Goal: Contribute content: Contribute content

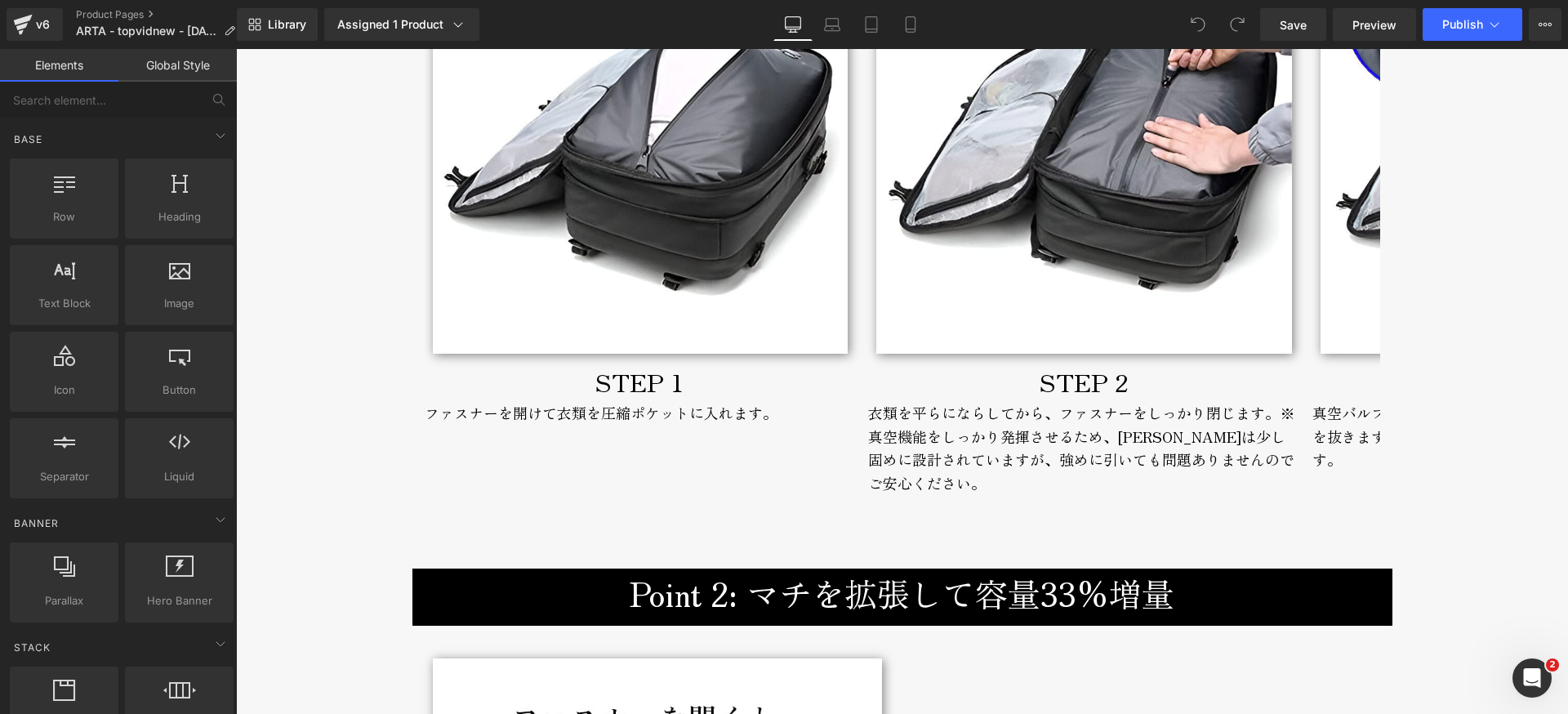
scroll to position [3076, 0]
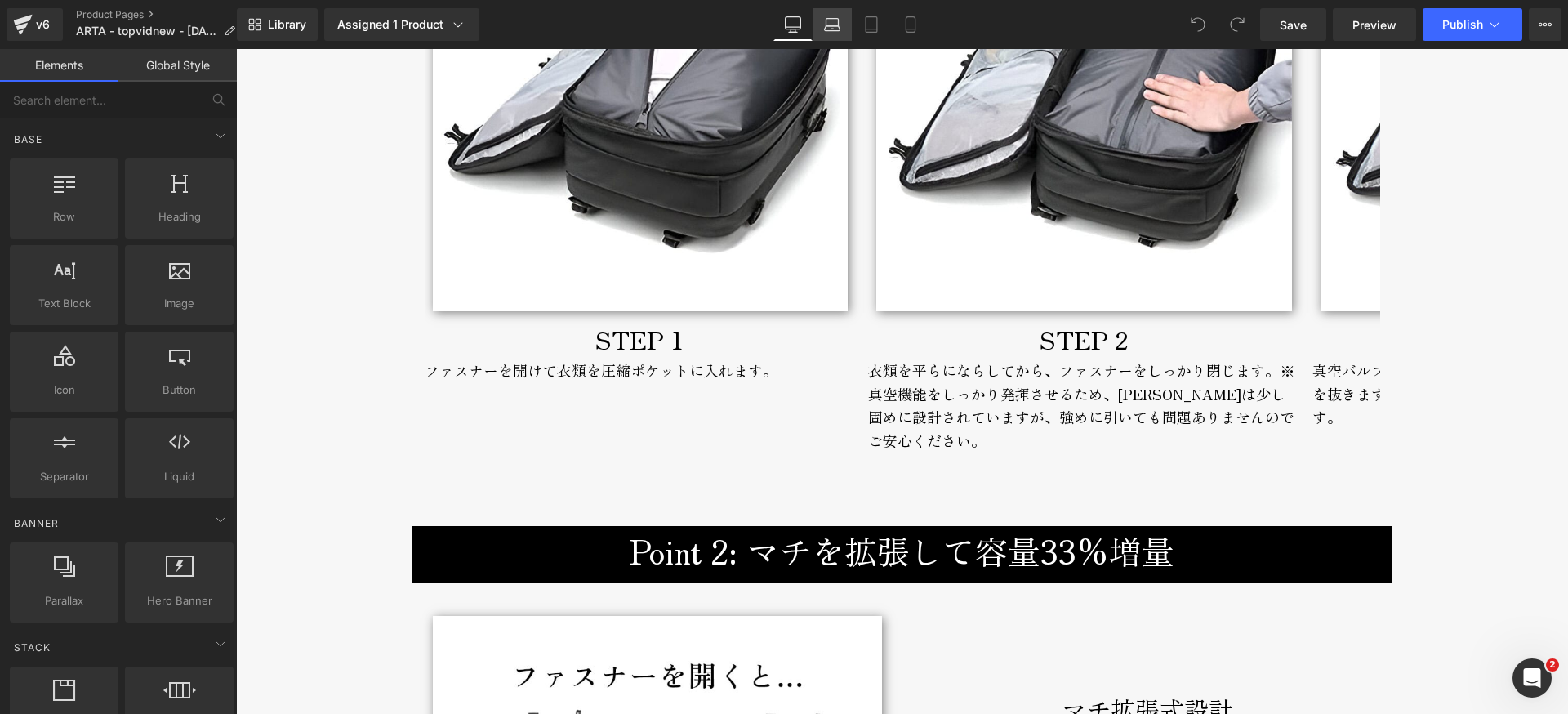
click at [839, 27] on icon at bounding box center [832, 28] width 16 height 5
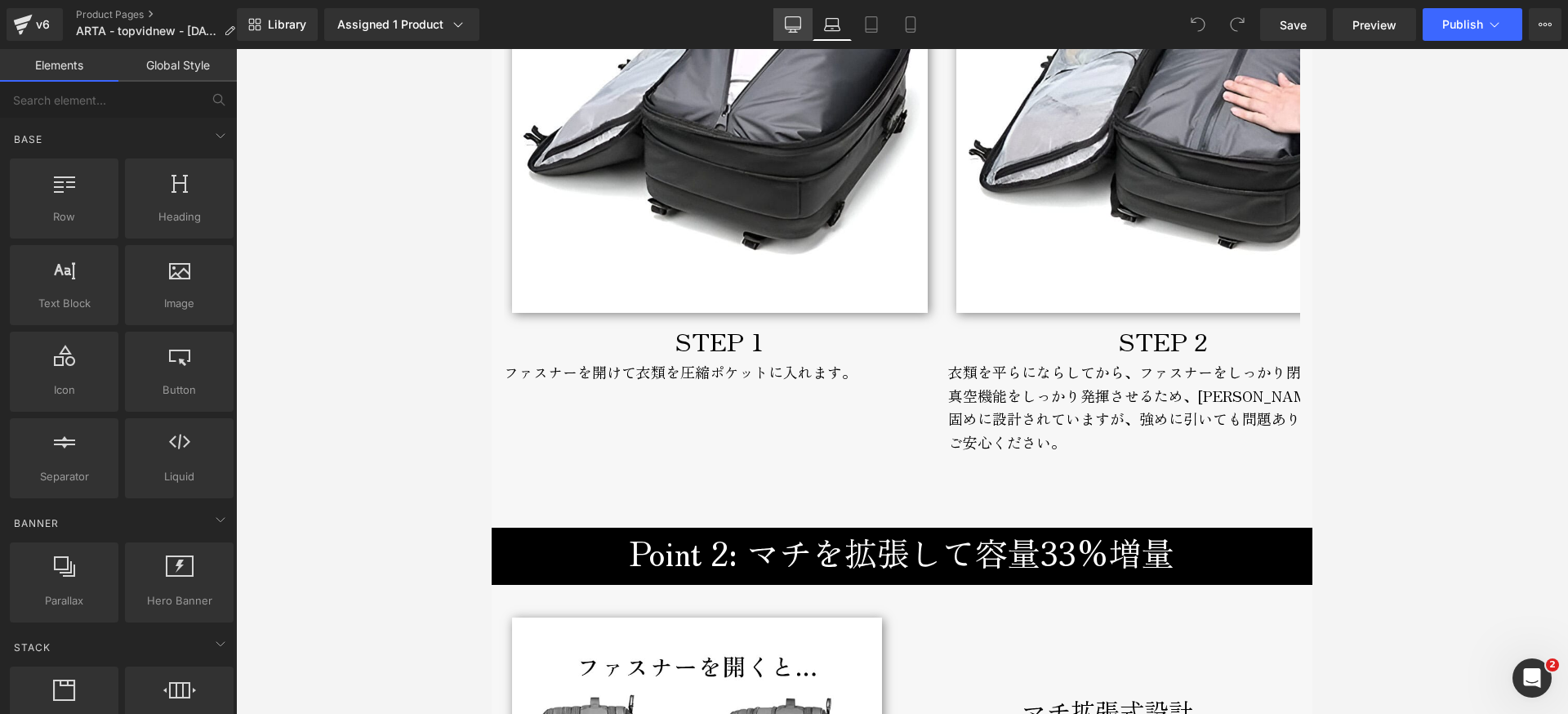
click at [795, 21] on icon at bounding box center [793, 25] width 17 height 17
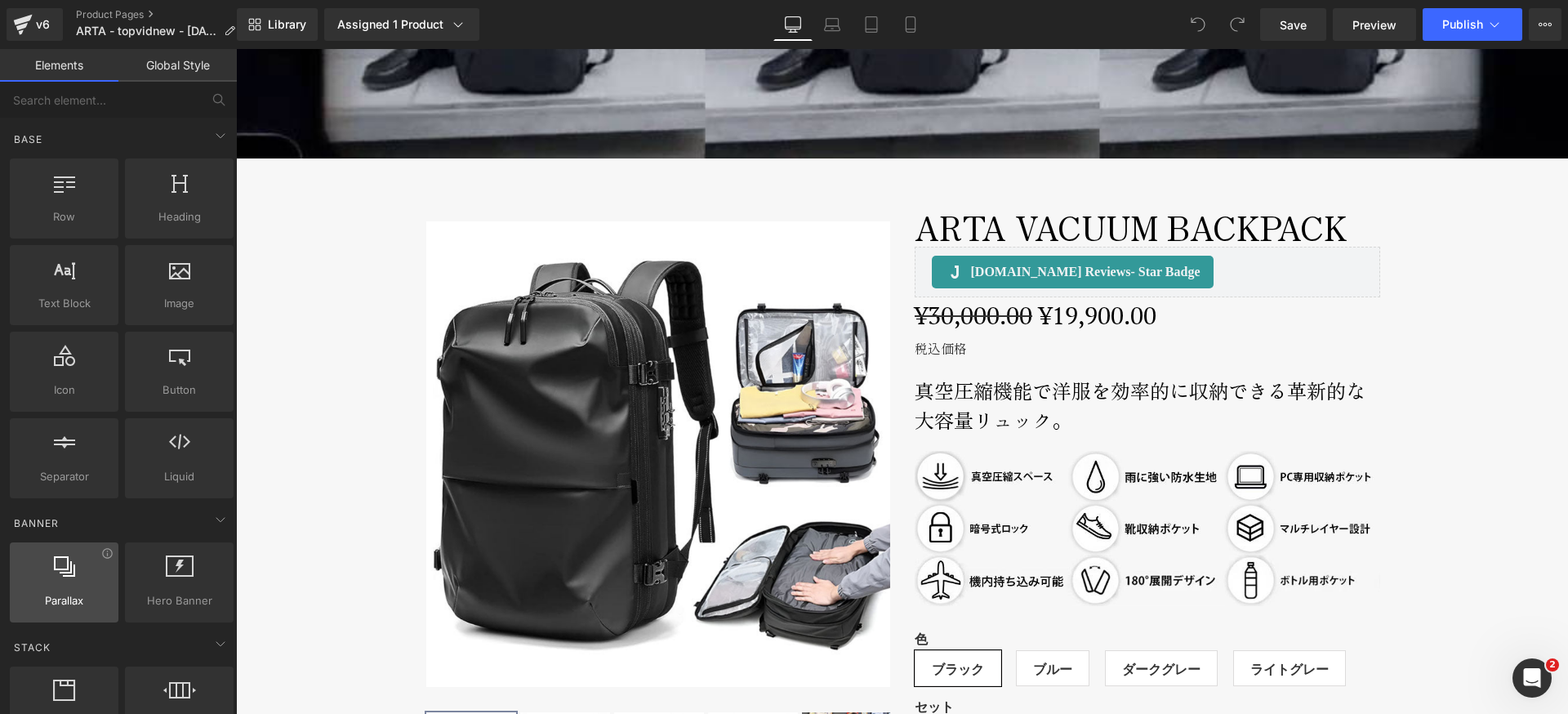
scroll to position [641, 0]
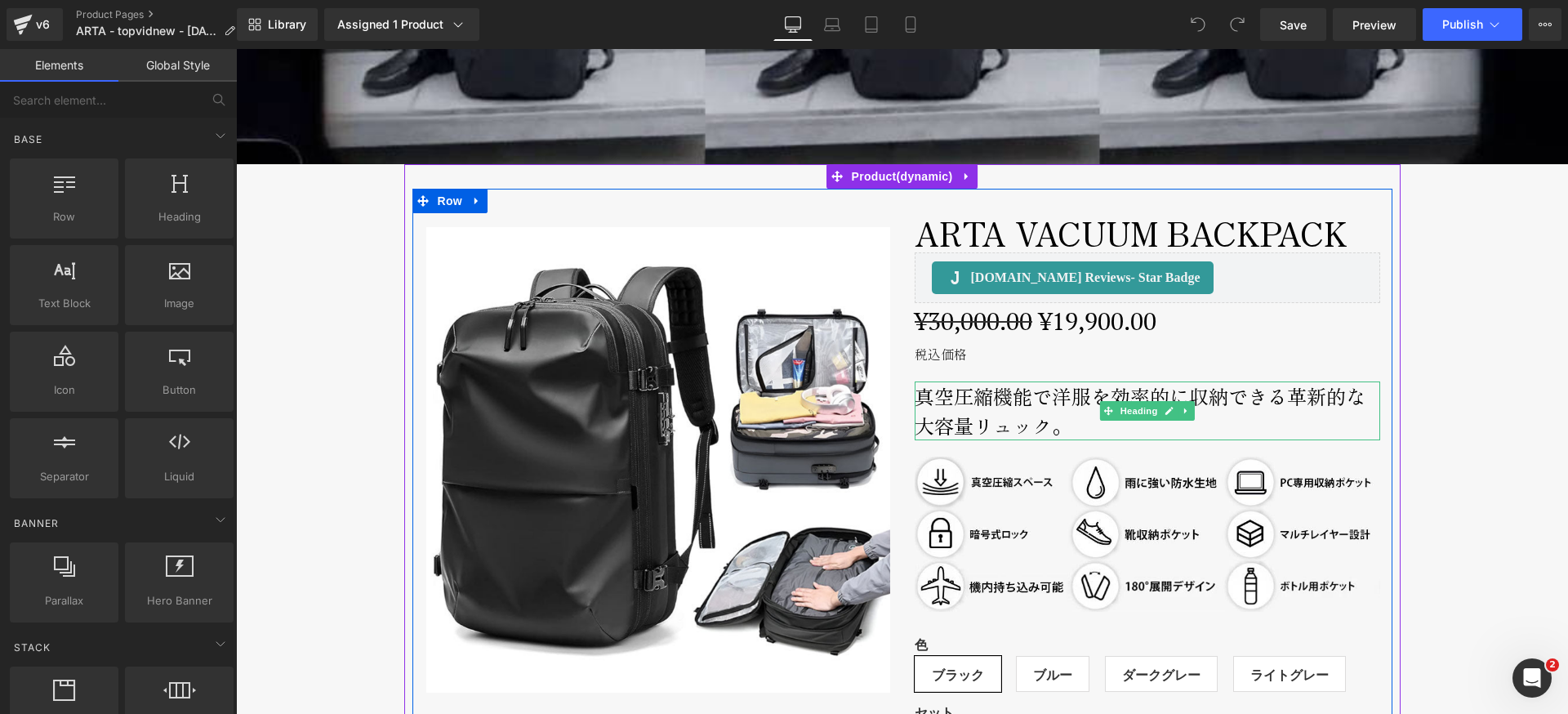
click at [1055, 393] on h2 "真空圧縮機能で洋服を効率的に収納できる革新的な大容量リュック。" at bounding box center [1147, 411] width 465 height 59
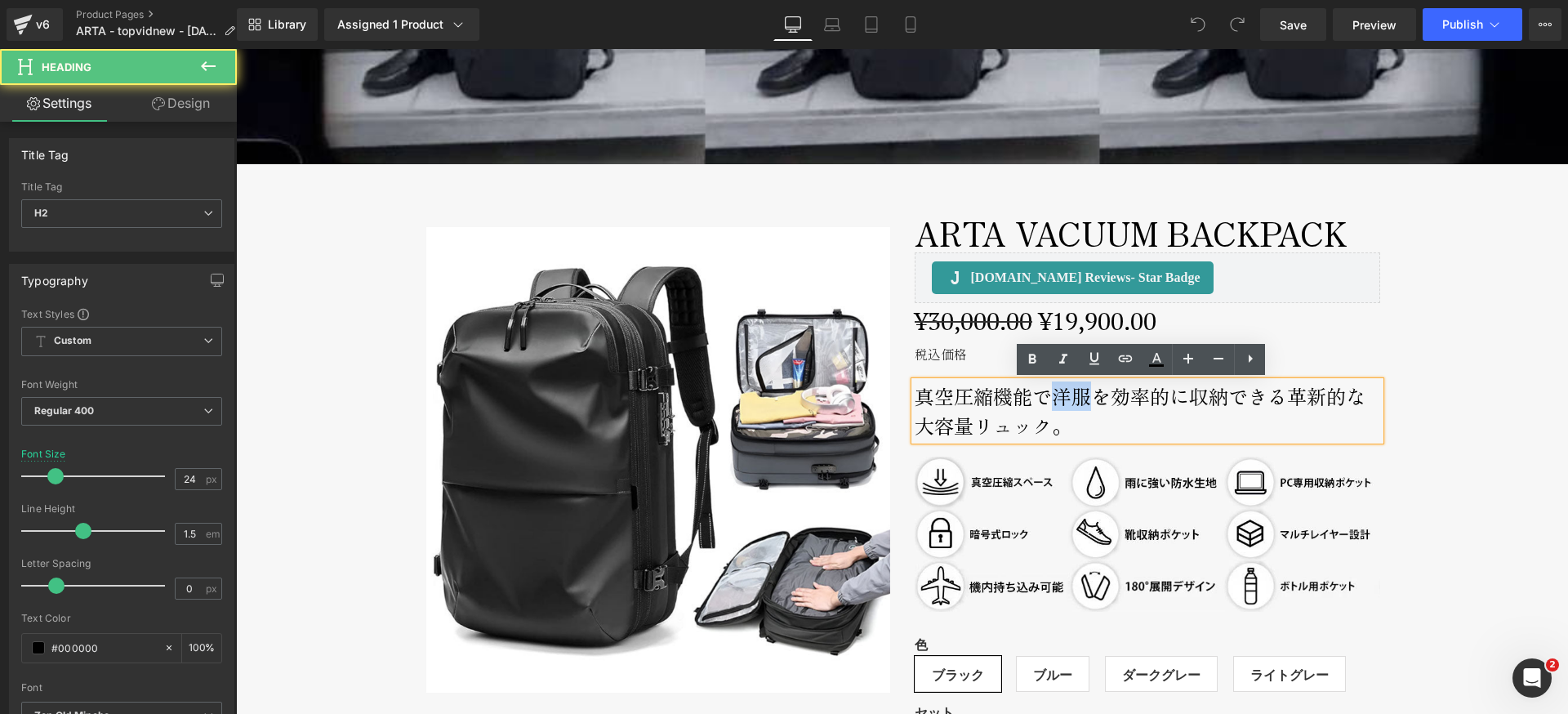
drag, startPoint x: 1046, startPoint y: 396, endPoint x: 1079, endPoint y: 398, distance: 33.1
click at [1080, 397] on h2 "真空圧縮機能で洋服を効率的に収納できる革新的な大容量リュック。" at bounding box center [1147, 411] width 465 height 59
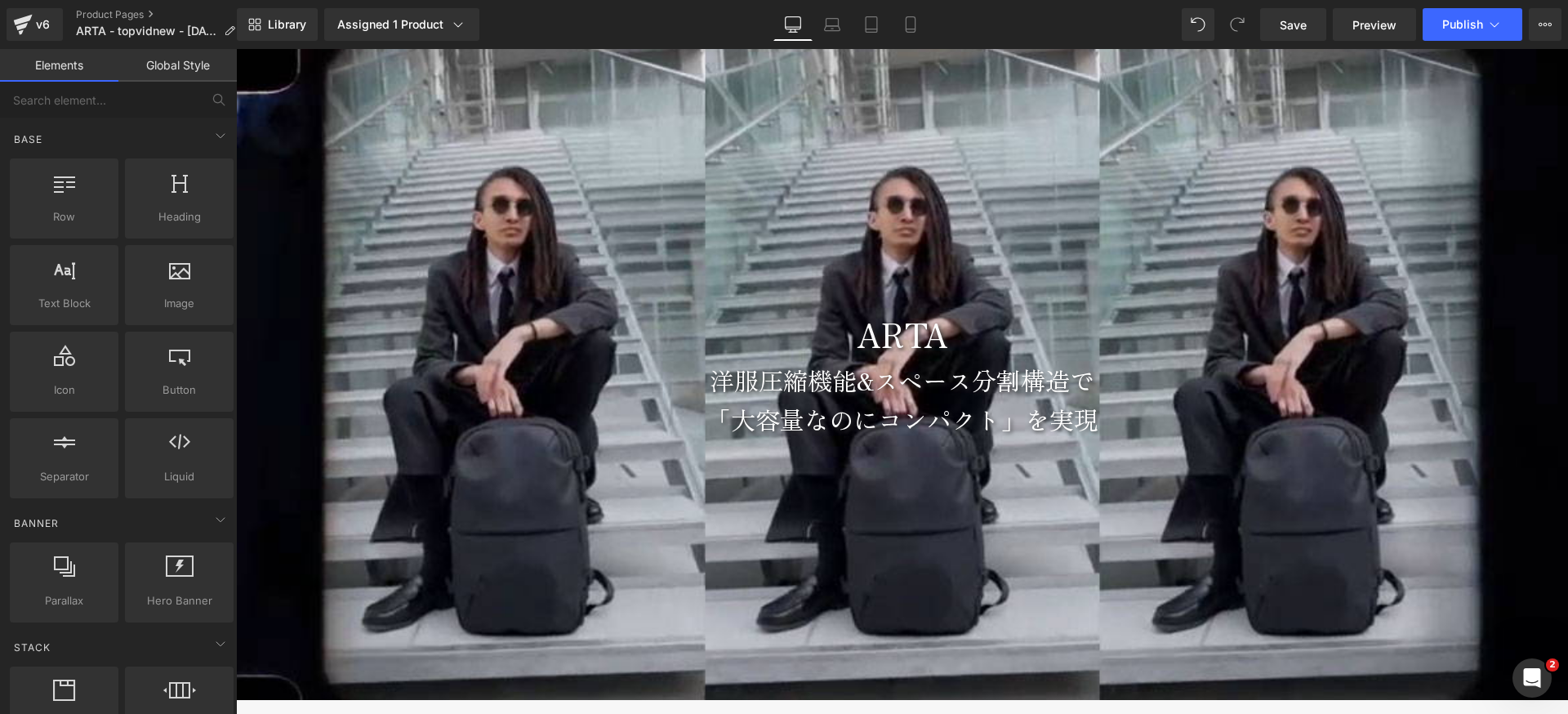
scroll to position [0, 0]
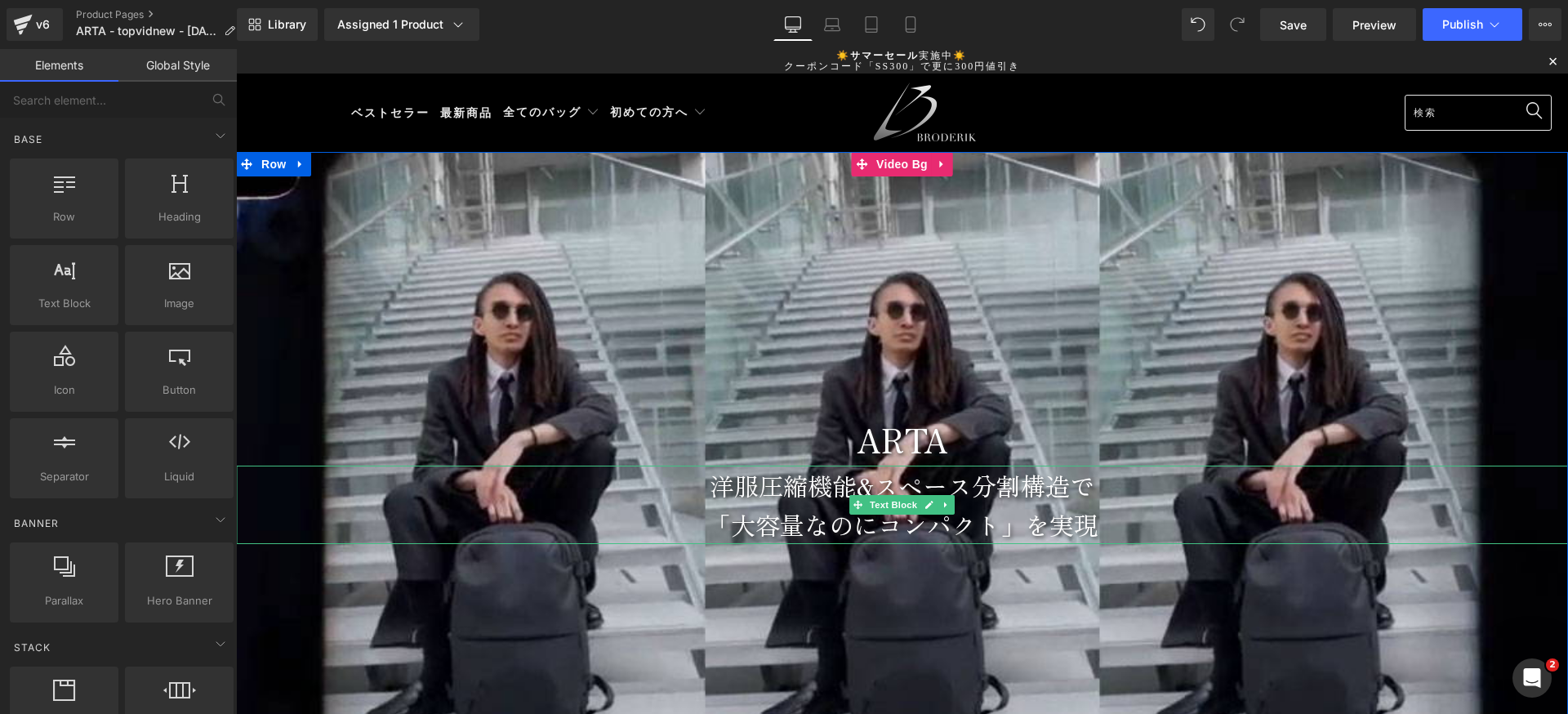
click at [680, 488] on p "洋服圧縮機能&スペース分割構造で" at bounding box center [901, 485] width 1331 height 39
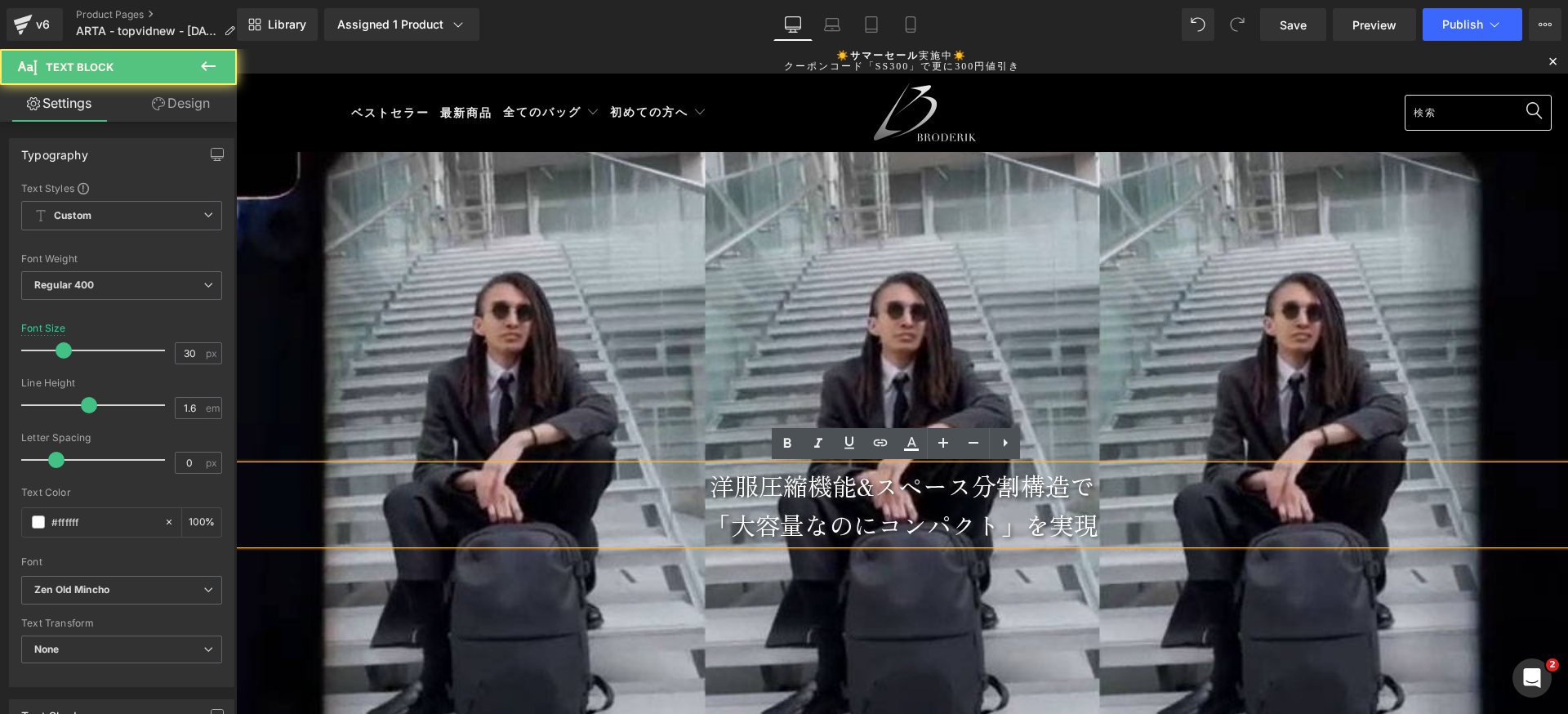
click at [704, 488] on p "洋服圧縮機能&スペース分割構造で" at bounding box center [901, 485] width 1331 height 39
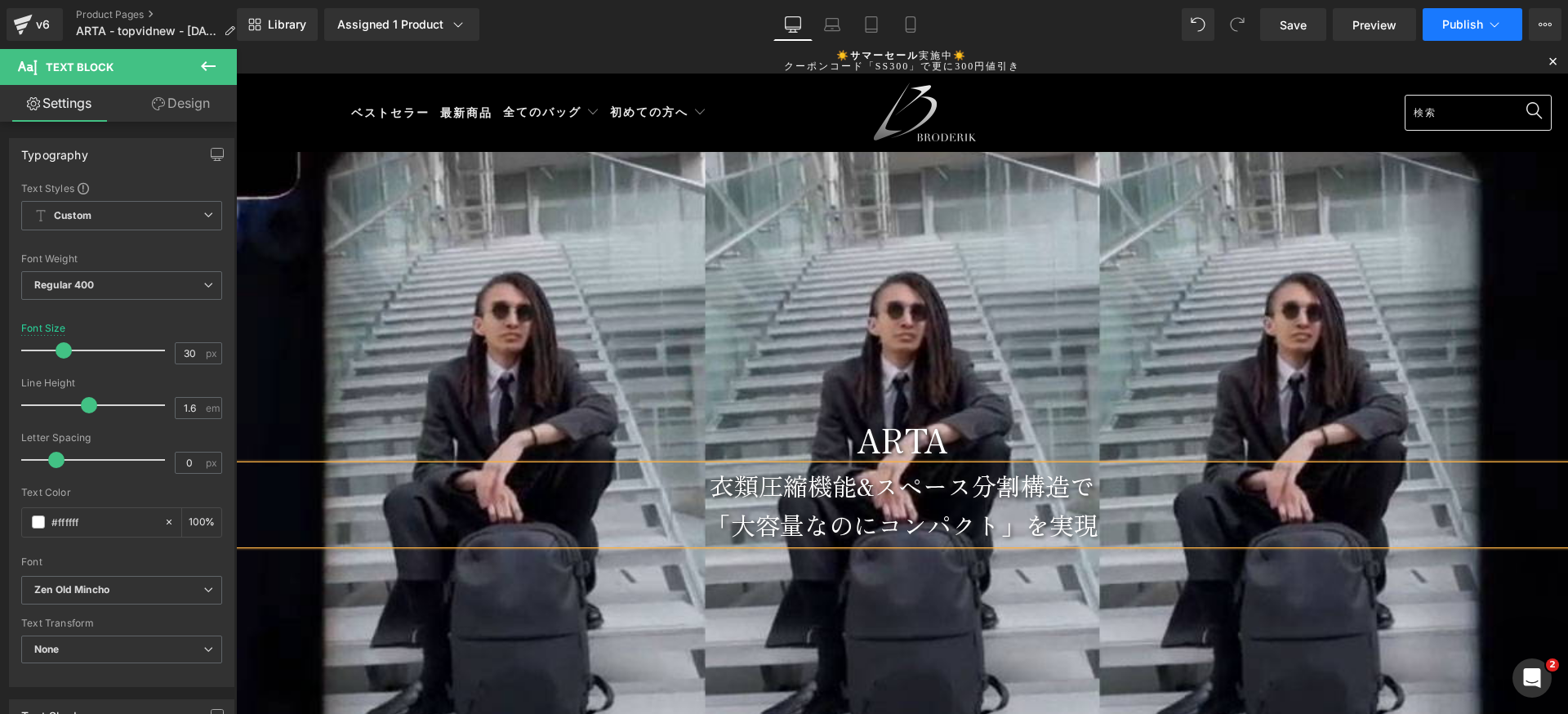
click at [1482, 31] on button "Publish" at bounding box center [1471, 24] width 100 height 33
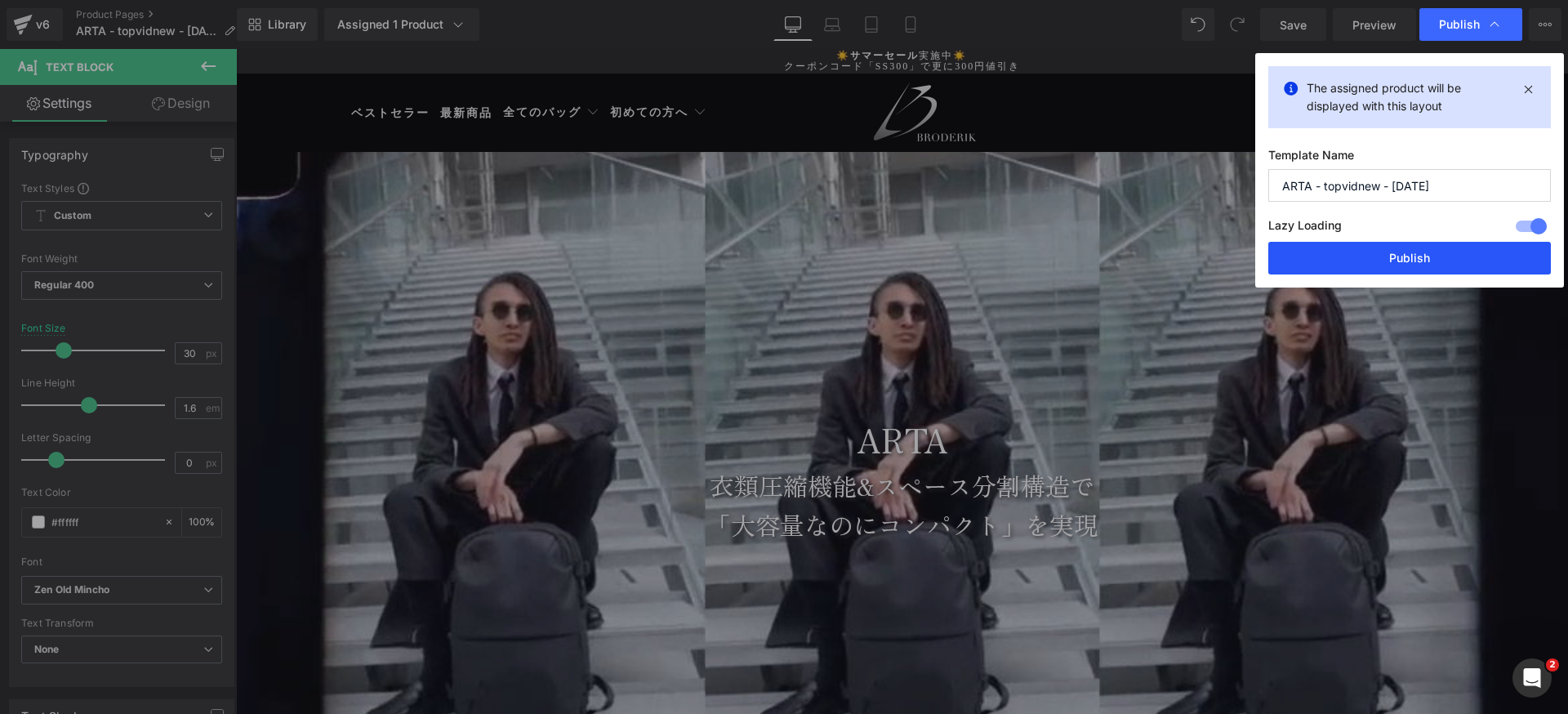
click at [1332, 251] on button "Publish" at bounding box center [1409, 257] width 282 height 33
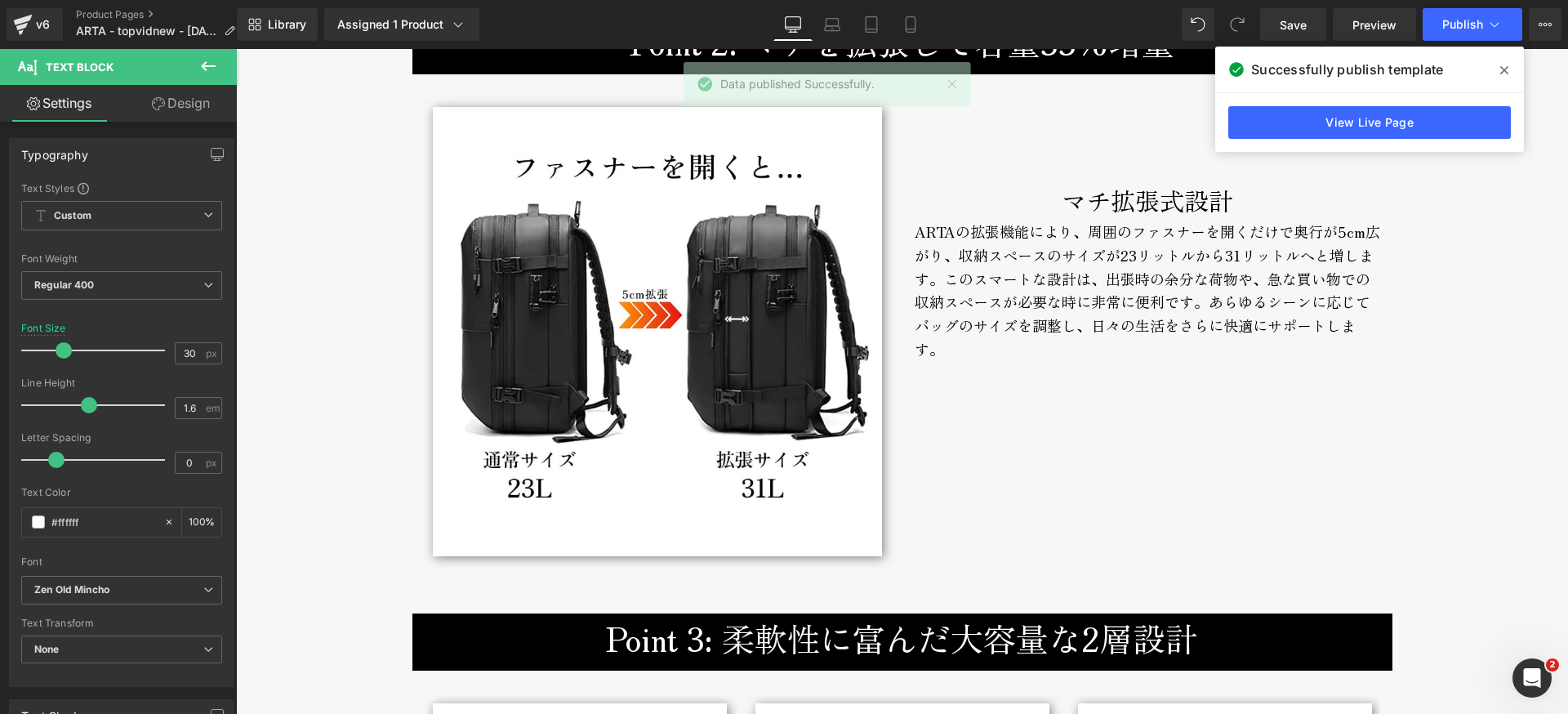
scroll to position [3504, 0]
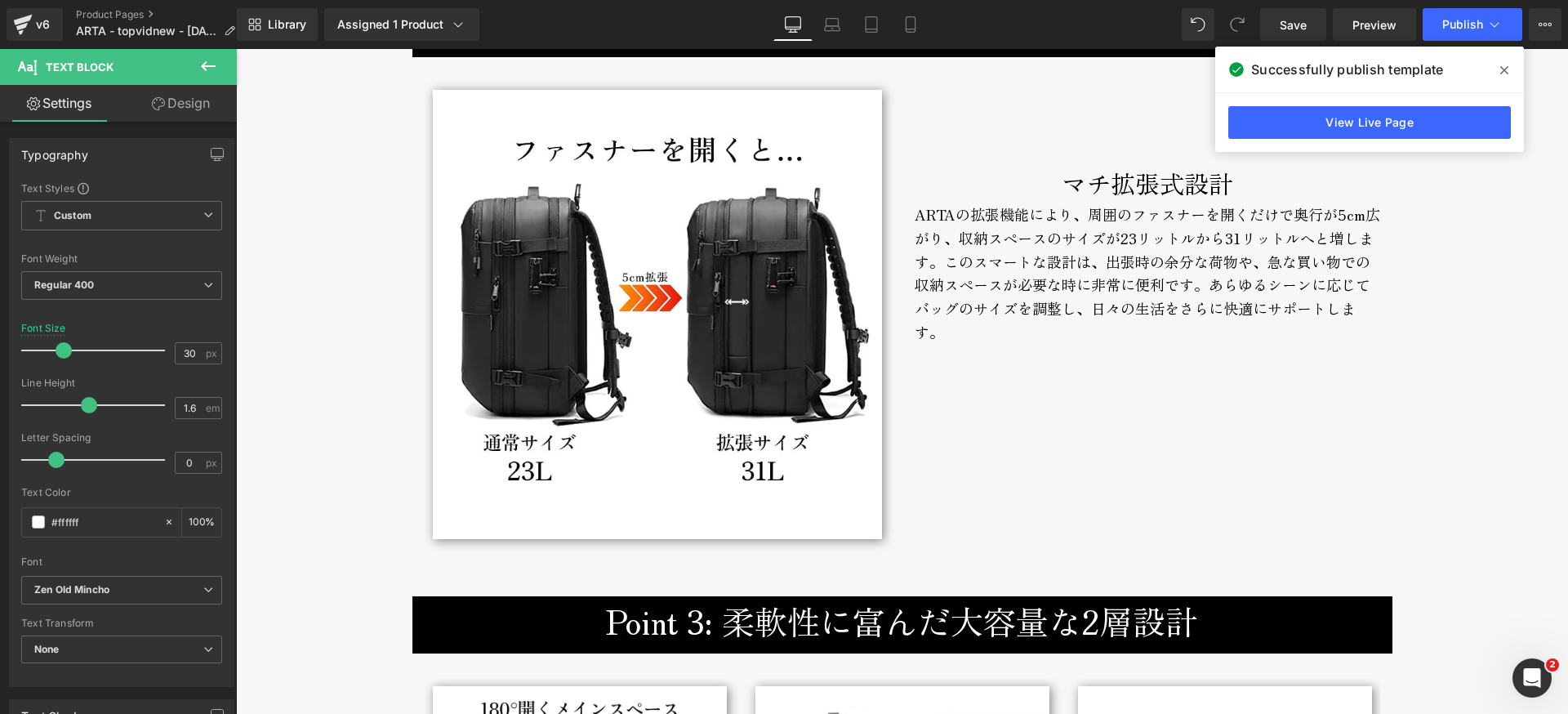
click at [1502, 67] on icon at bounding box center [1504, 70] width 8 height 13
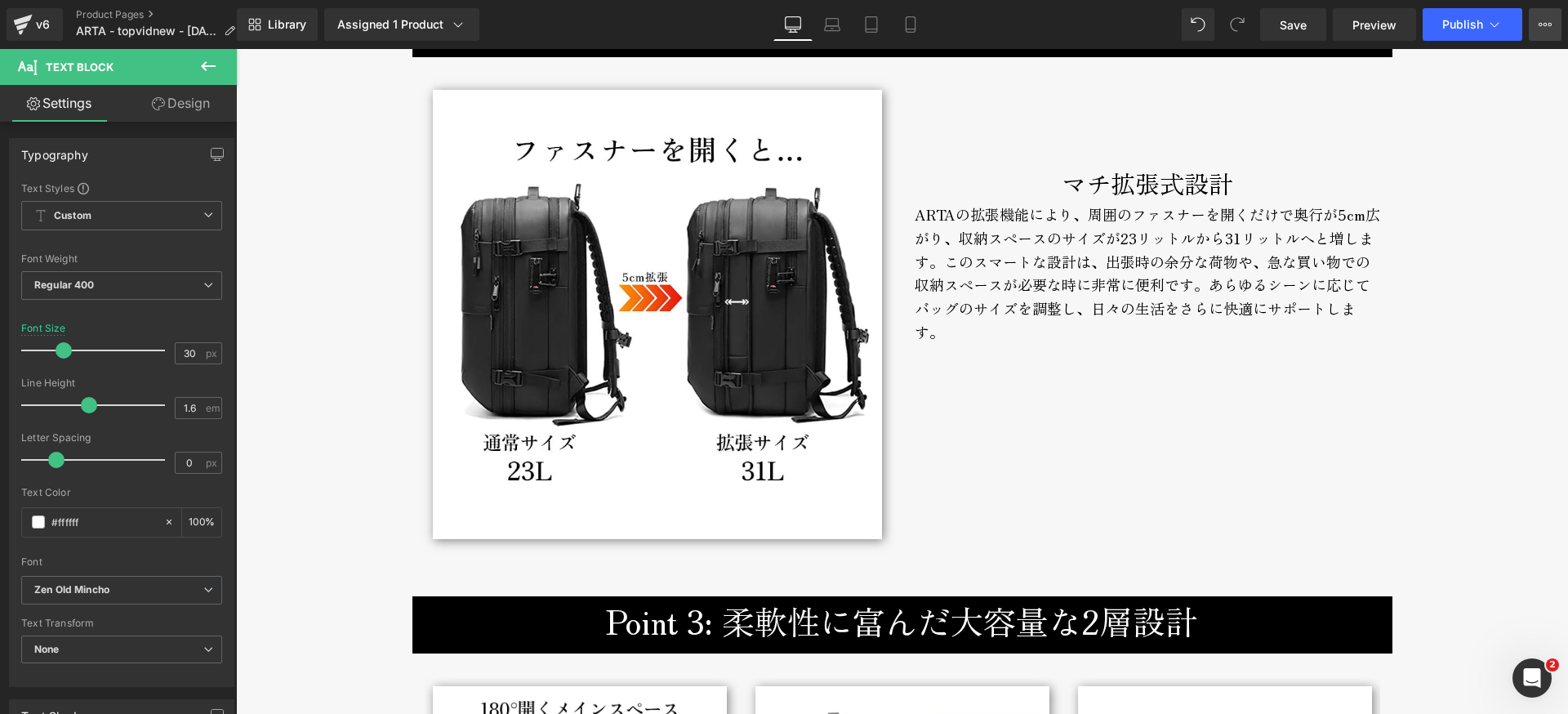
click at [1546, 27] on icon at bounding box center [1544, 24] width 13 height 13
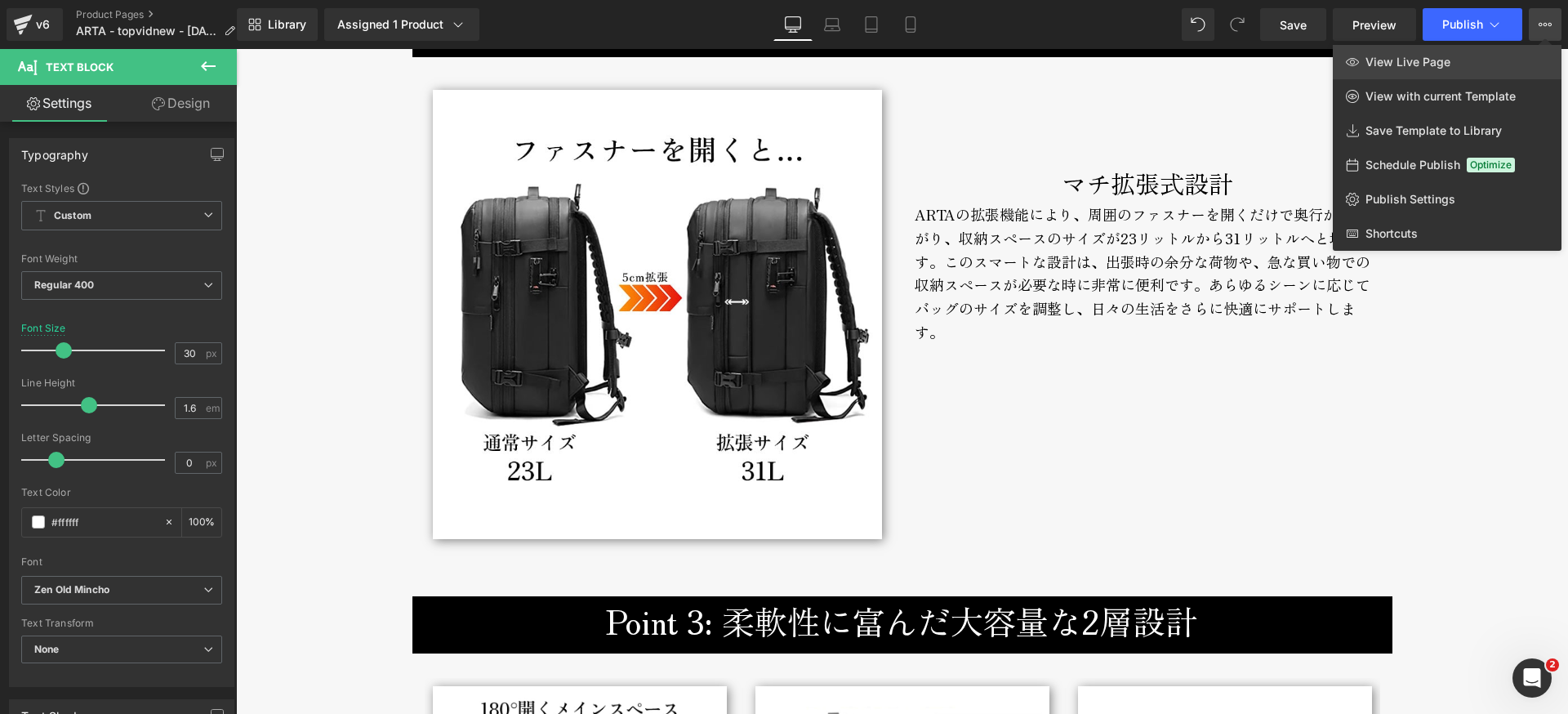
click at [1411, 65] on span "View Live Page" at bounding box center [1407, 61] width 85 height 15
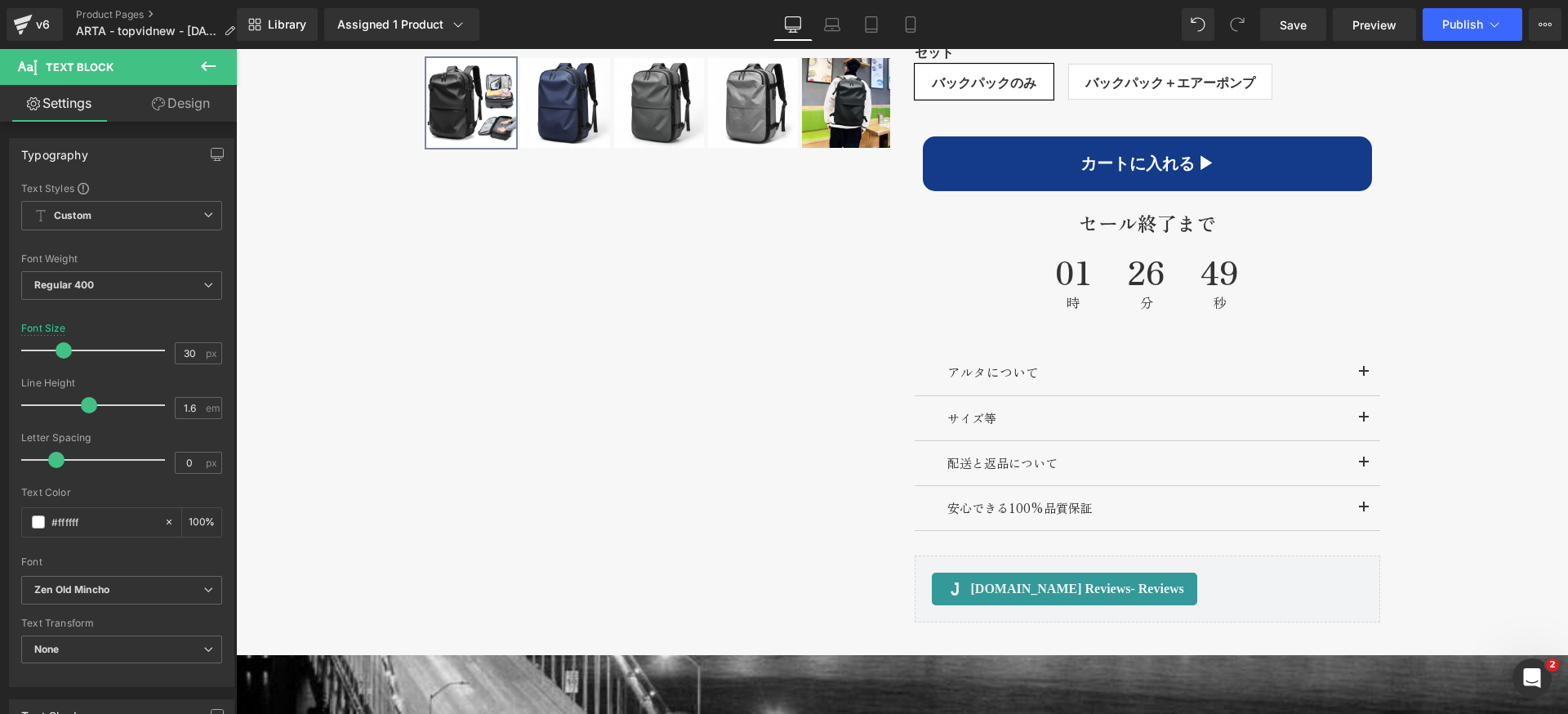
scroll to position [1300, 0]
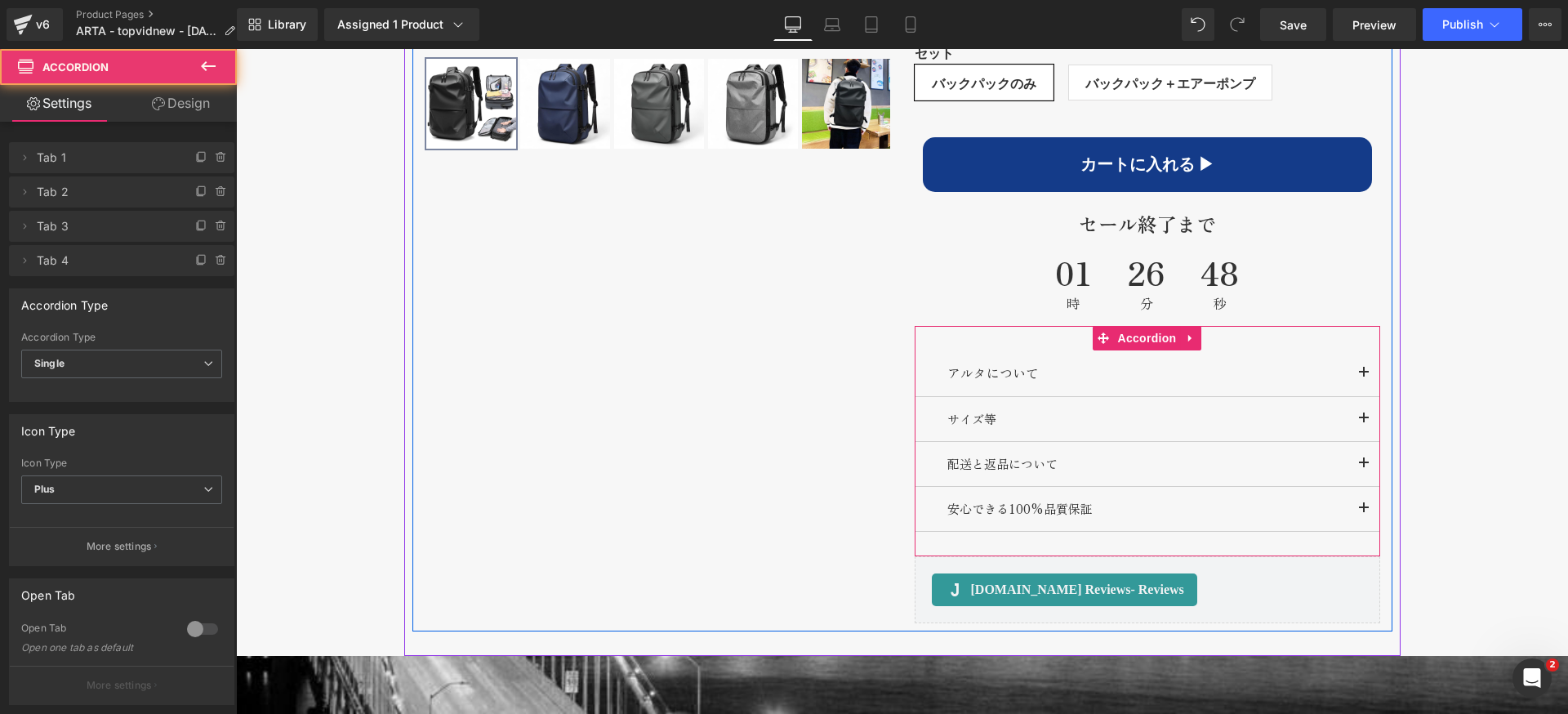
click at [1364, 377] on span "button" at bounding box center [1364, 377] width 0 height 0
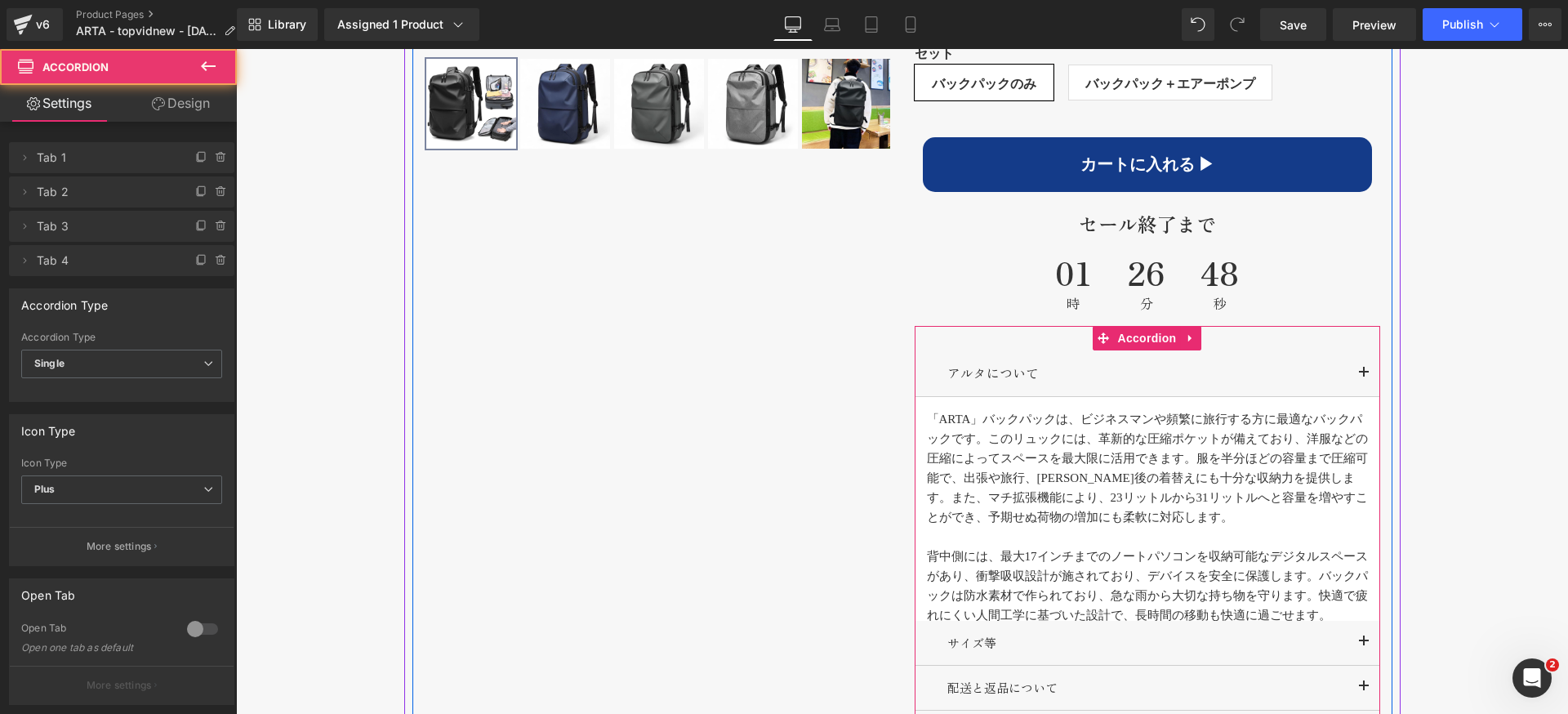
click at [1355, 379] on button "button" at bounding box center [1363, 373] width 33 height 45
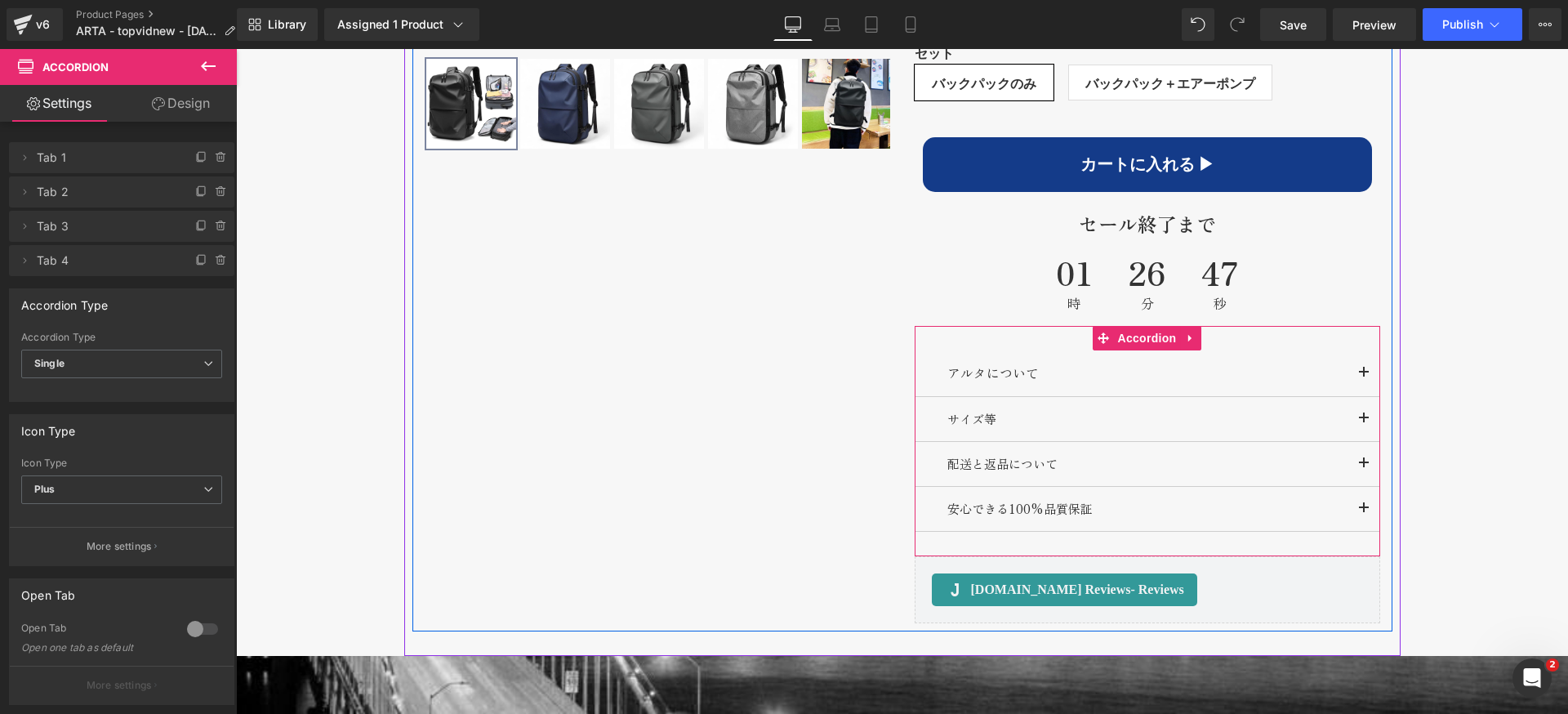
click at [1351, 423] on button "button" at bounding box center [1363, 418] width 33 height 44
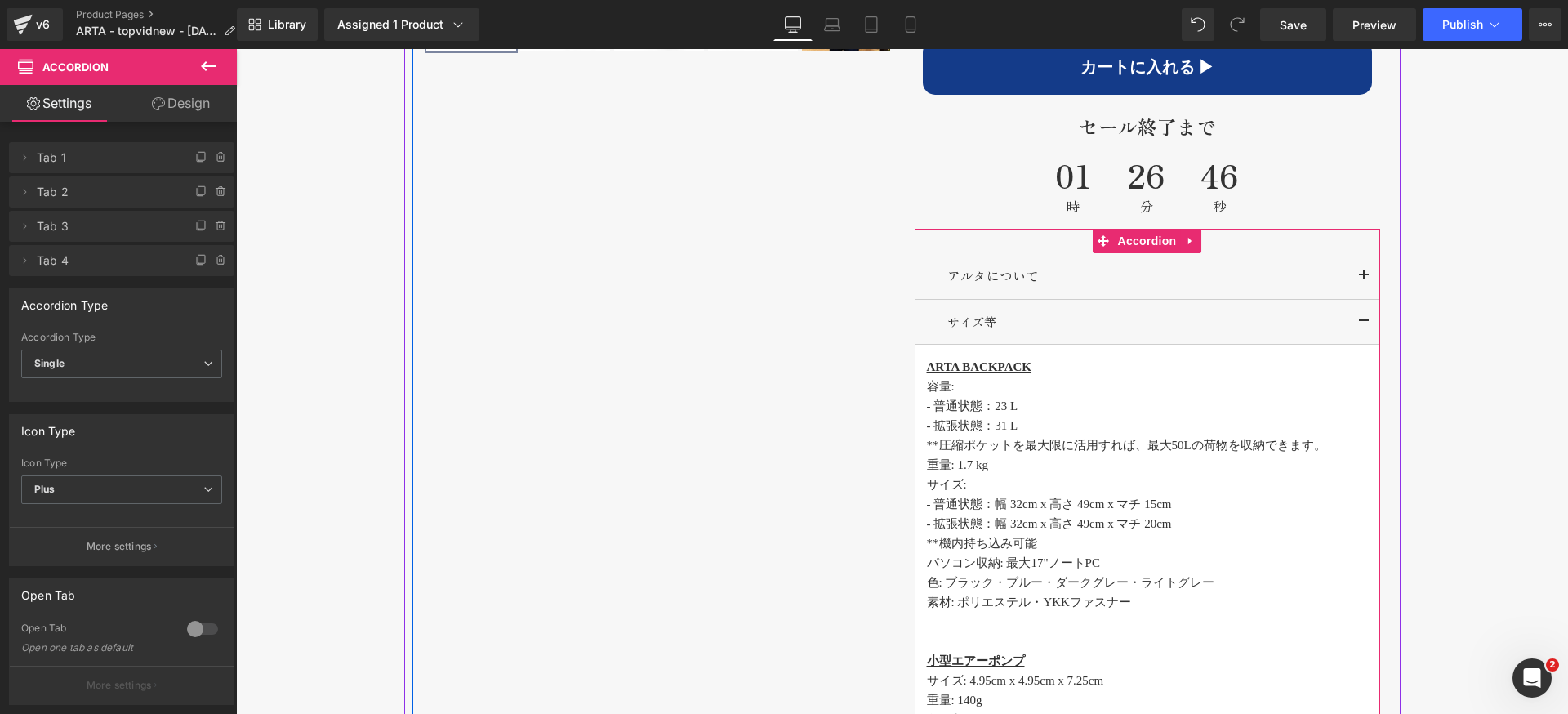
scroll to position [1397, 0]
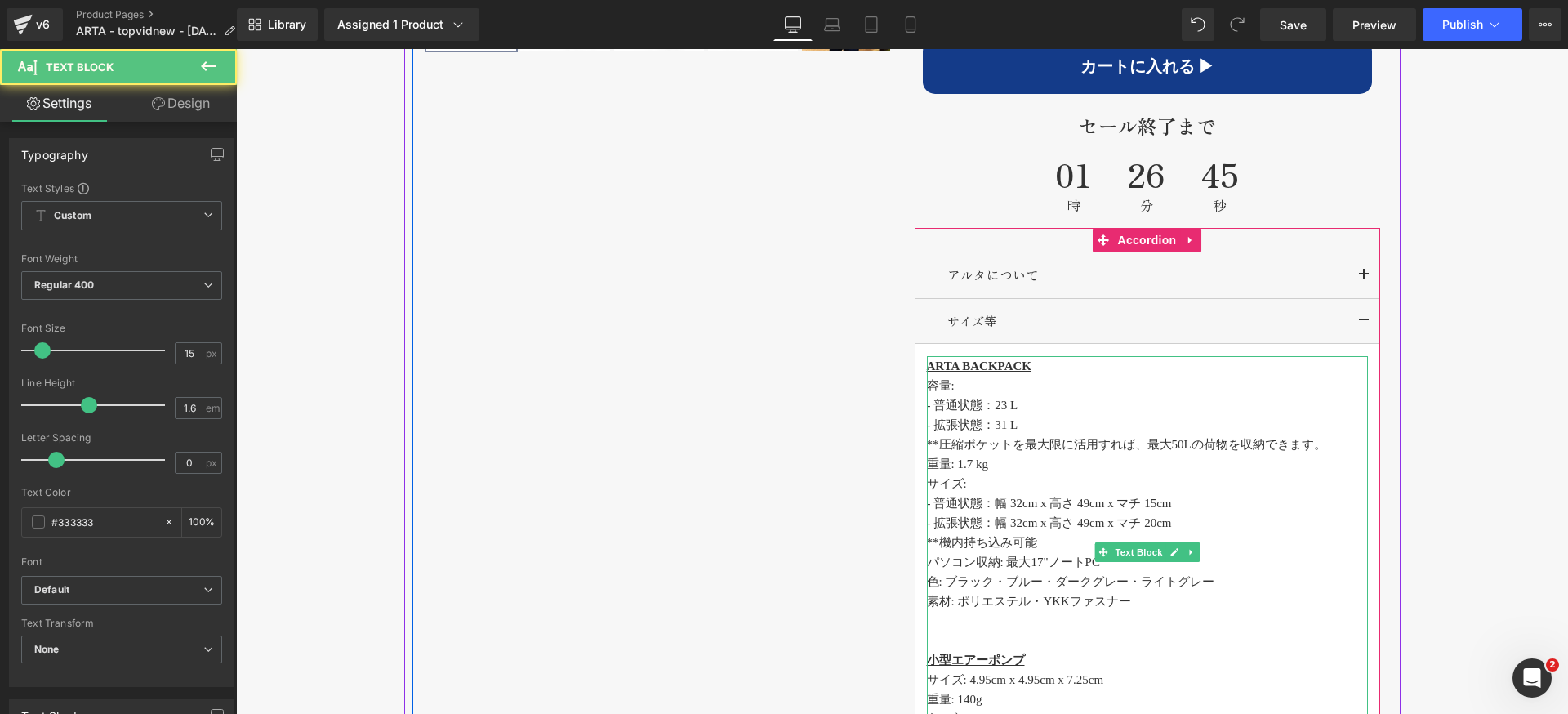
click at [1333, 445] on p "**圧縮ポケットを最大限に活用すれば、最大50Lの荷物を収納できます。" at bounding box center [1147, 444] width 441 height 20
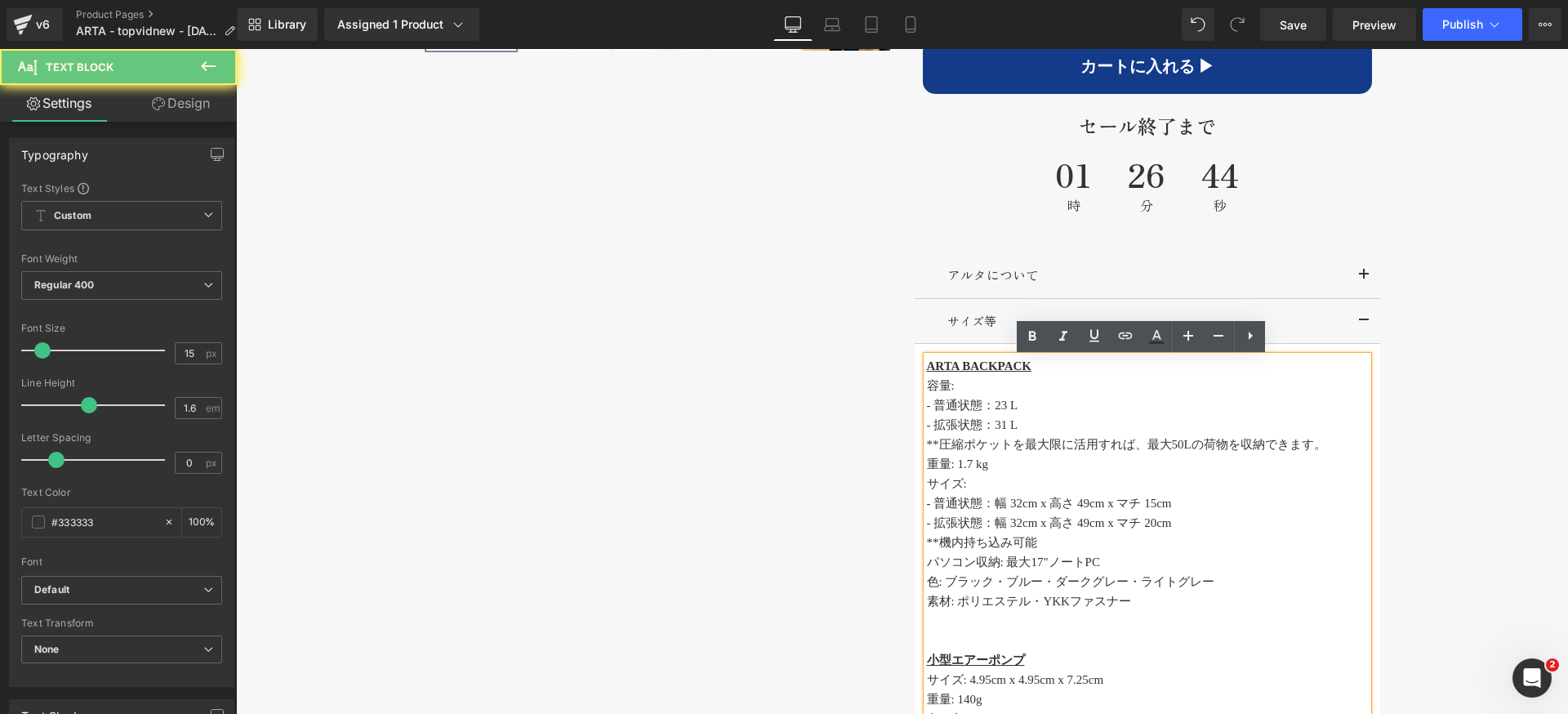
click at [1325, 447] on p "**圧縮ポケットを最大限に活用すれば、最大50Lの荷物を収納できます。" at bounding box center [1147, 444] width 441 height 20
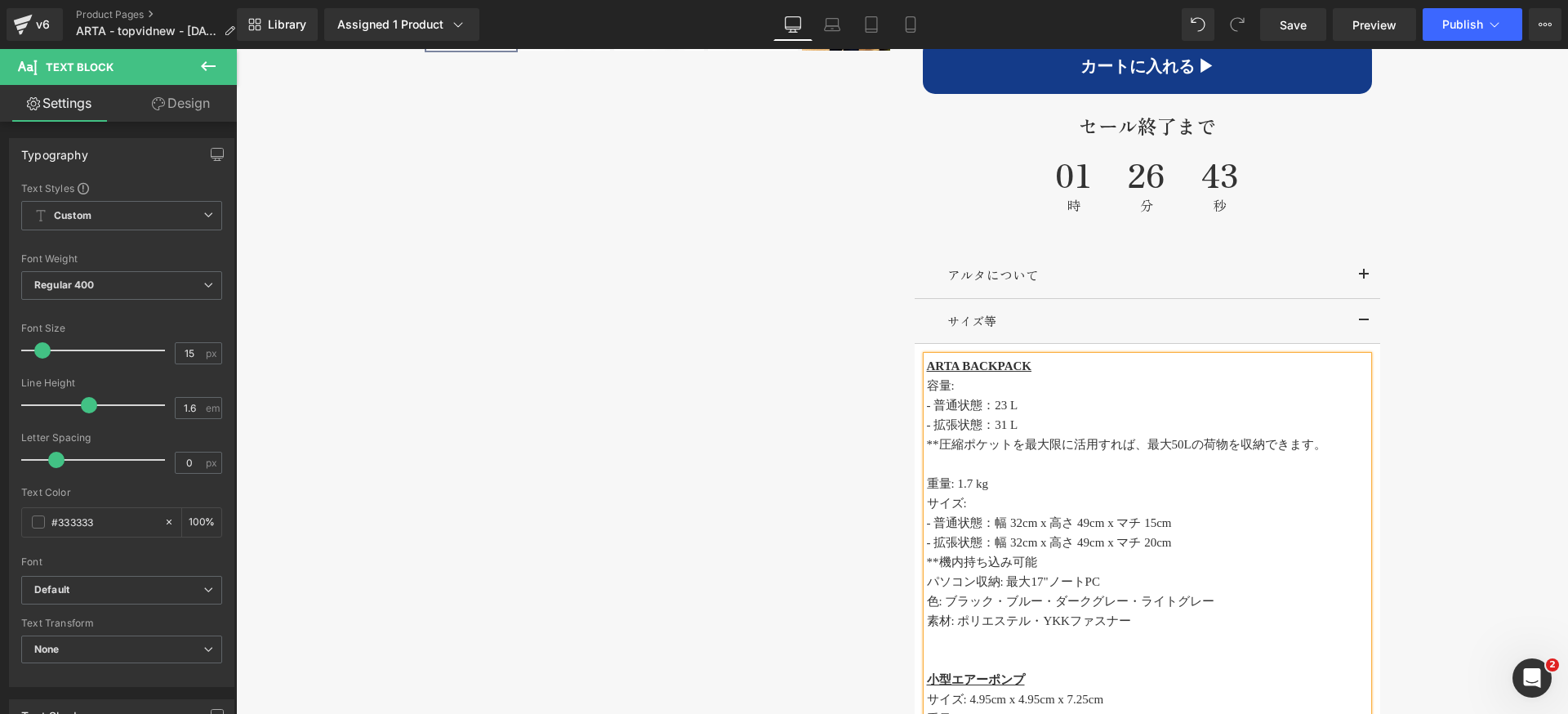
click at [1018, 486] on p "重量: 1.7 kg" at bounding box center [1147, 483] width 441 height 20
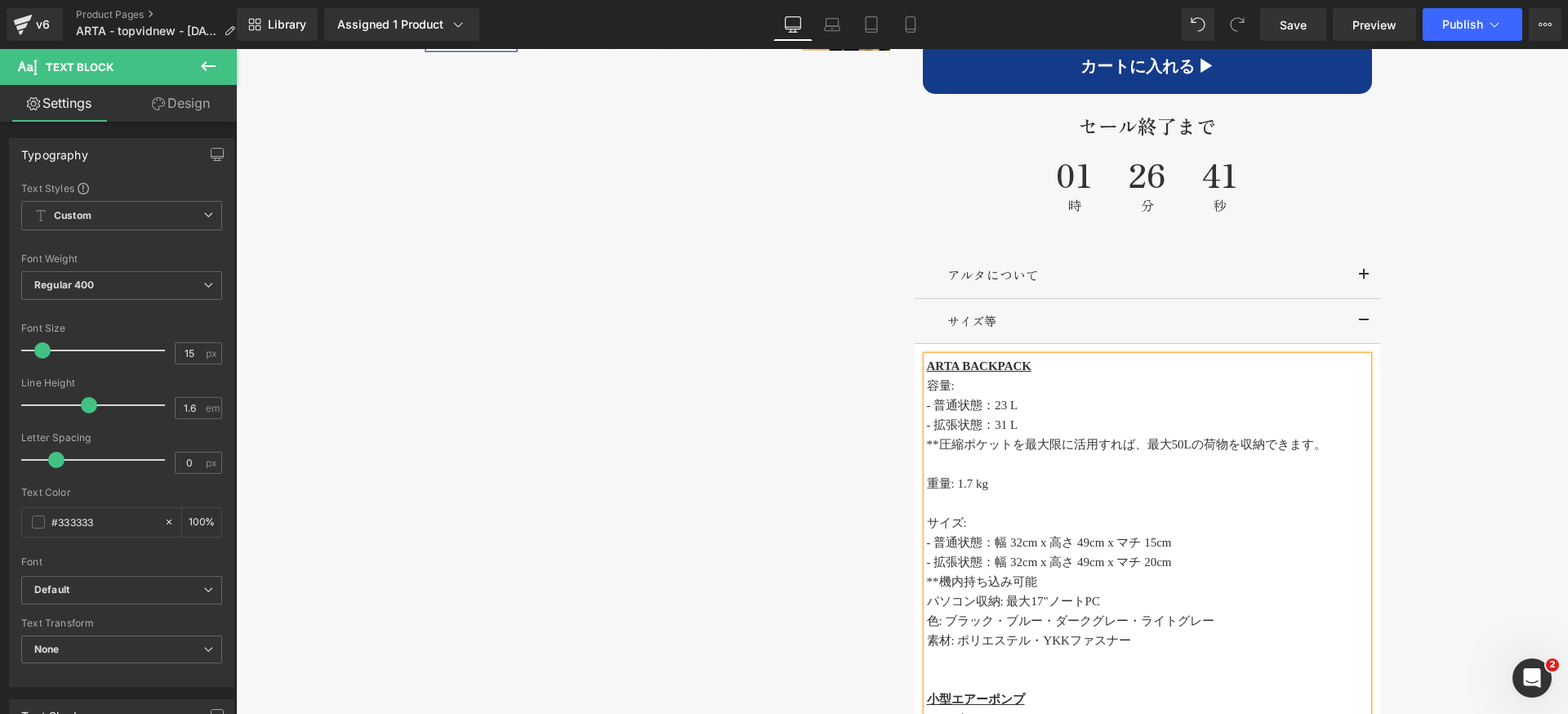
click at [1090, 588] on p "**機内持ち込み可能" at bounding box center [1147, 582] width 441 height 20
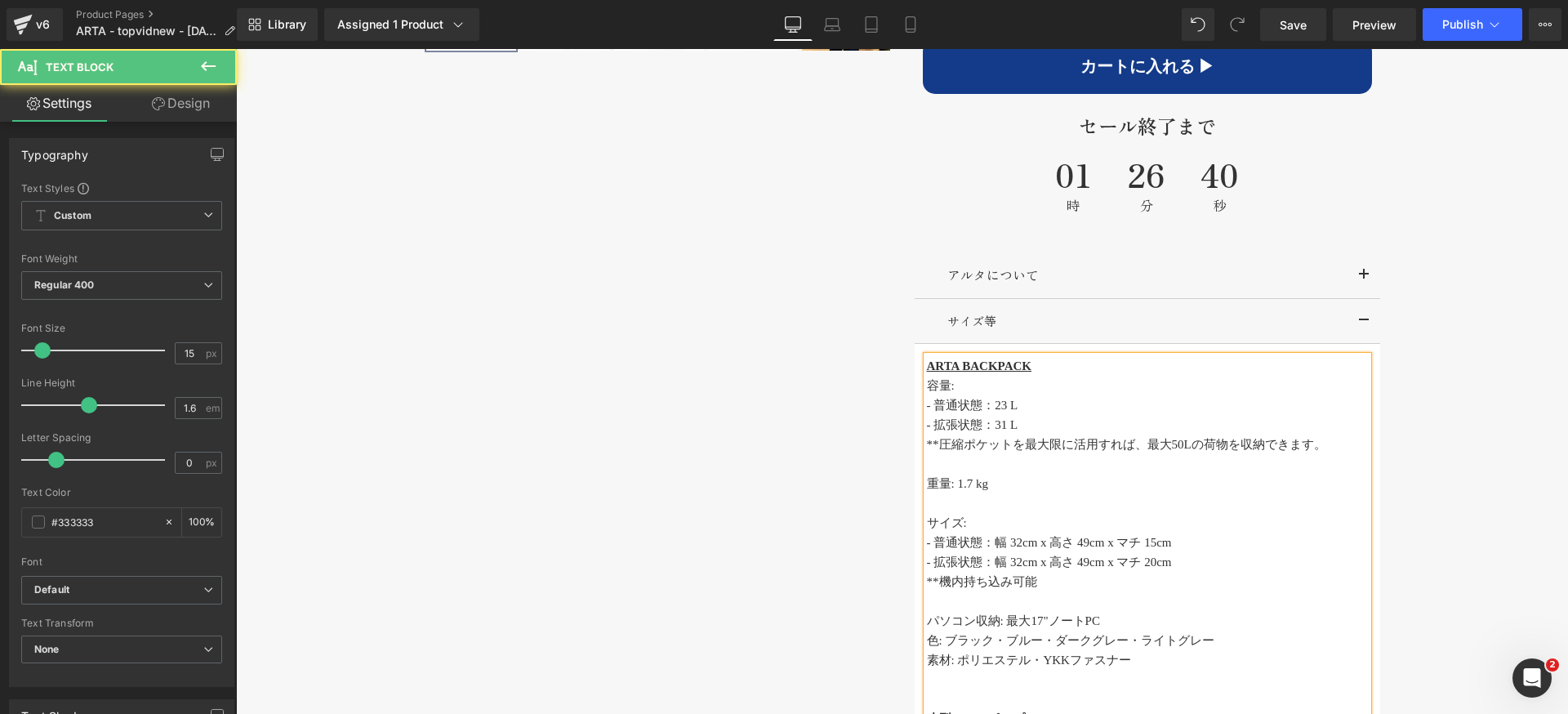
click at [1117, 624] on p "パソコン収納: 最大17"ノートPC" at bounding box center [1147, 620] width 441 height 20
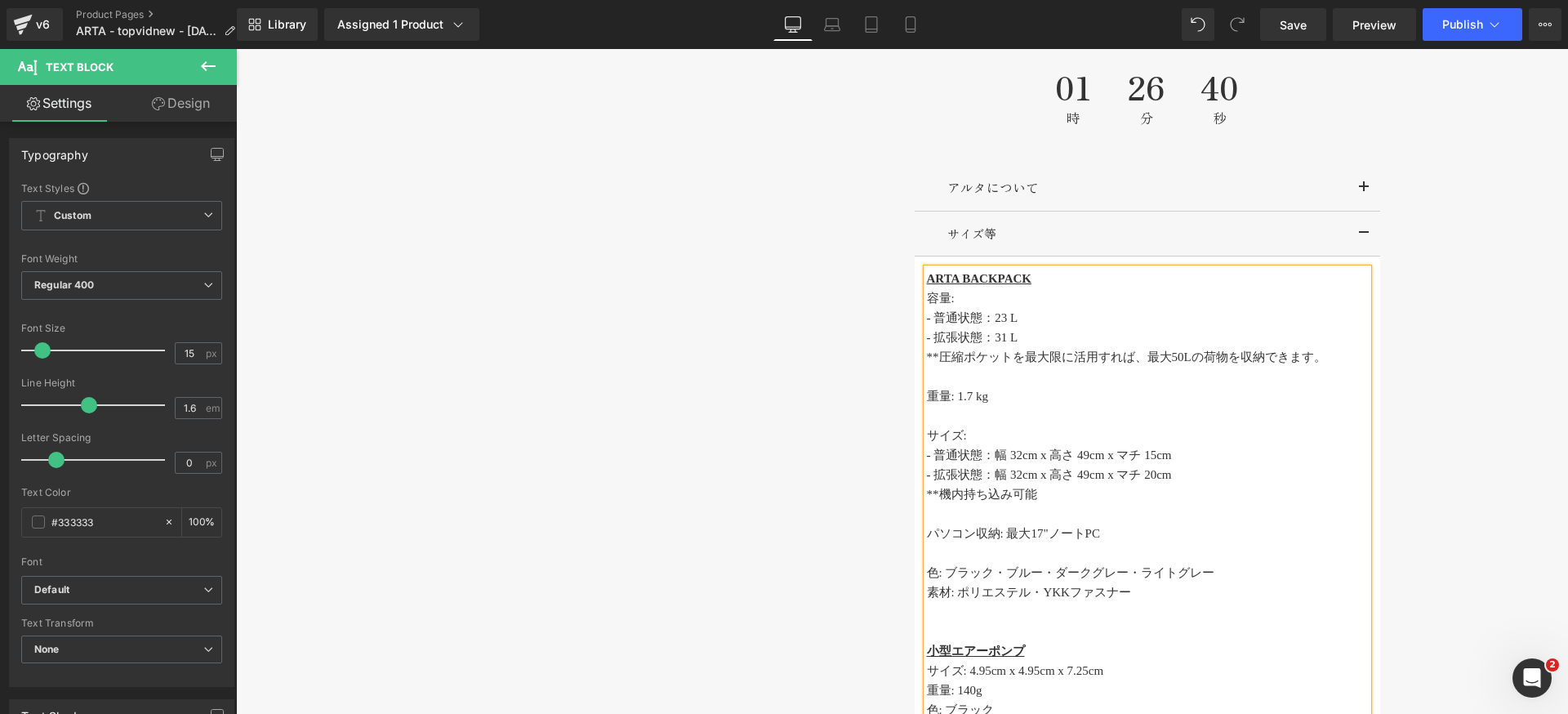
scroll to position [1489, 0]
click at [1236, 569] on p "色: ブラック・ブルー・ダークグレー・ライトグレー" at bounding box center [1147, 568] width 441 height 20
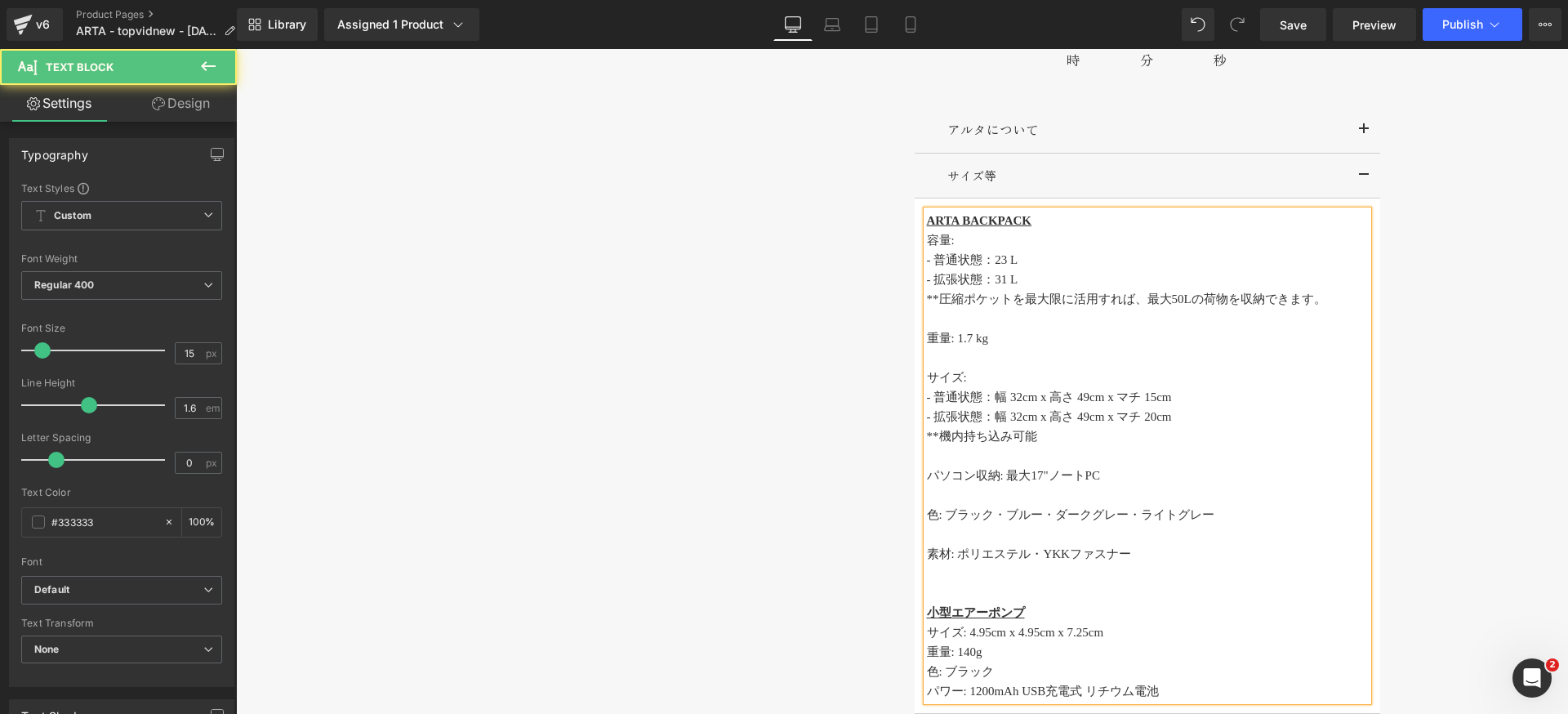
scroll to position [1553, 0]
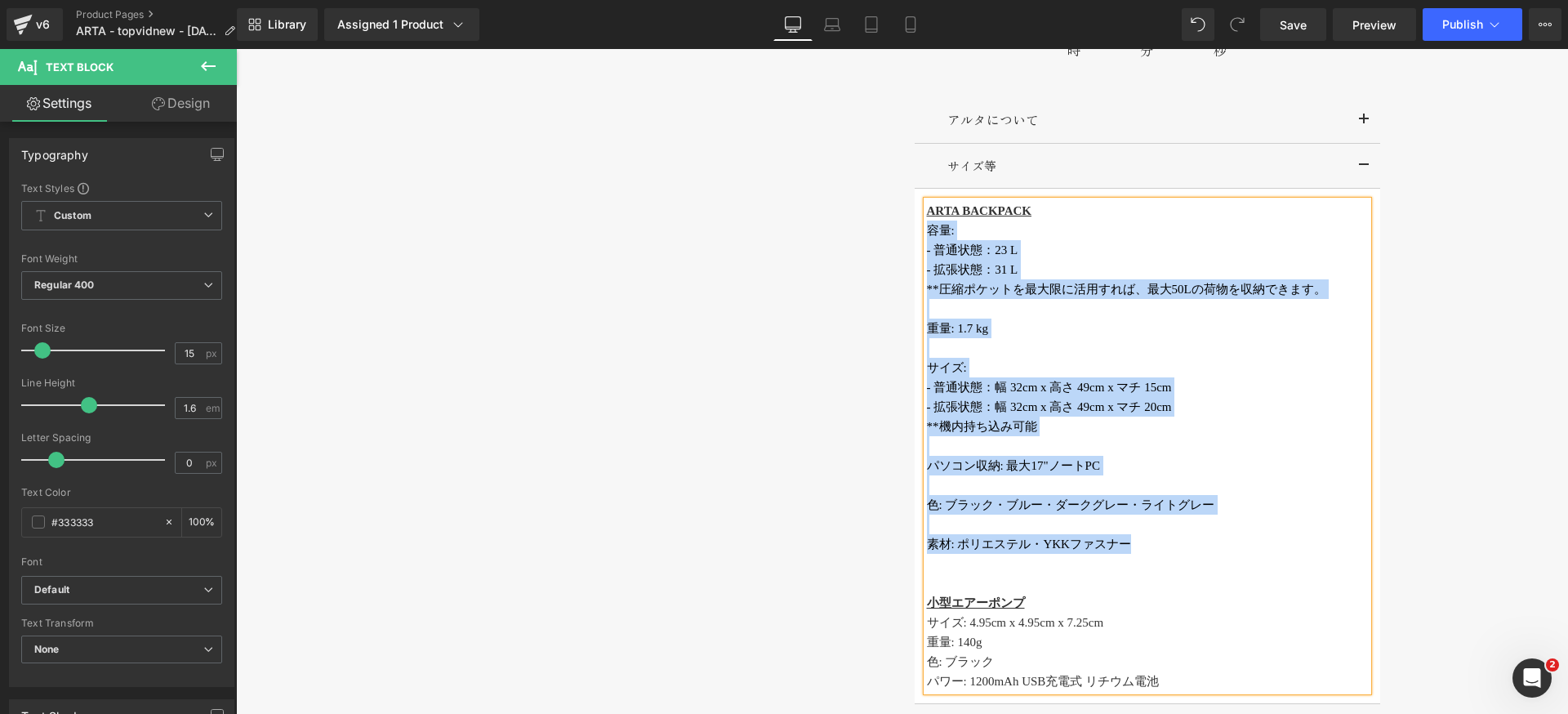
drag, startPoint x: 1180, startPoint y: 545, endPoint x: 923, endPoint y: 235, distance: 402.7
click at [927, 235] on div "ARTA BACKPACK 容量: - 普通状態：23 L - 拡張状態：31 L **圧縮ポケットを最大限に活用すれば、最大50Lの荷物を収納できます。 重…" at bounding box center [1147, 446] width 441 height 490
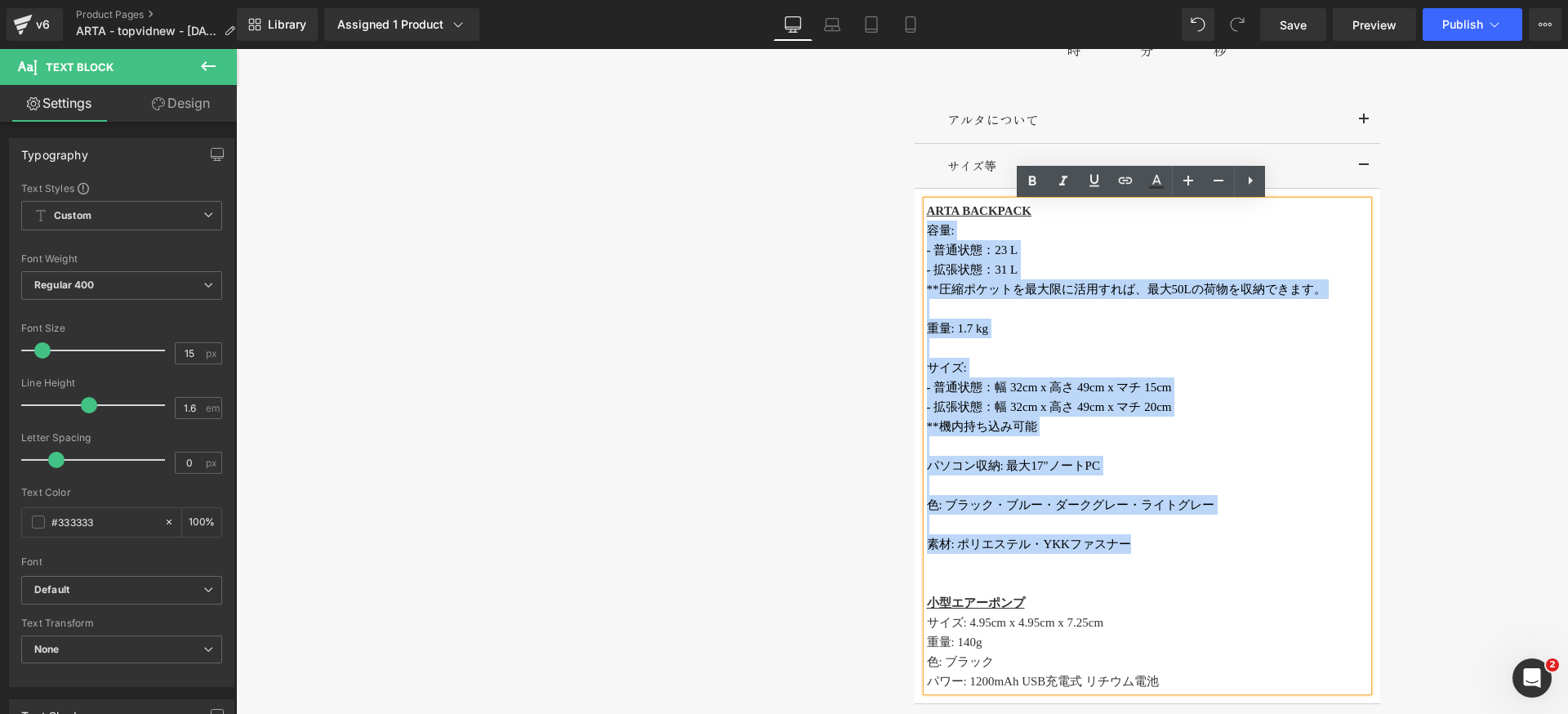
copy div "容量: - 普通状態：23 L - 拡張状態：31 L **圧縮ポケットを最大限に活用すれば、最大50Lの荷物を収納できます。 重量: 1.7 kg サイズ:…"
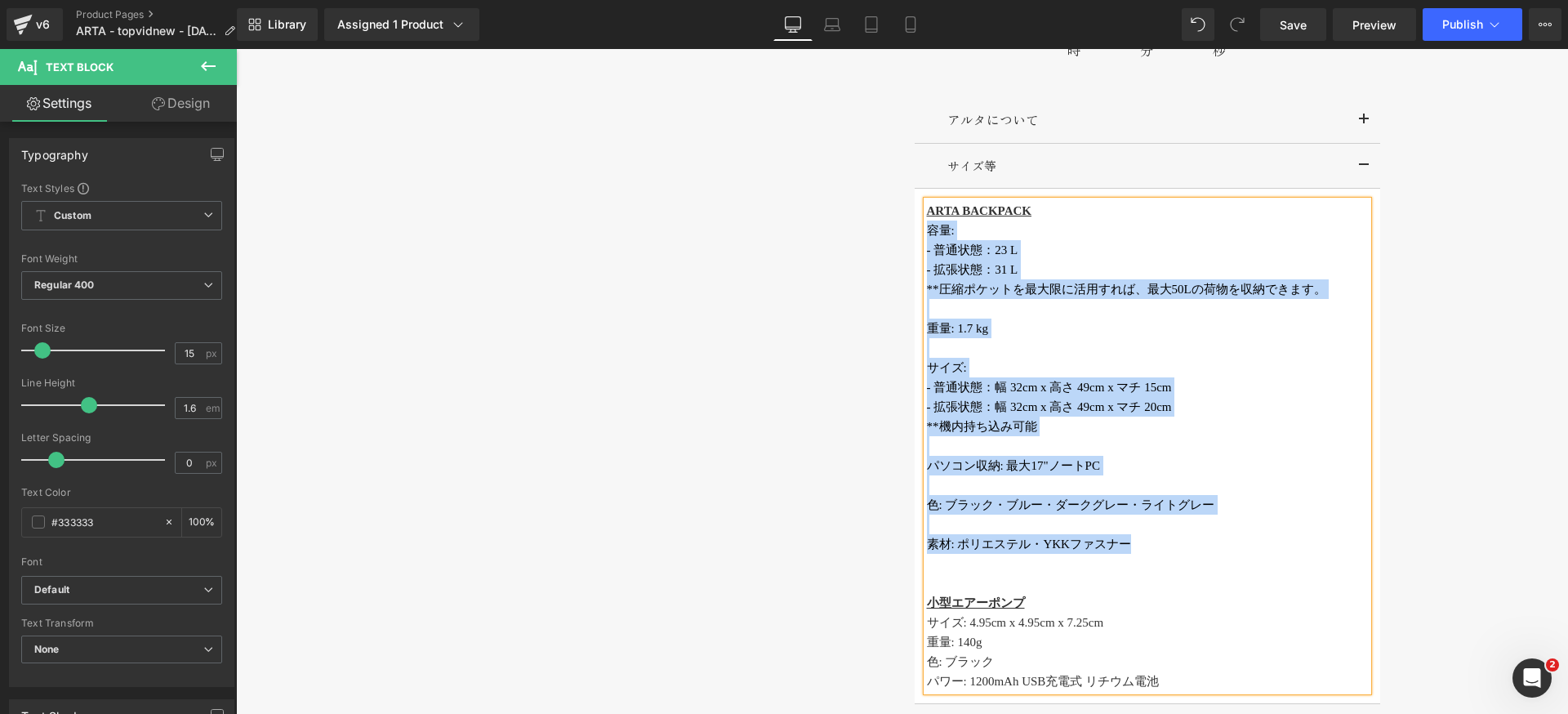
click at [658, 363] on div "‹" at bounding box center [901, 84] width 979 height 1616
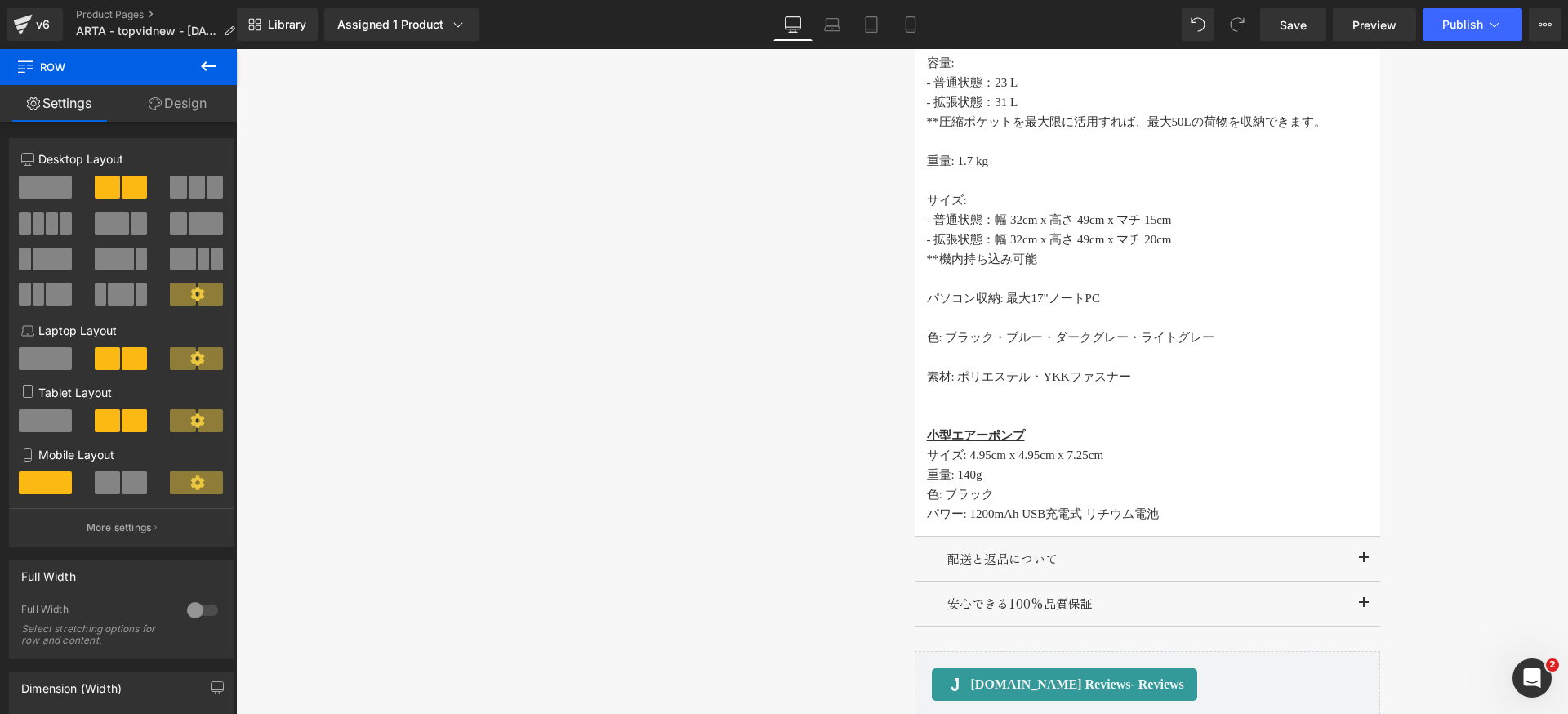
scroll to position [1731, 0]
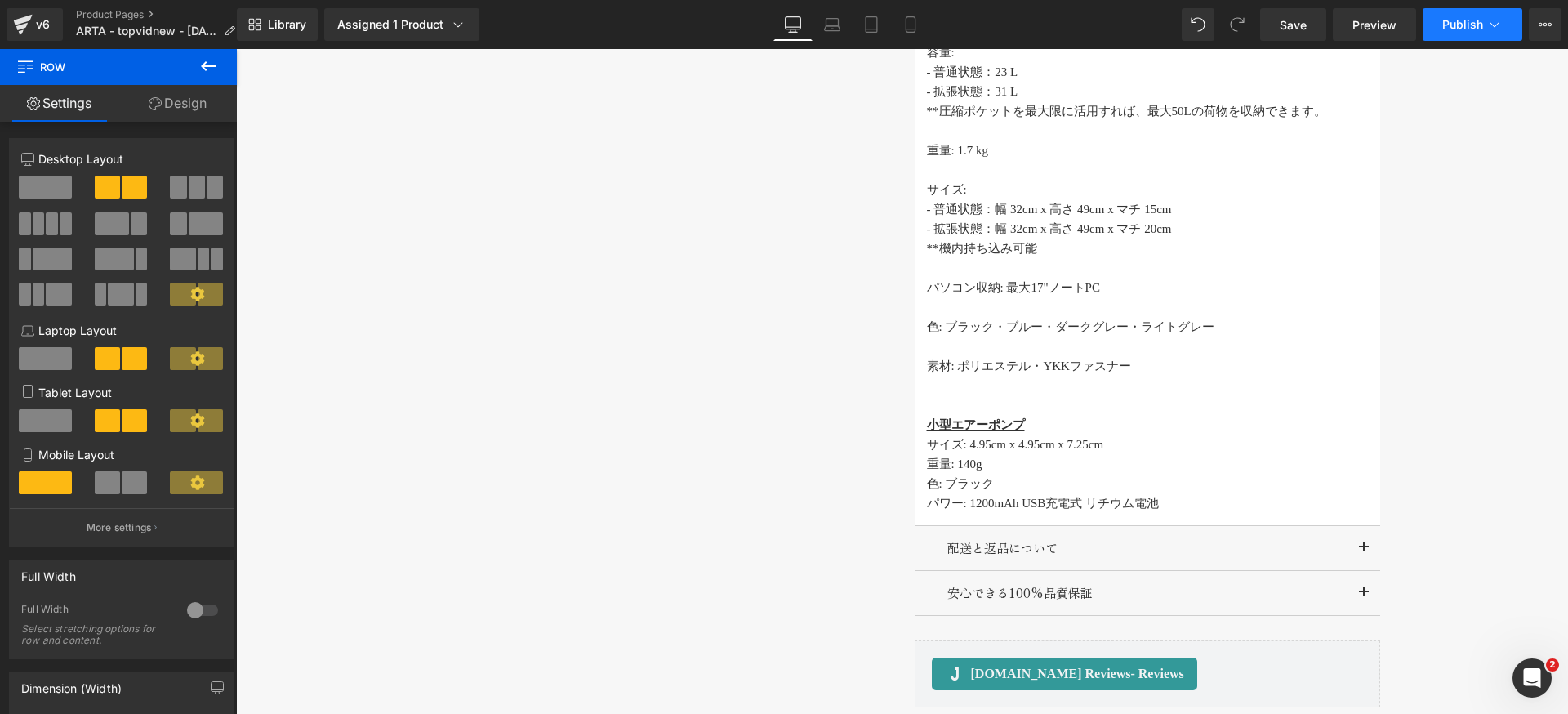
click at [1447, 18] on span "Publish" at bounding box center [1461, 24] width 40 height 13
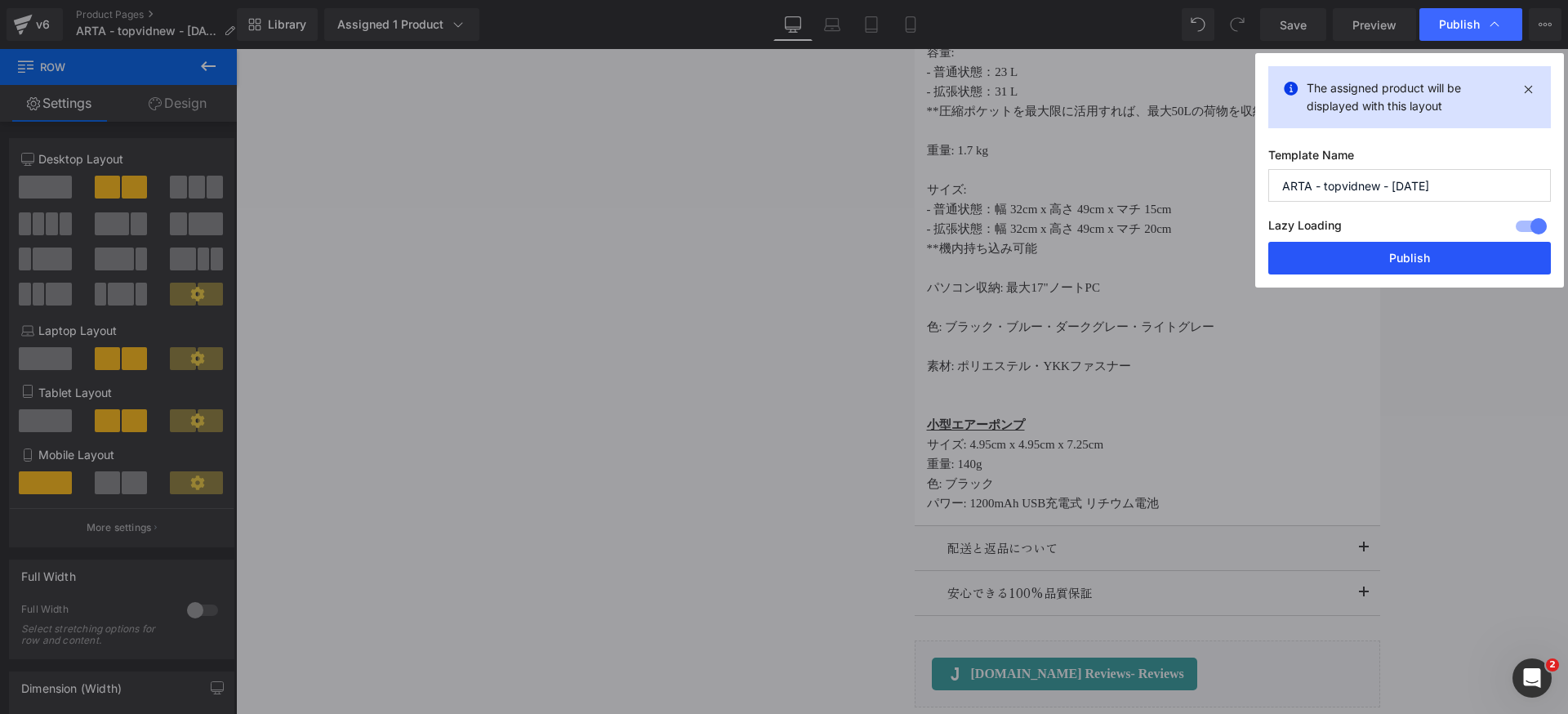
drag, startPoint x: 1410, startPoint y: 245, endPoint x: 622, endPoint y: 246, distance: 788.0
click at [1410, 245] on button "Publish" at bounding box center [1409, 257] width 282 height 33
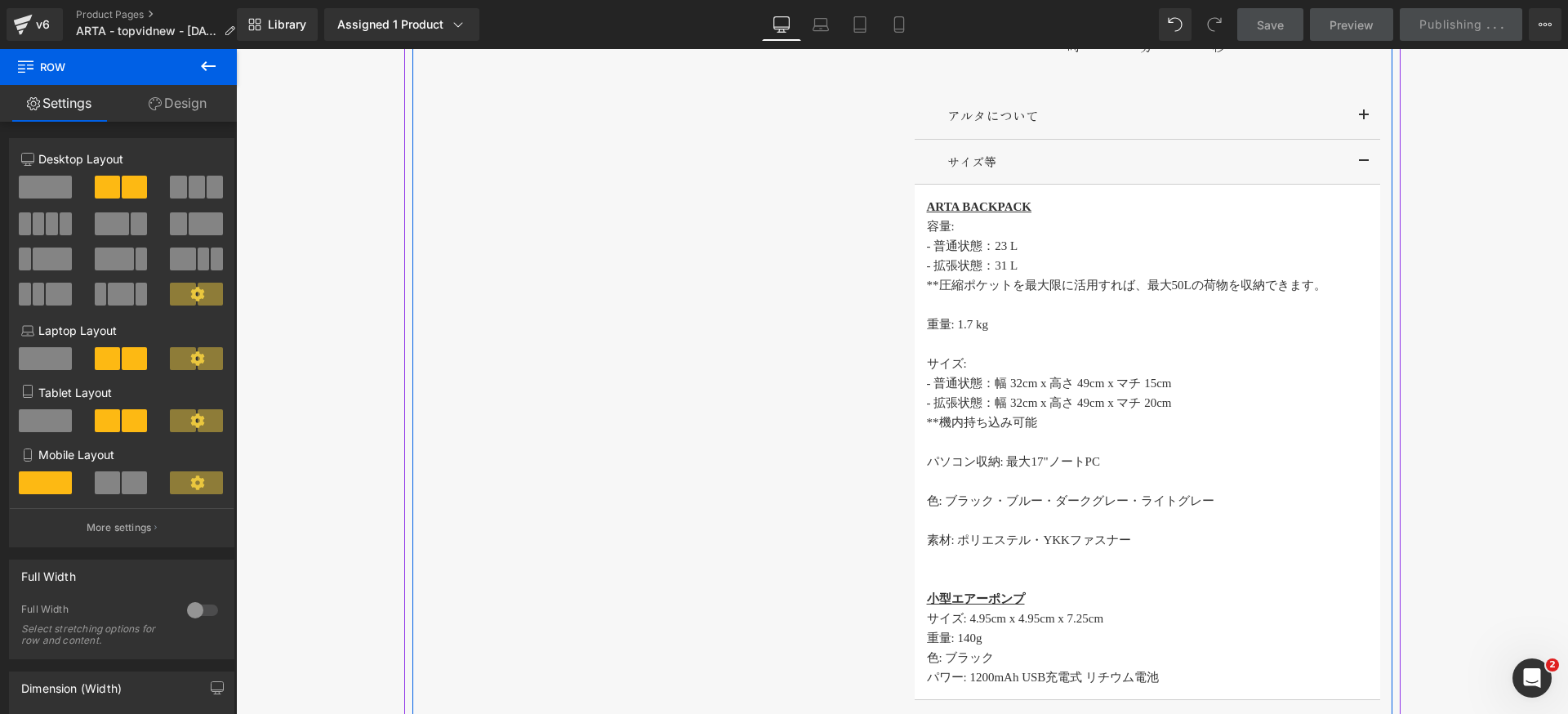
scroll to position [1577, 0]
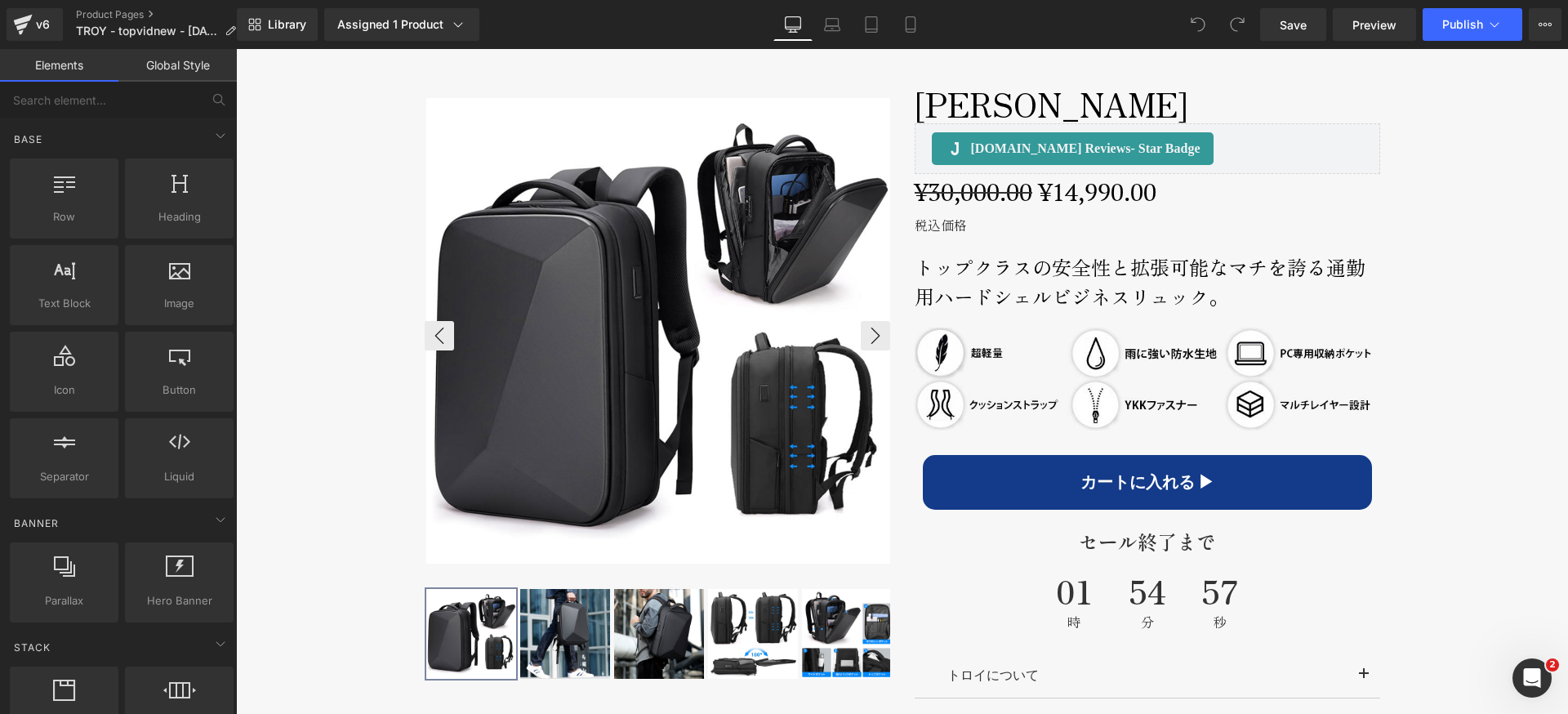
scroll to position [619, 0]
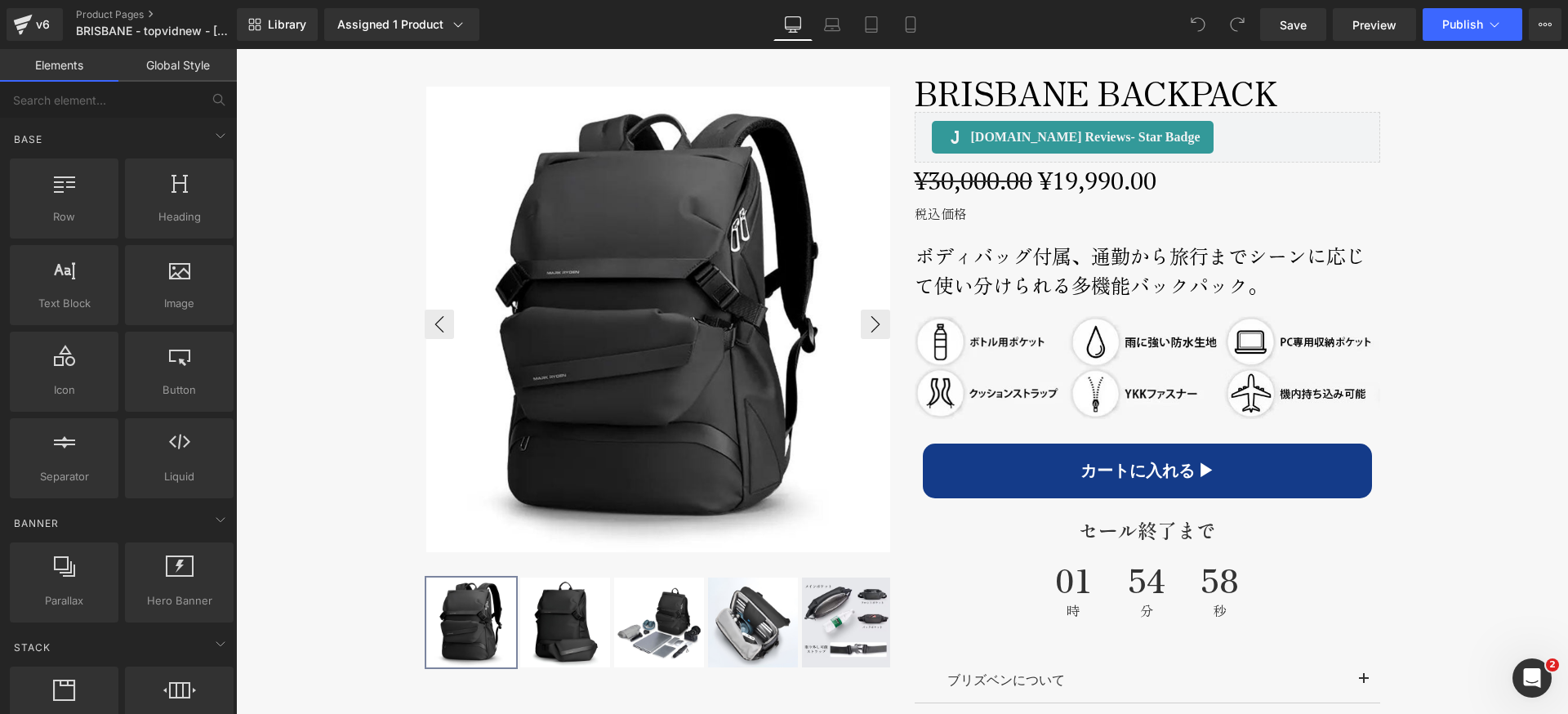
scroll to position [822, 0]
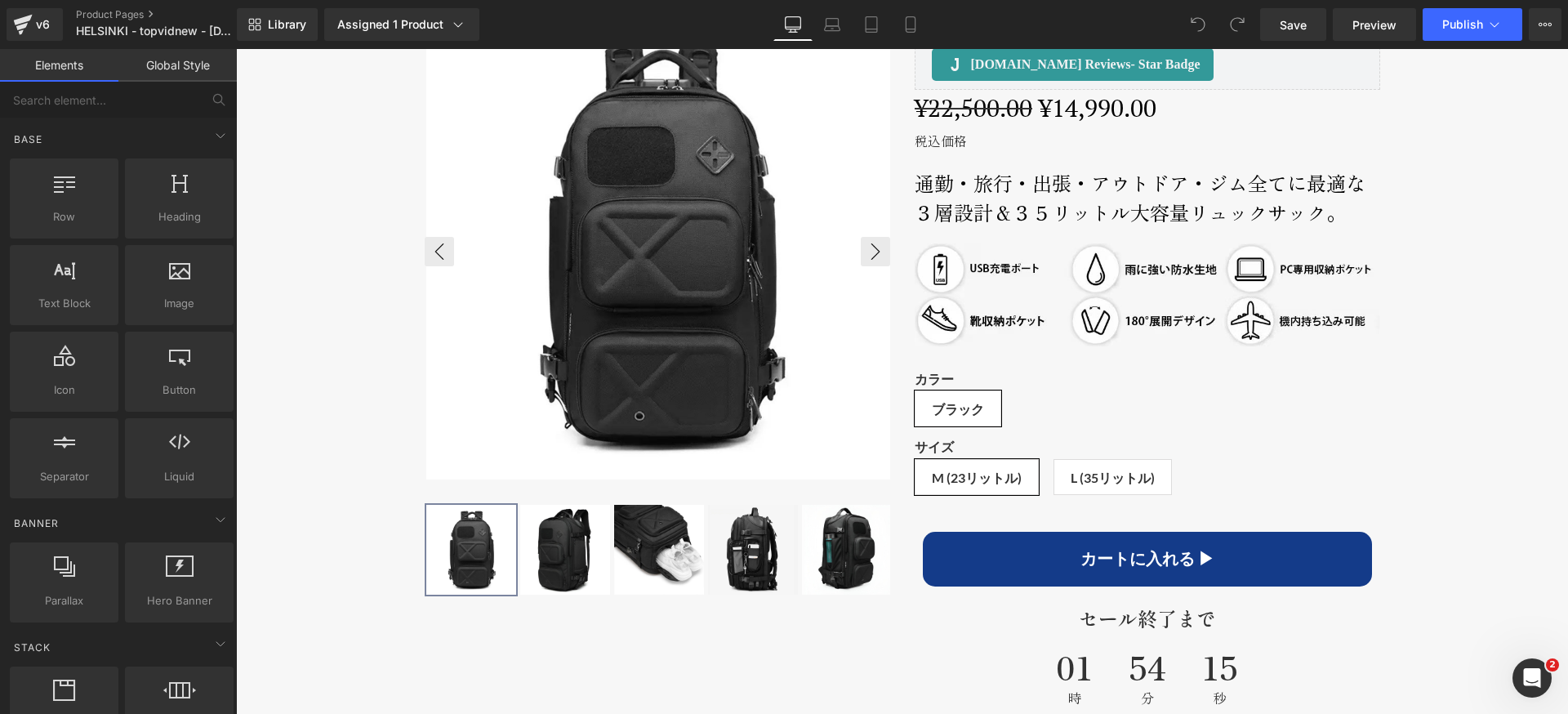
scroll to position [856, 0]
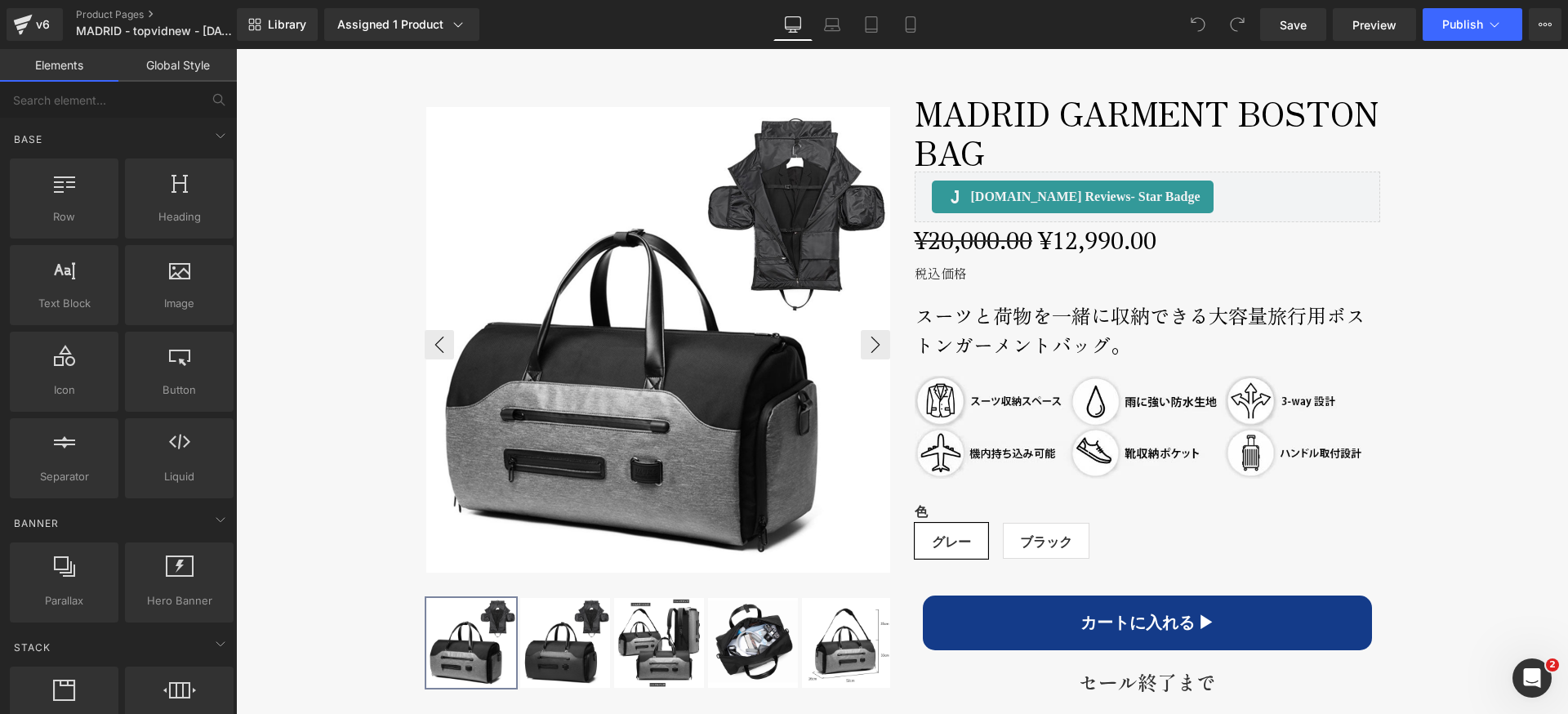
scroll to position [822, 0]
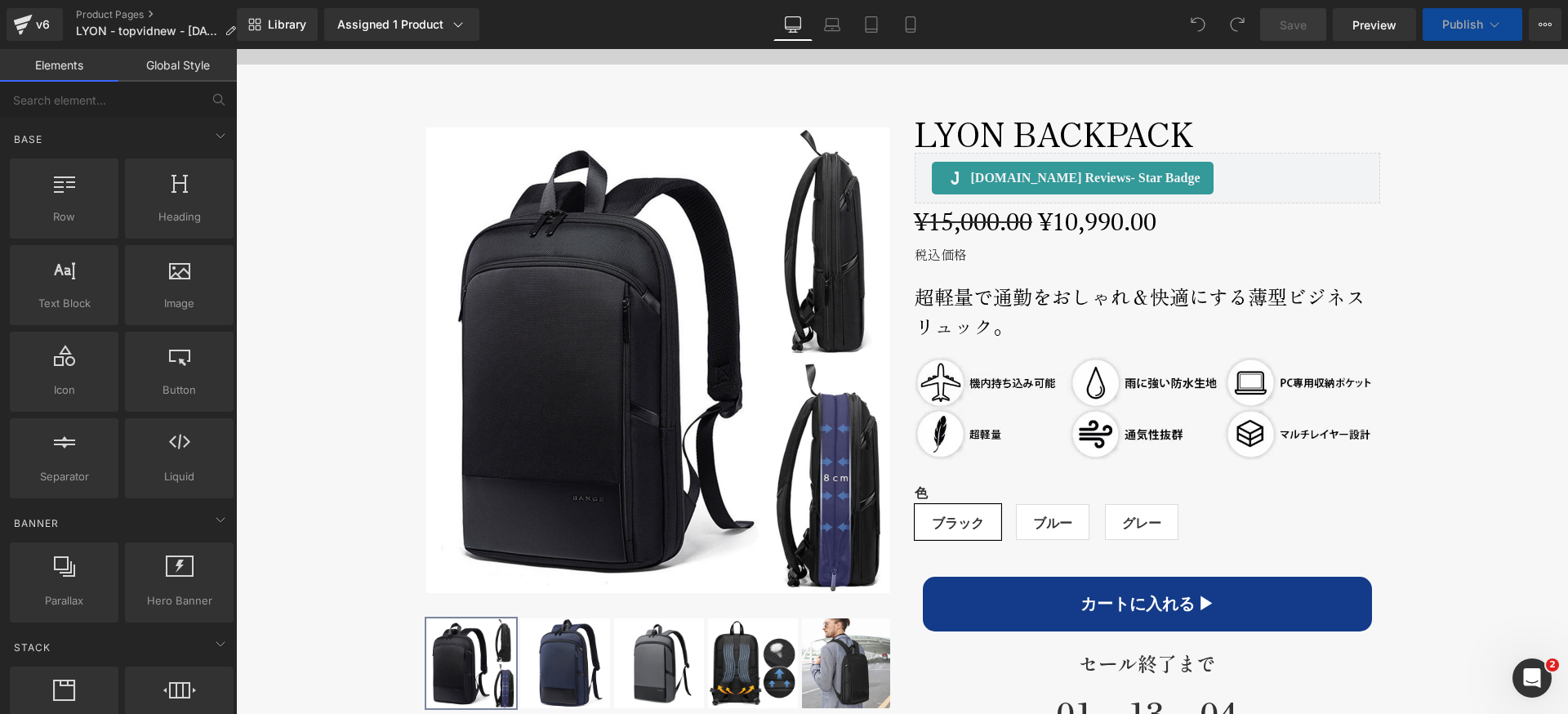
scroll to position [742, 0]
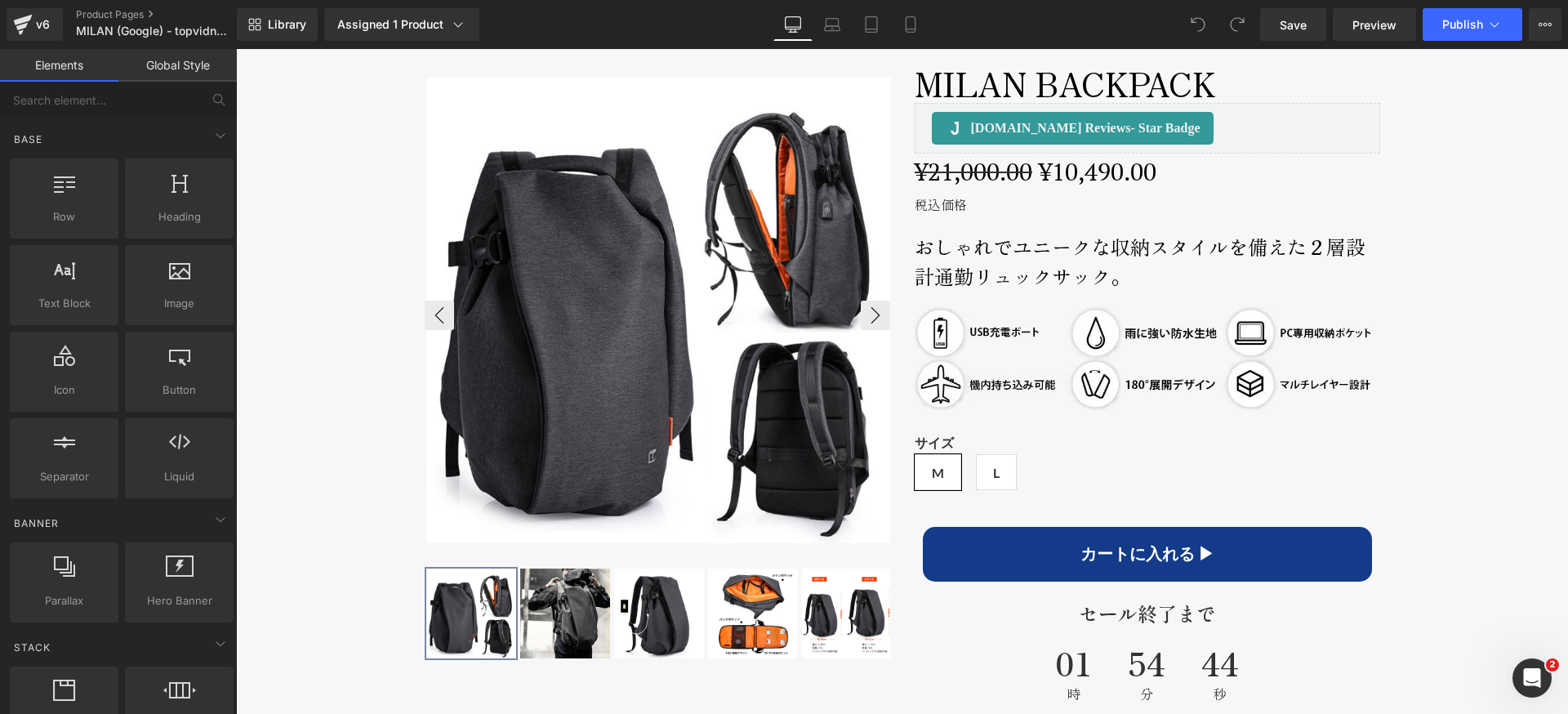
scroll to position [858, 0]
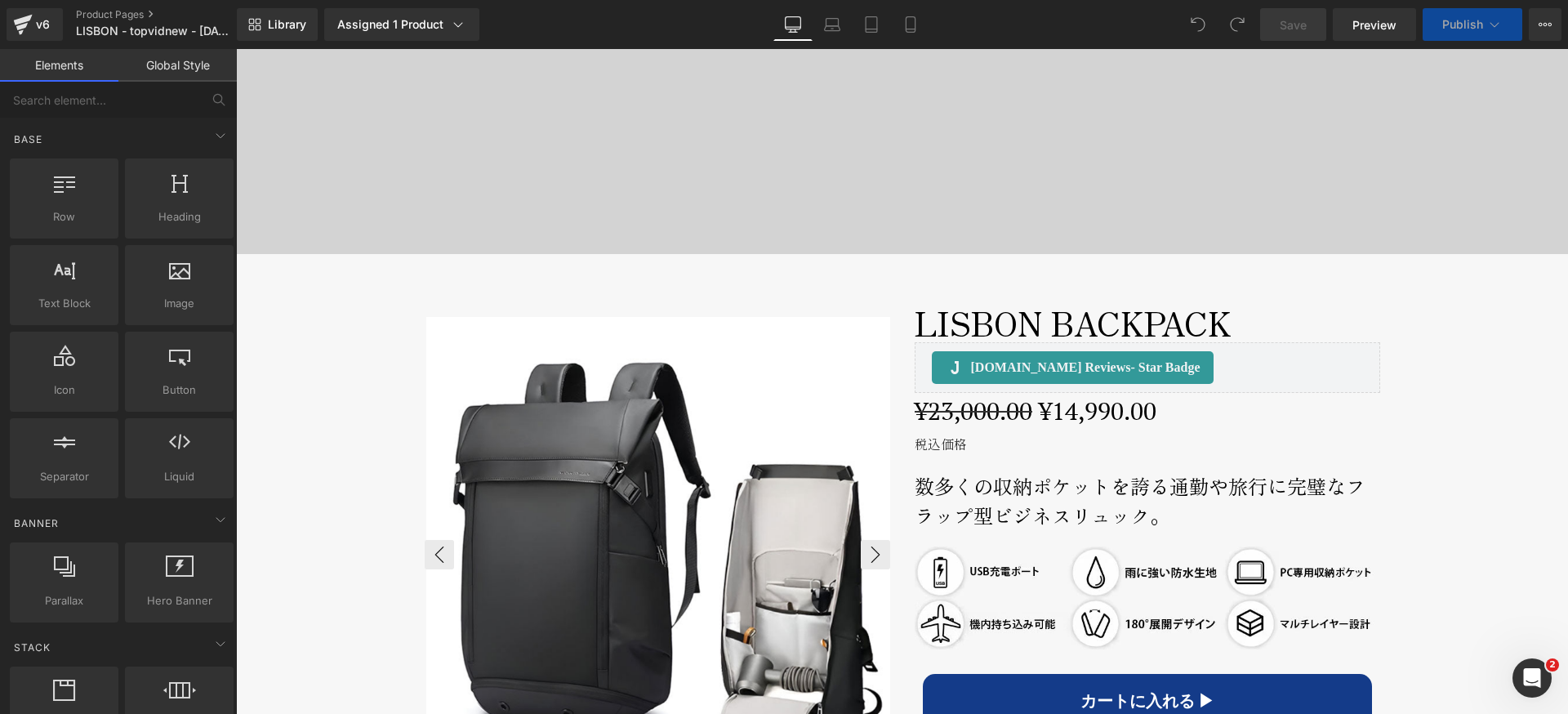
scroll to position [712, 0]
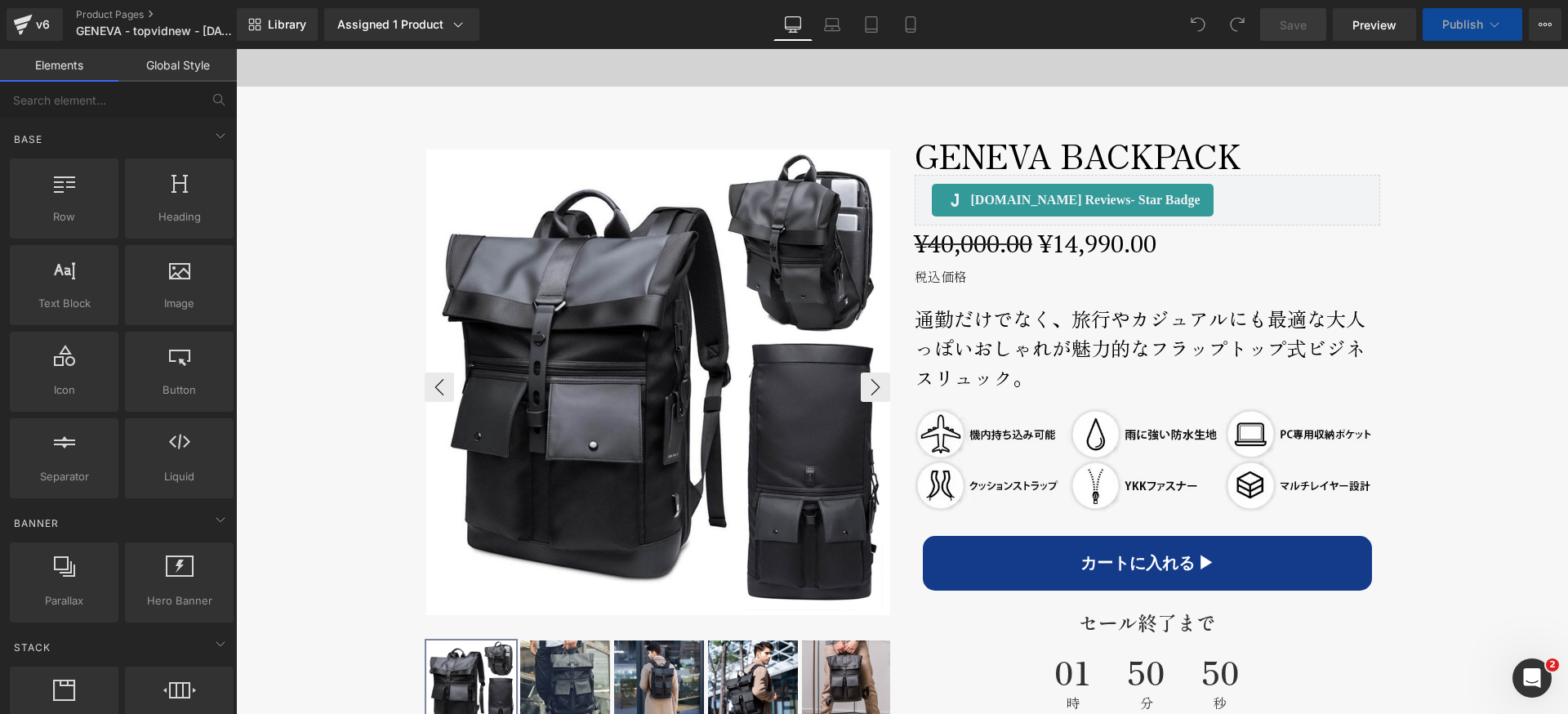
scroll to position [807, 0]
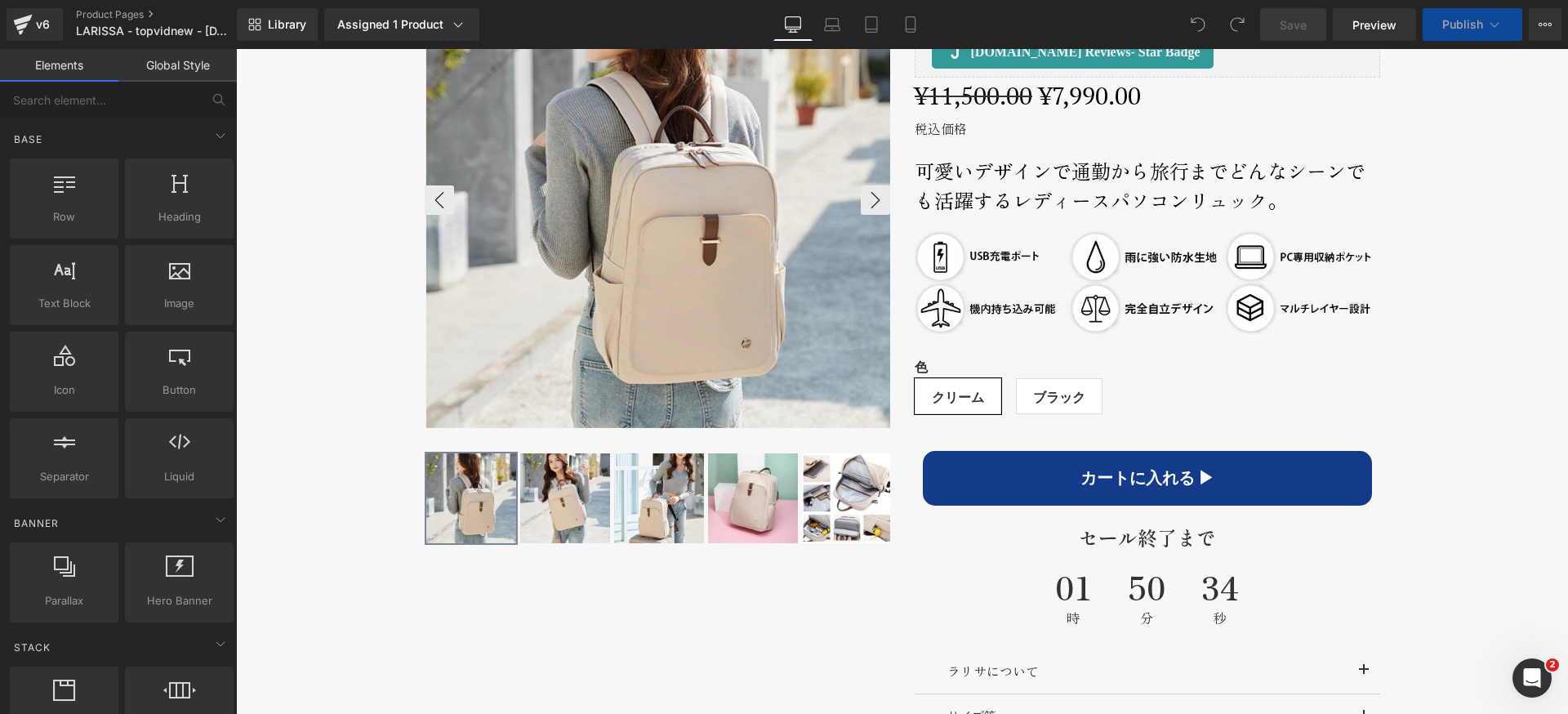
scroll to position [831, 0]
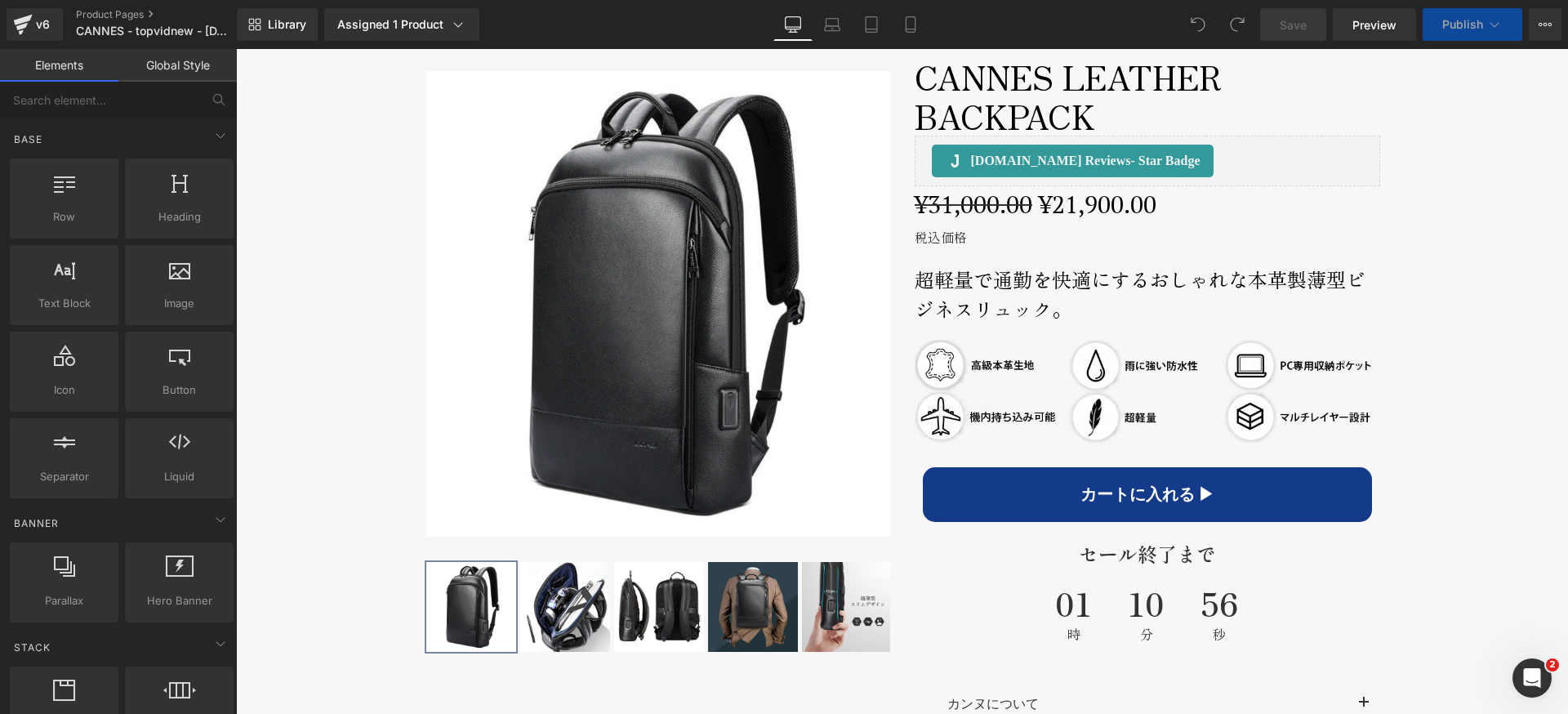
scroll to position [831, 0]
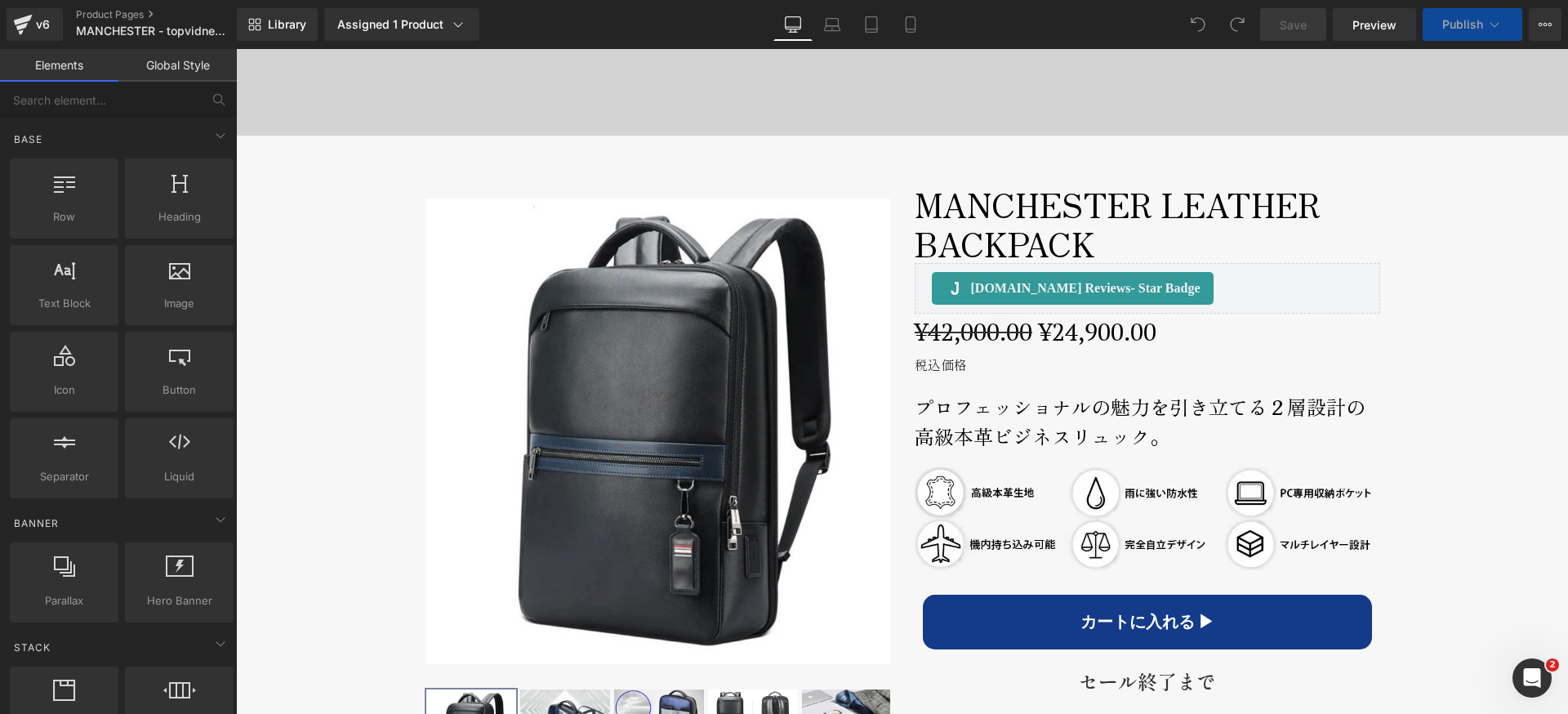
scroll to position [673, 0]
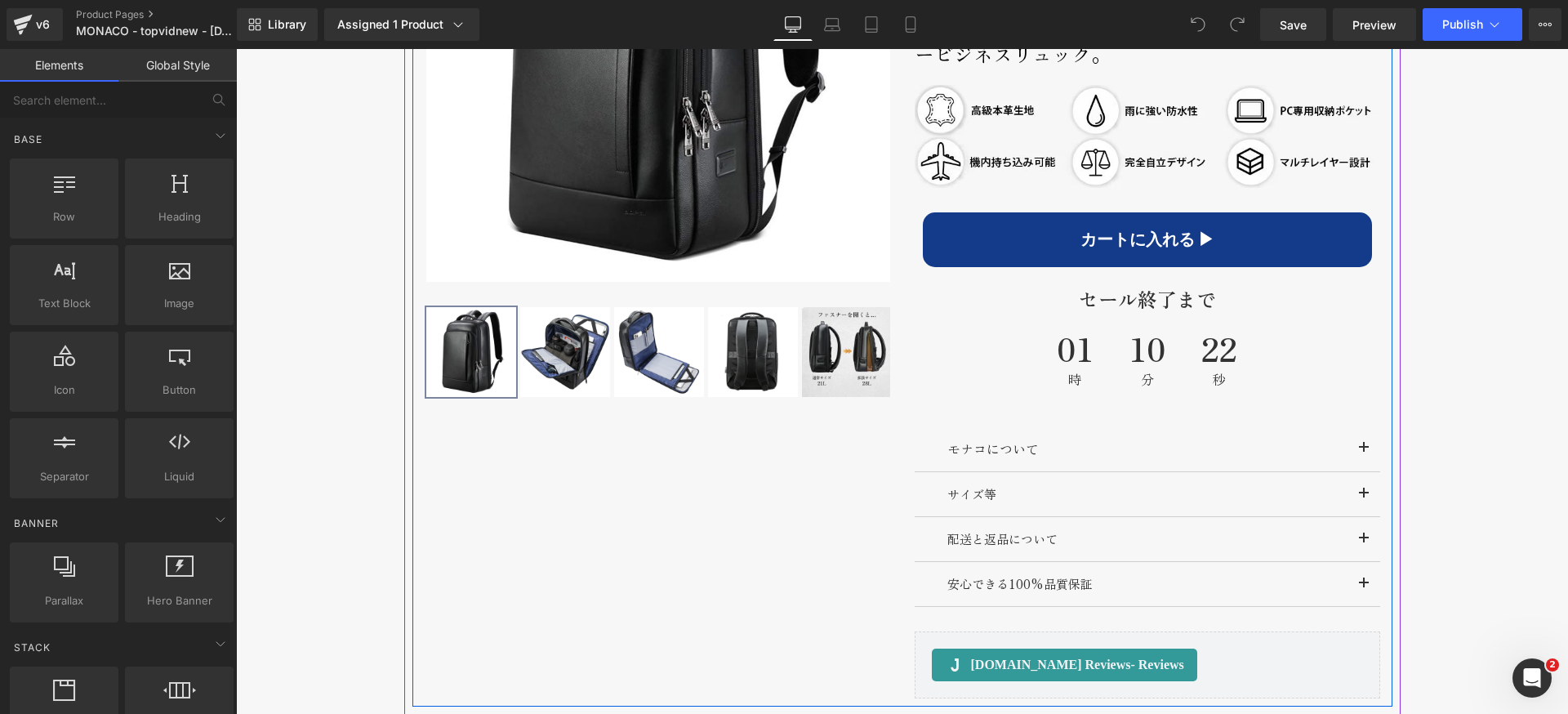
scroll to position [799, 0]
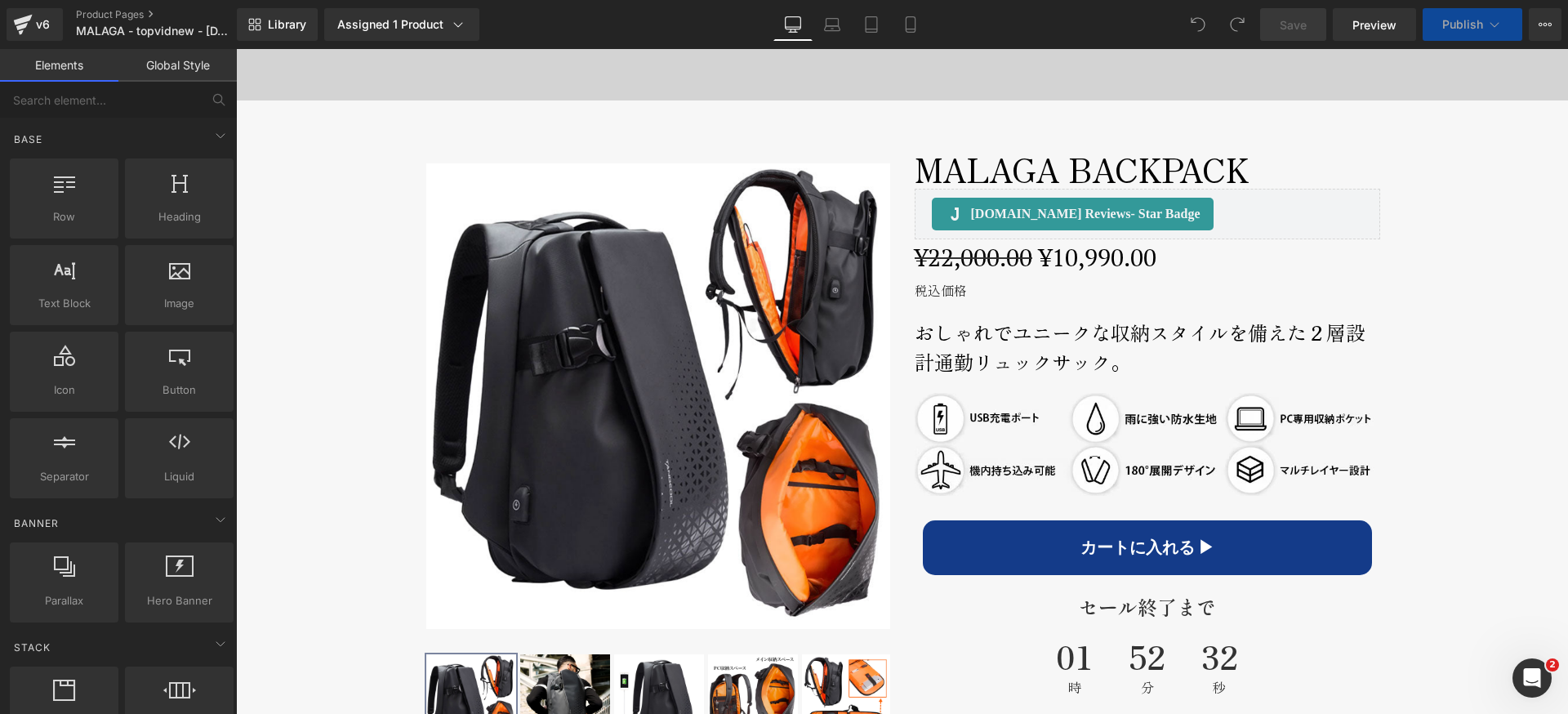
scroll to position [714, 0]
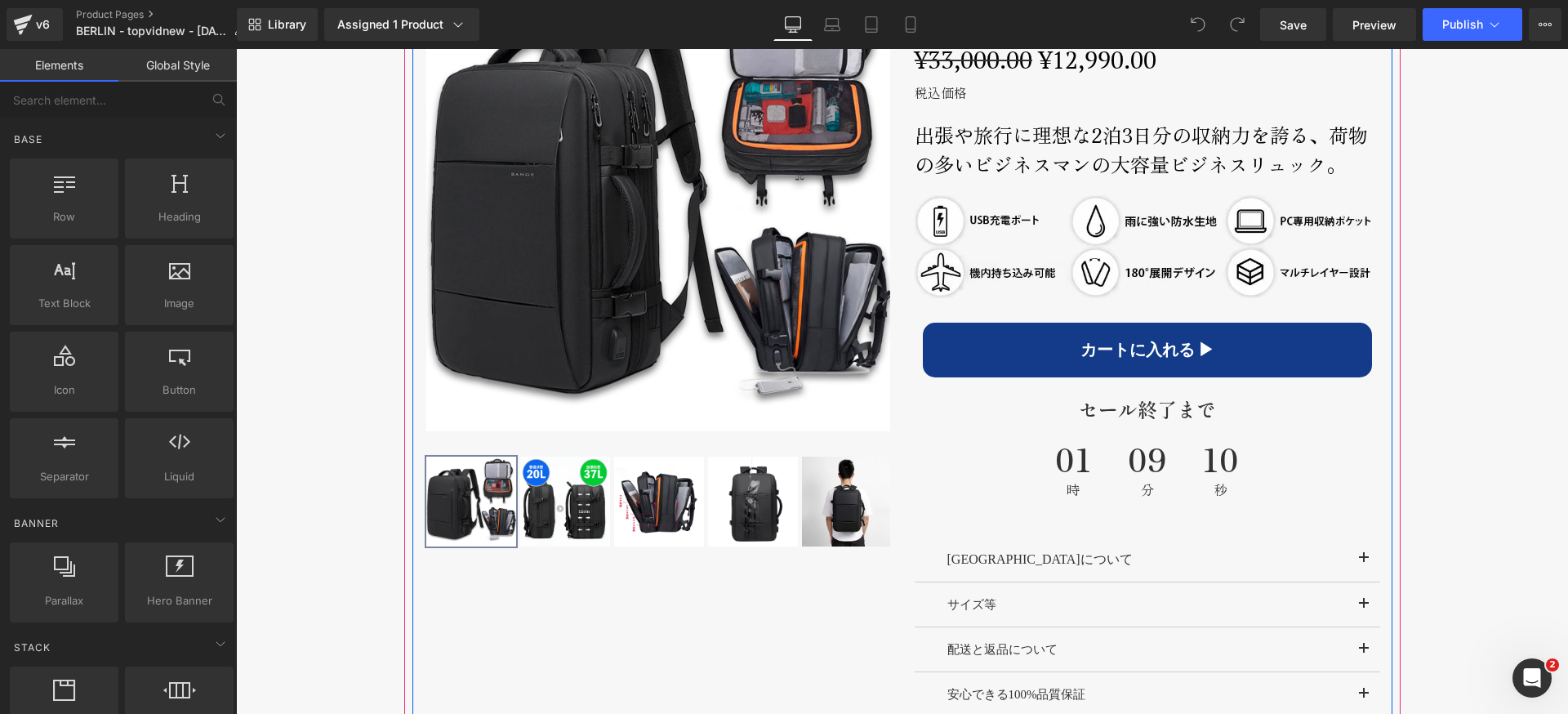
scroll to position [885, 0]
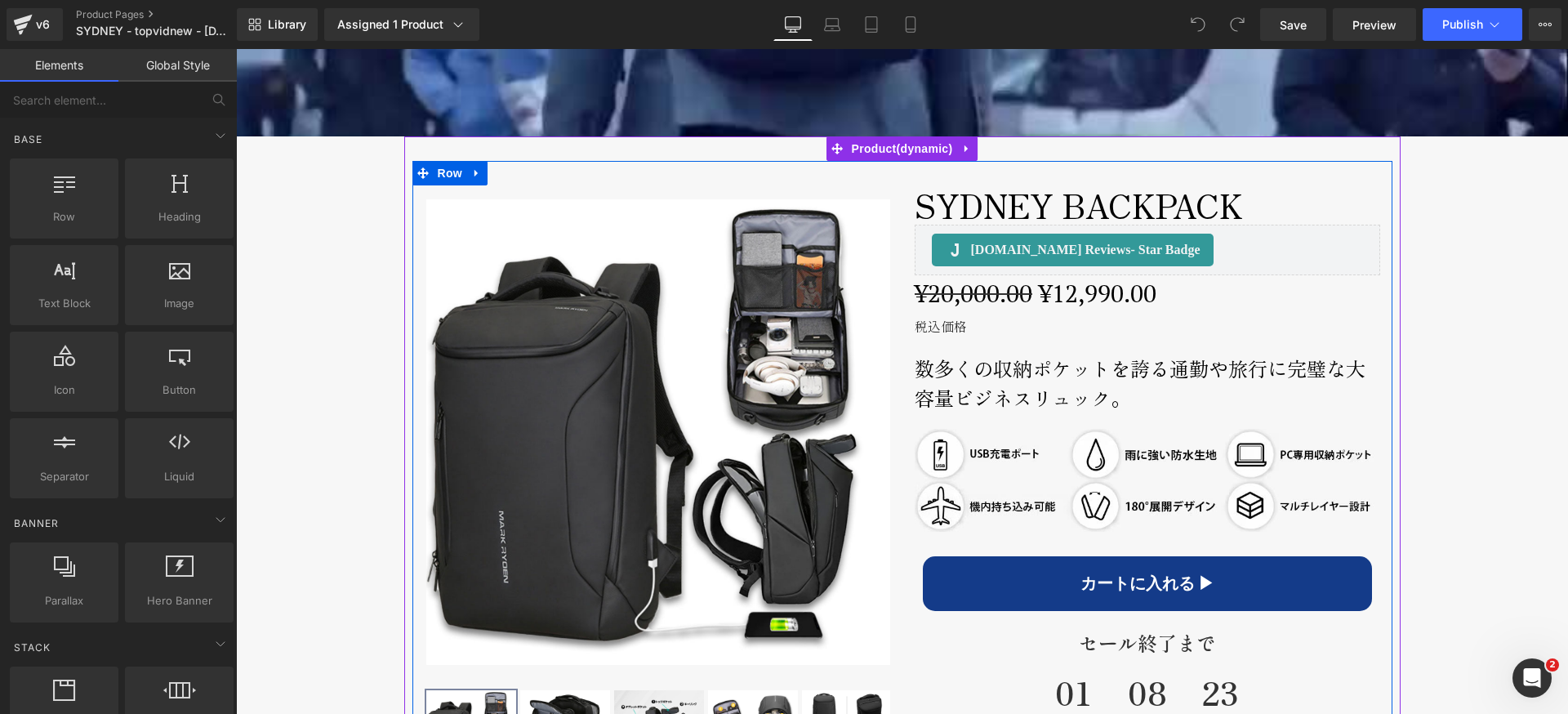
scroll to position [648, 0]
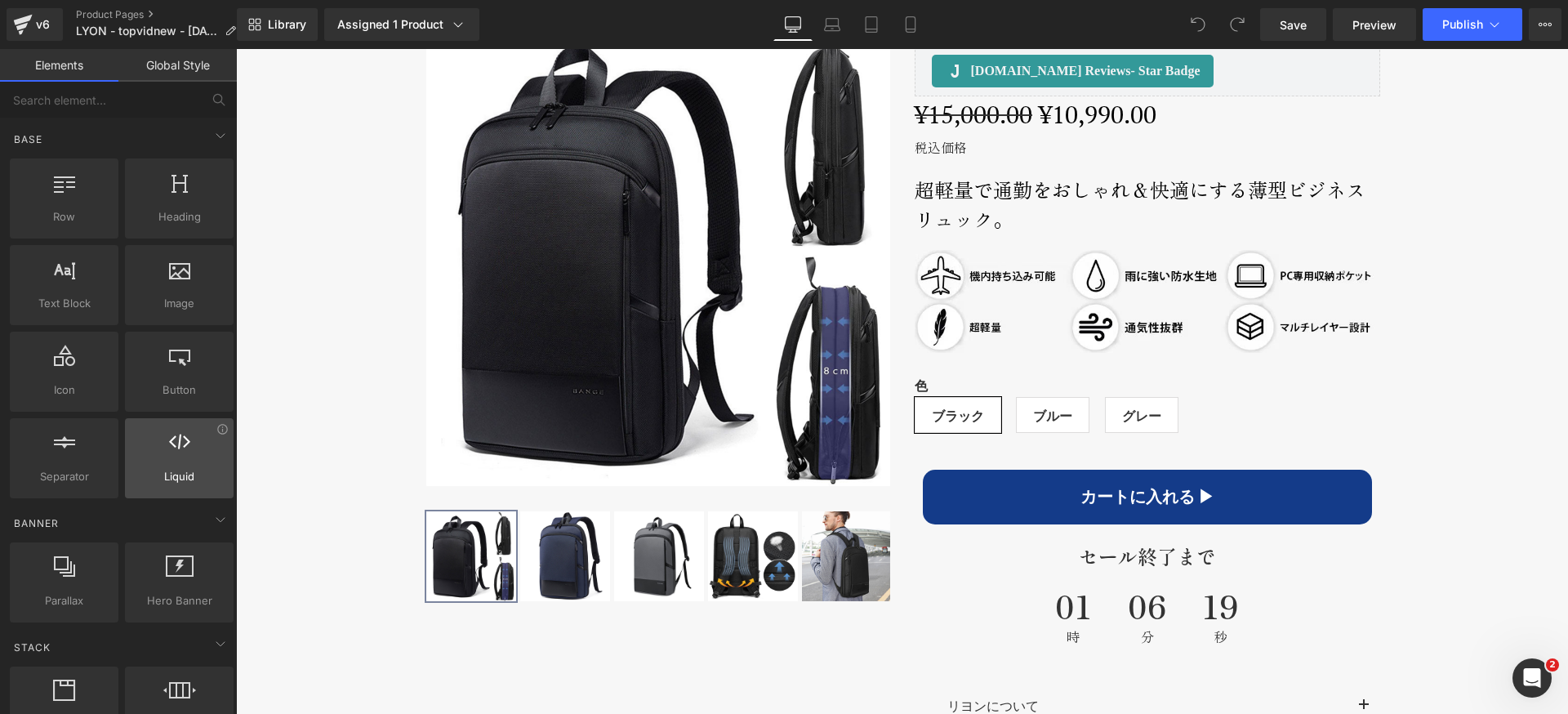
scroll to position [875, 0]
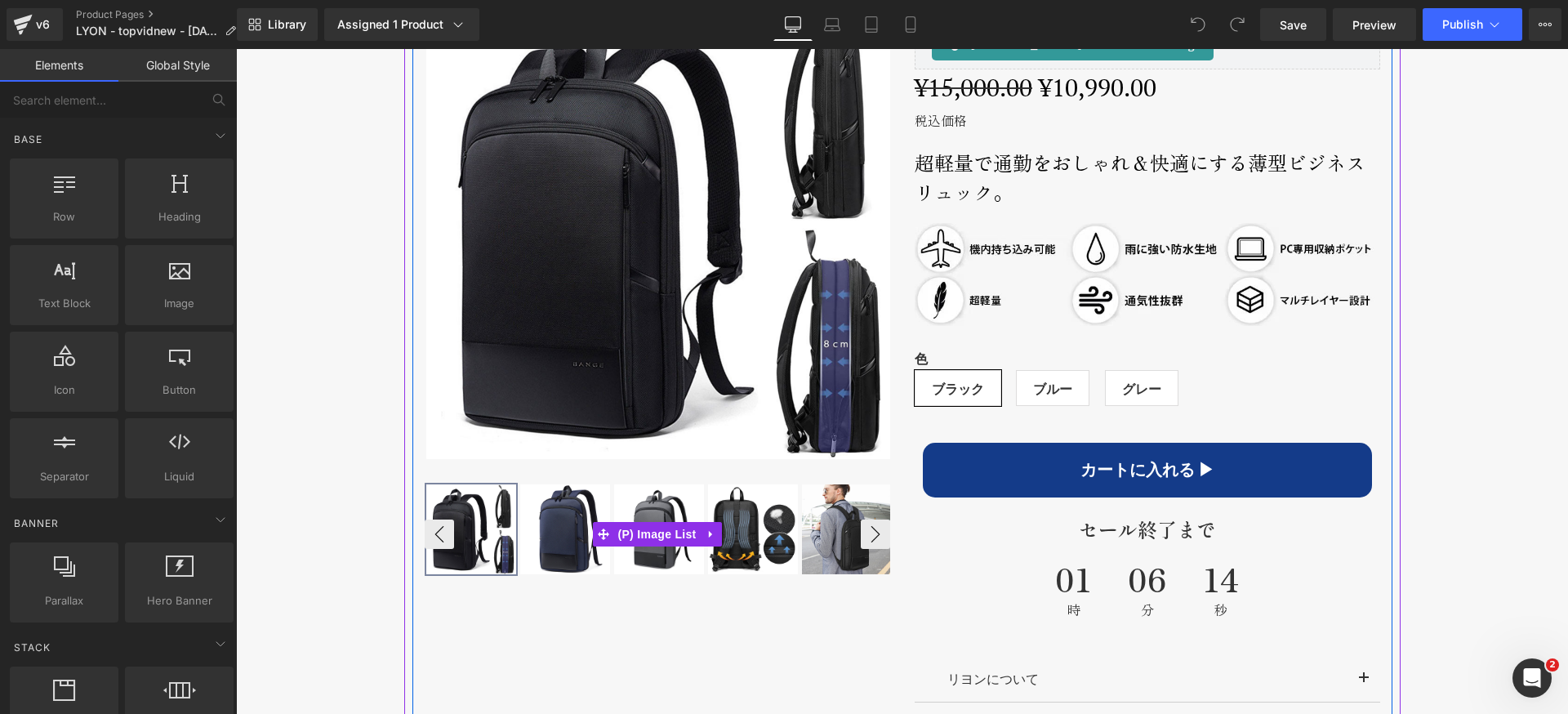
click at [752, 544] on img at bounding box center [752, 529] width 90 height 90
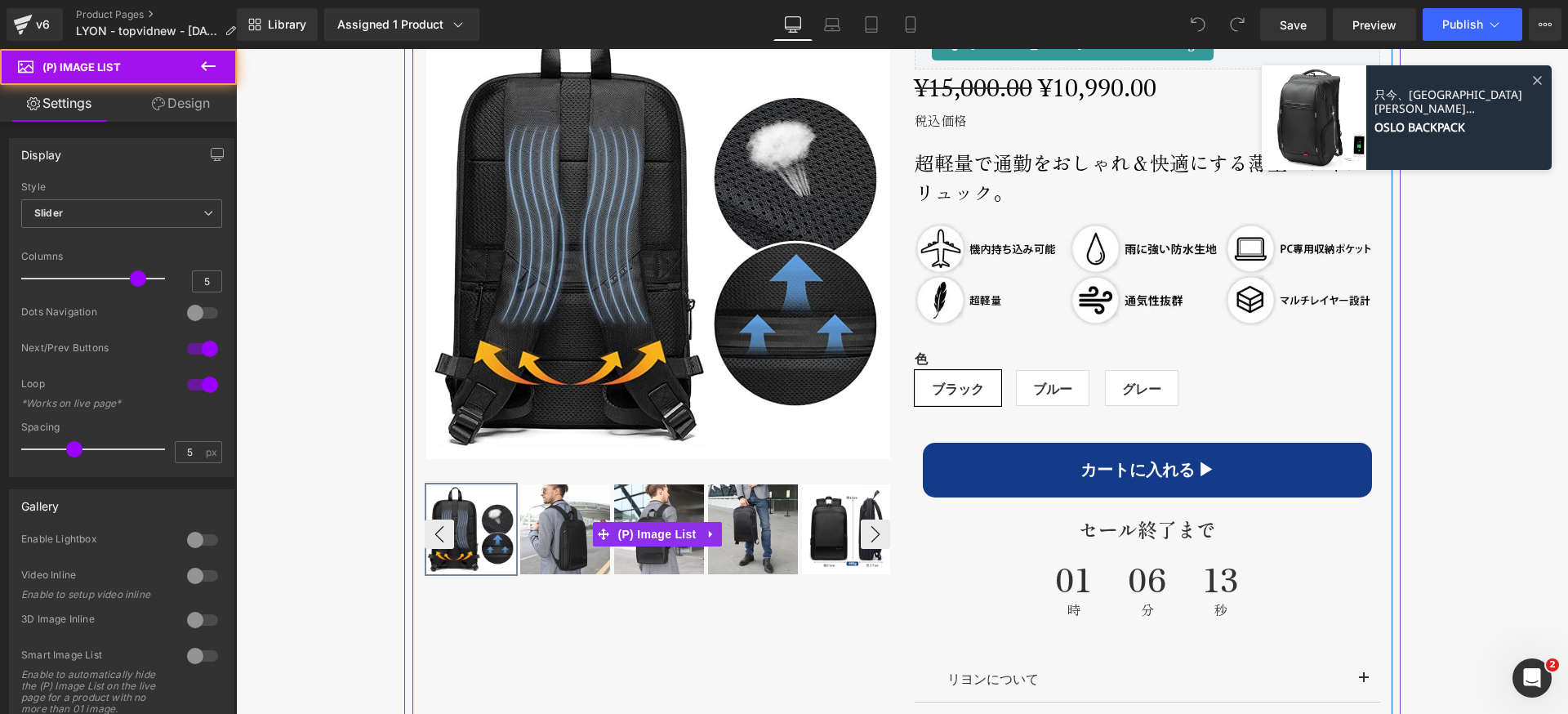
click at [762, 536] on img at bounding box center [752, 529] width 90 height 90
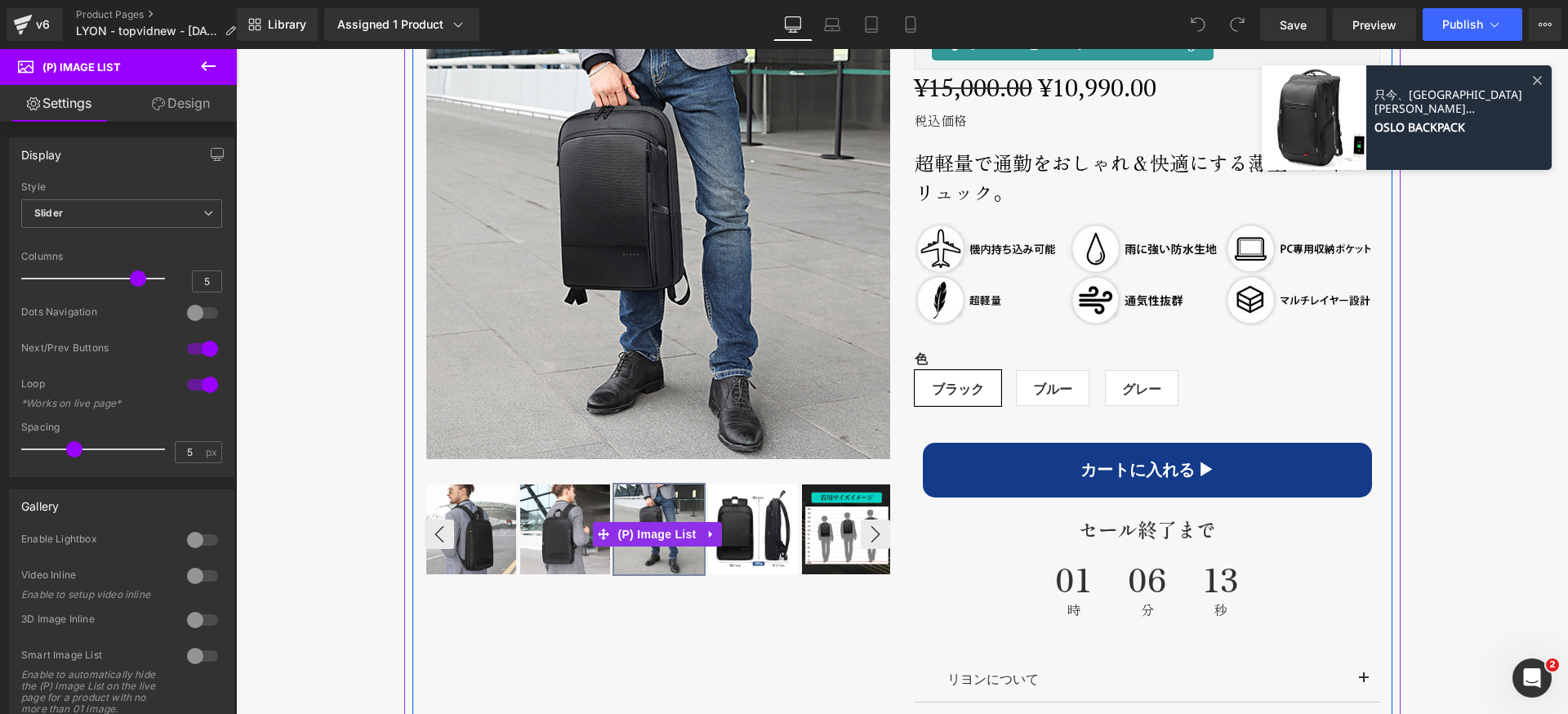
click at [762, 536] on img at bounding box center [752, 529] width 90 height 90
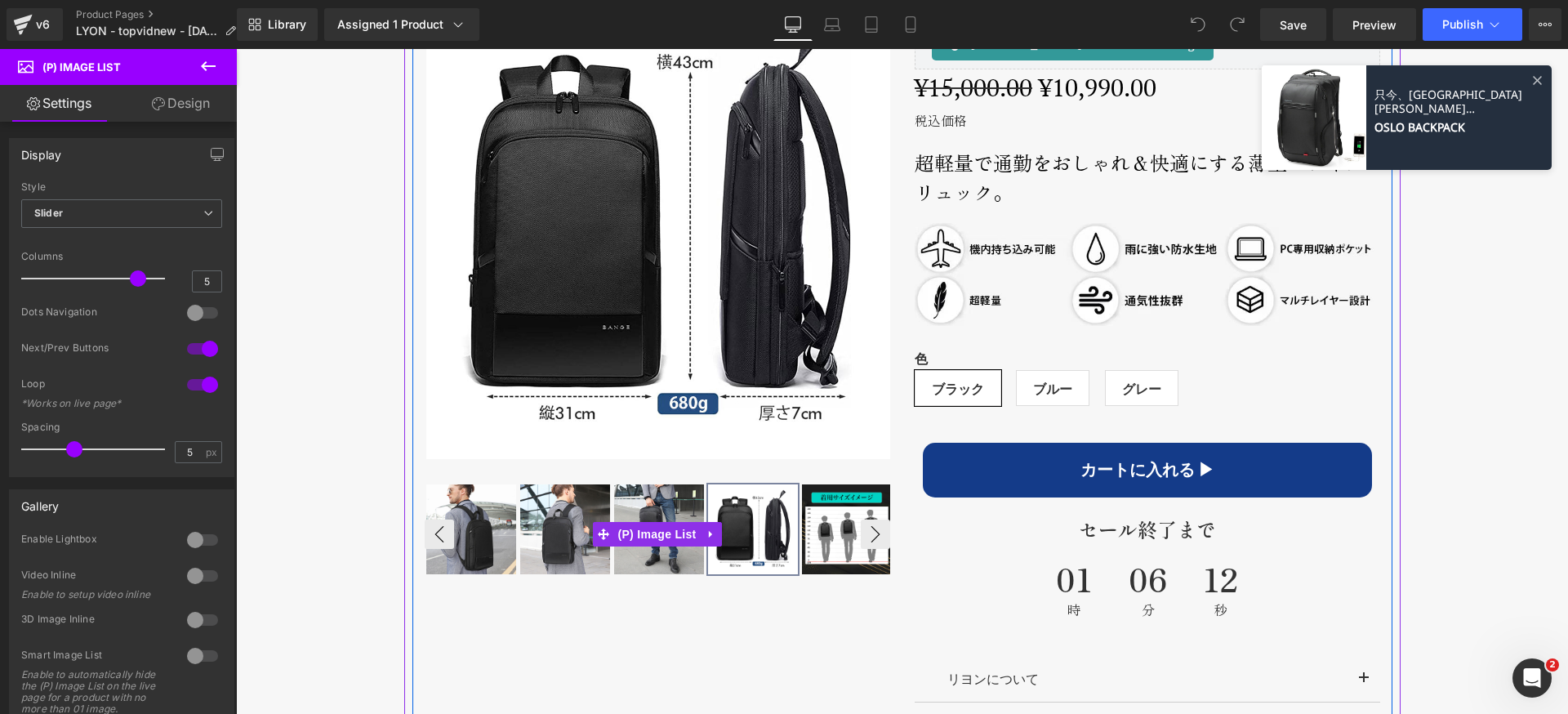
click at [820, 532] on img at bounding box center [846, 529] width 90 height 90
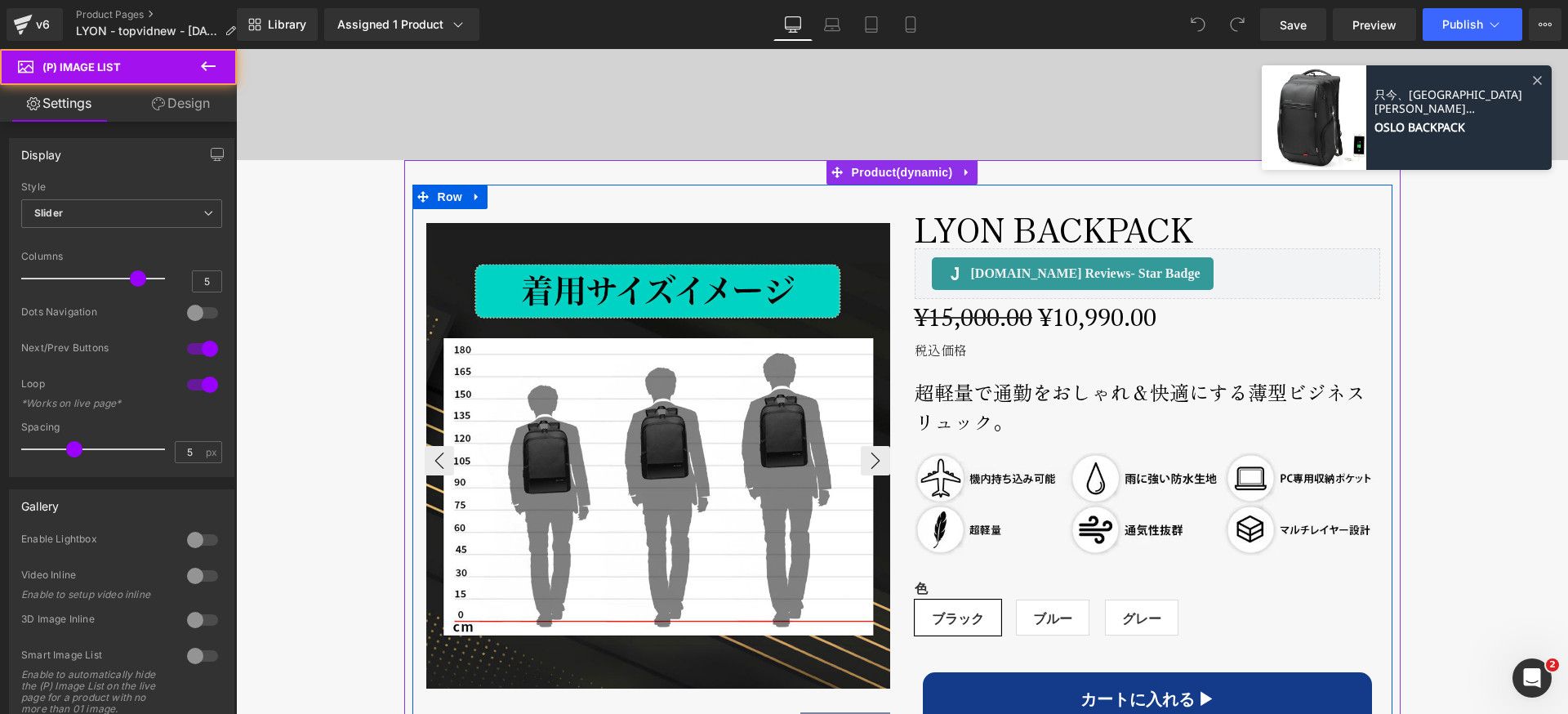
scroll to position [644, 0]
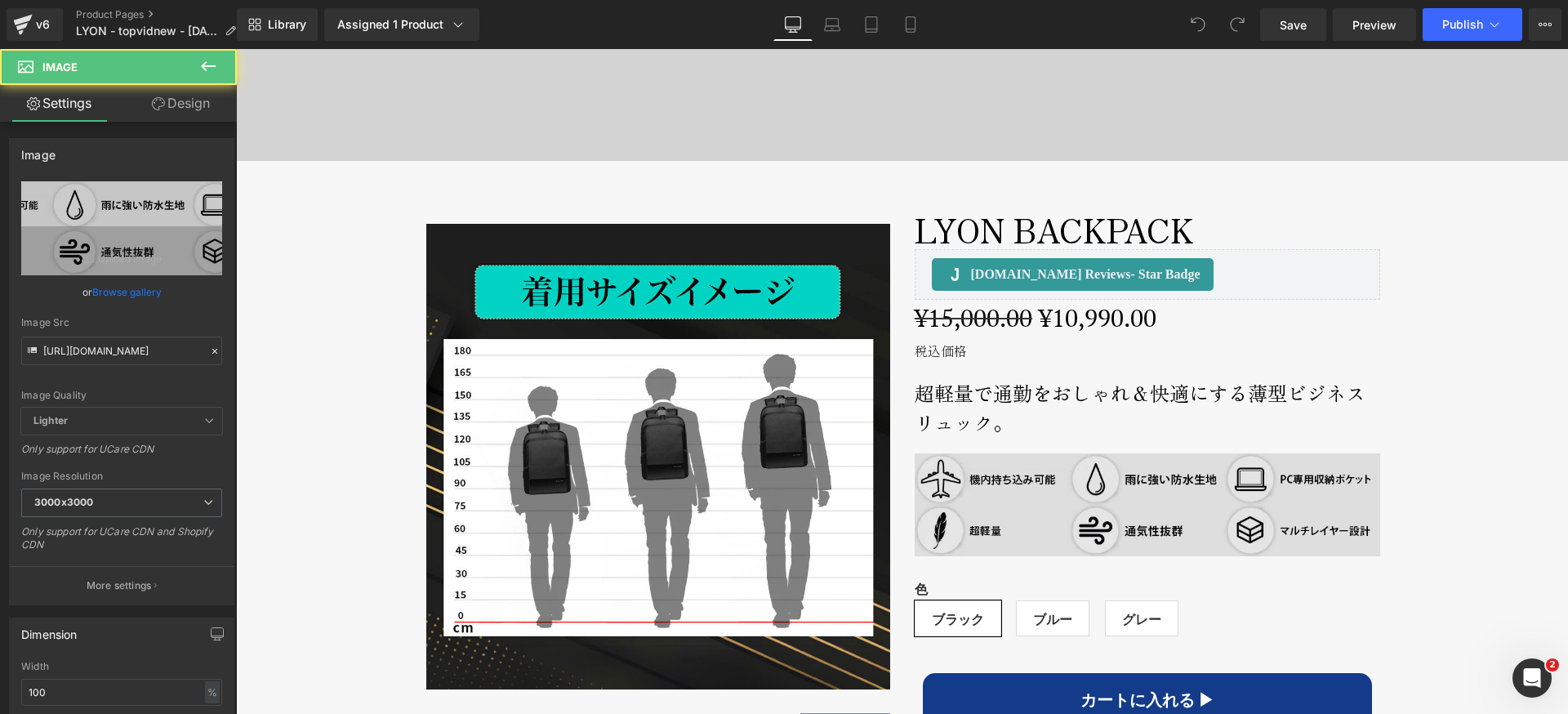
click at [961, 491] on img at bounding box center [1147, 504] width 465 height 104
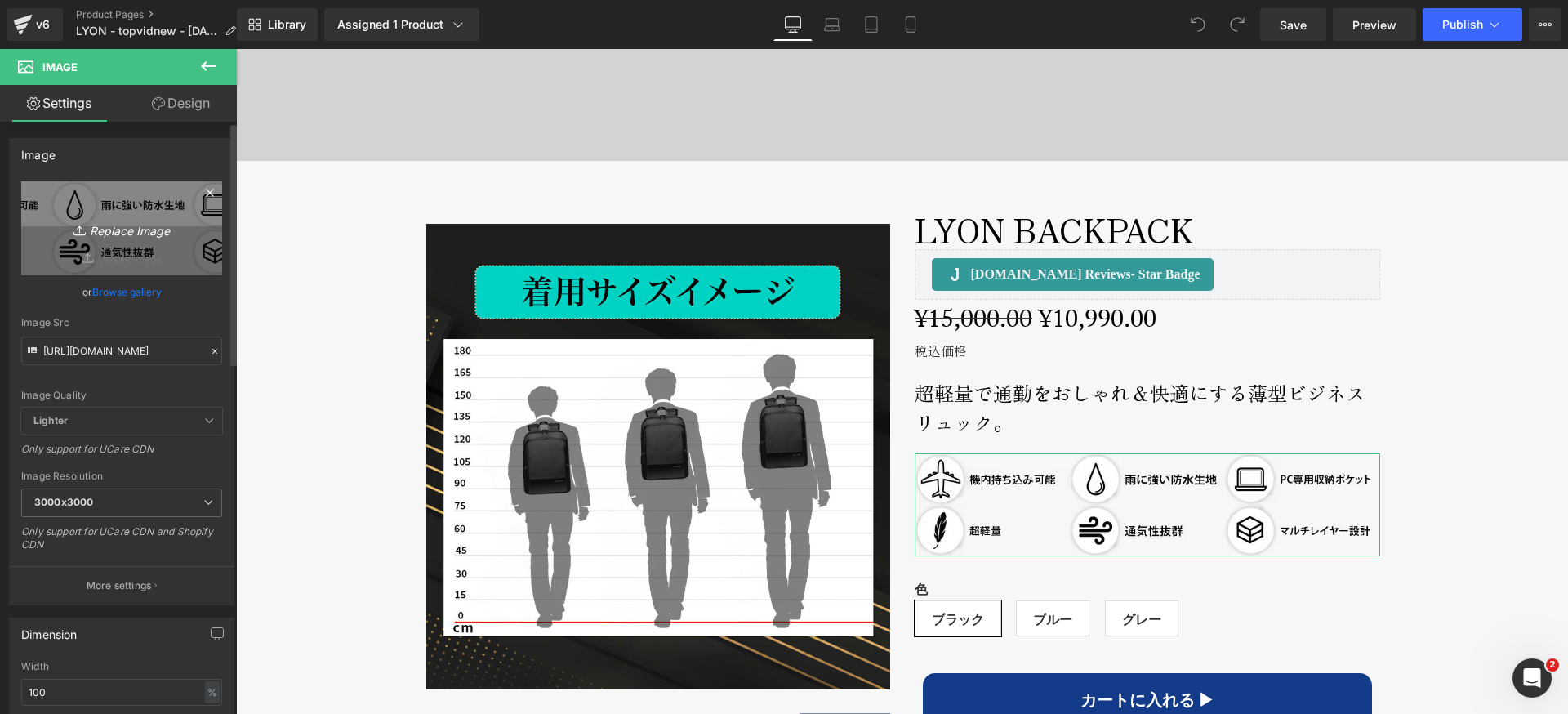
click at [130, 229] on icon "Replace Image" at bounding box center [121, 228] width 130 height 21
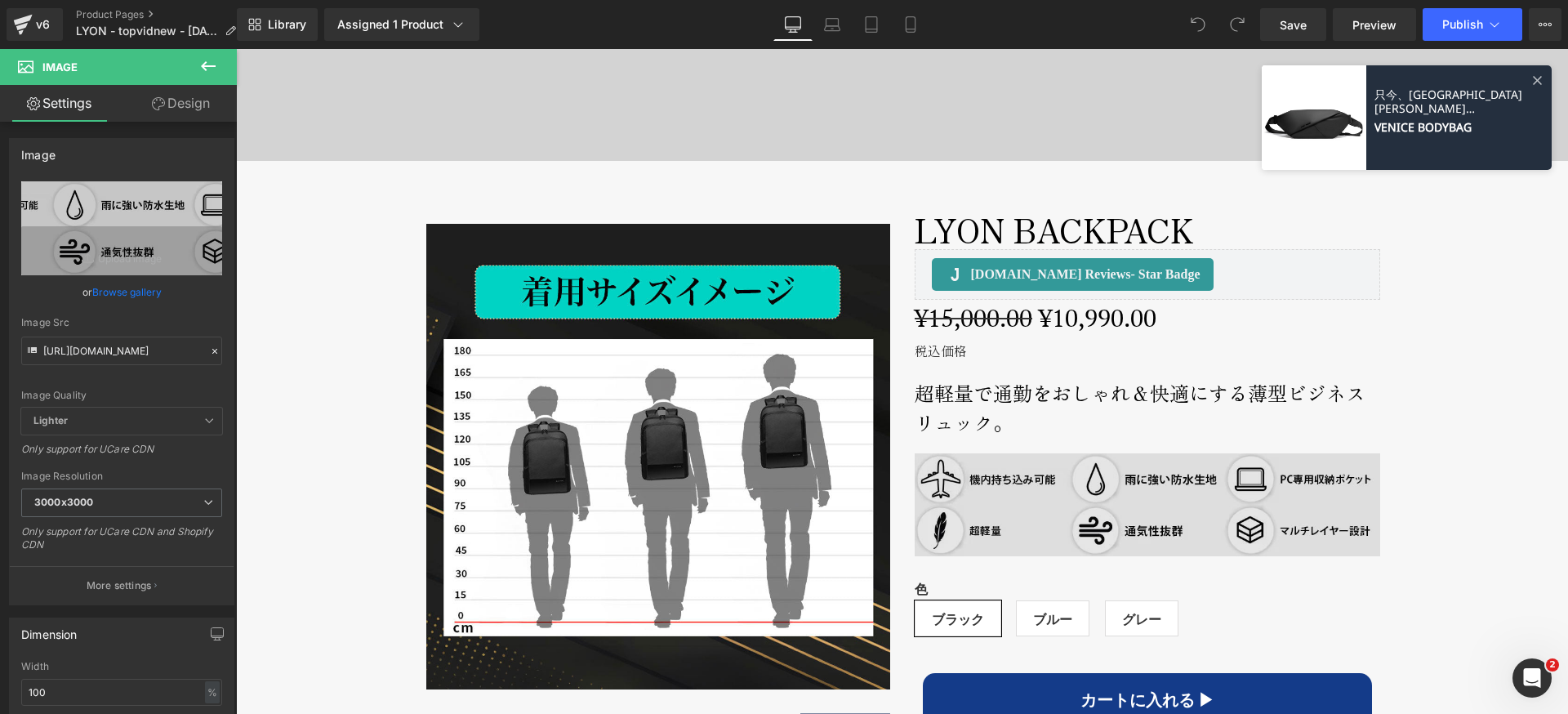
type input "C:\fakepath\lyon-features2.jpg"
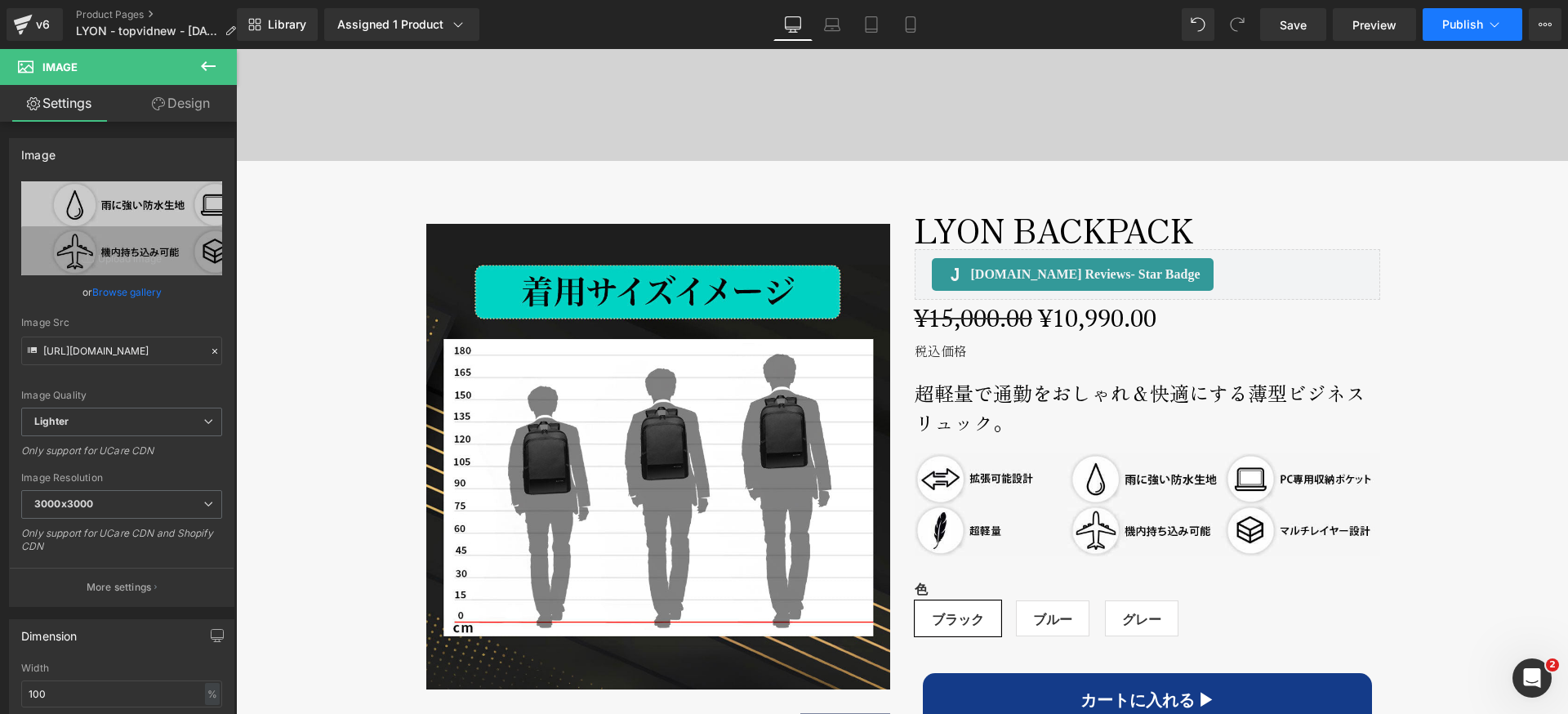
click at [1482, 23] on span "Publish" at bounding box center [1461, 24] width 40 height 13
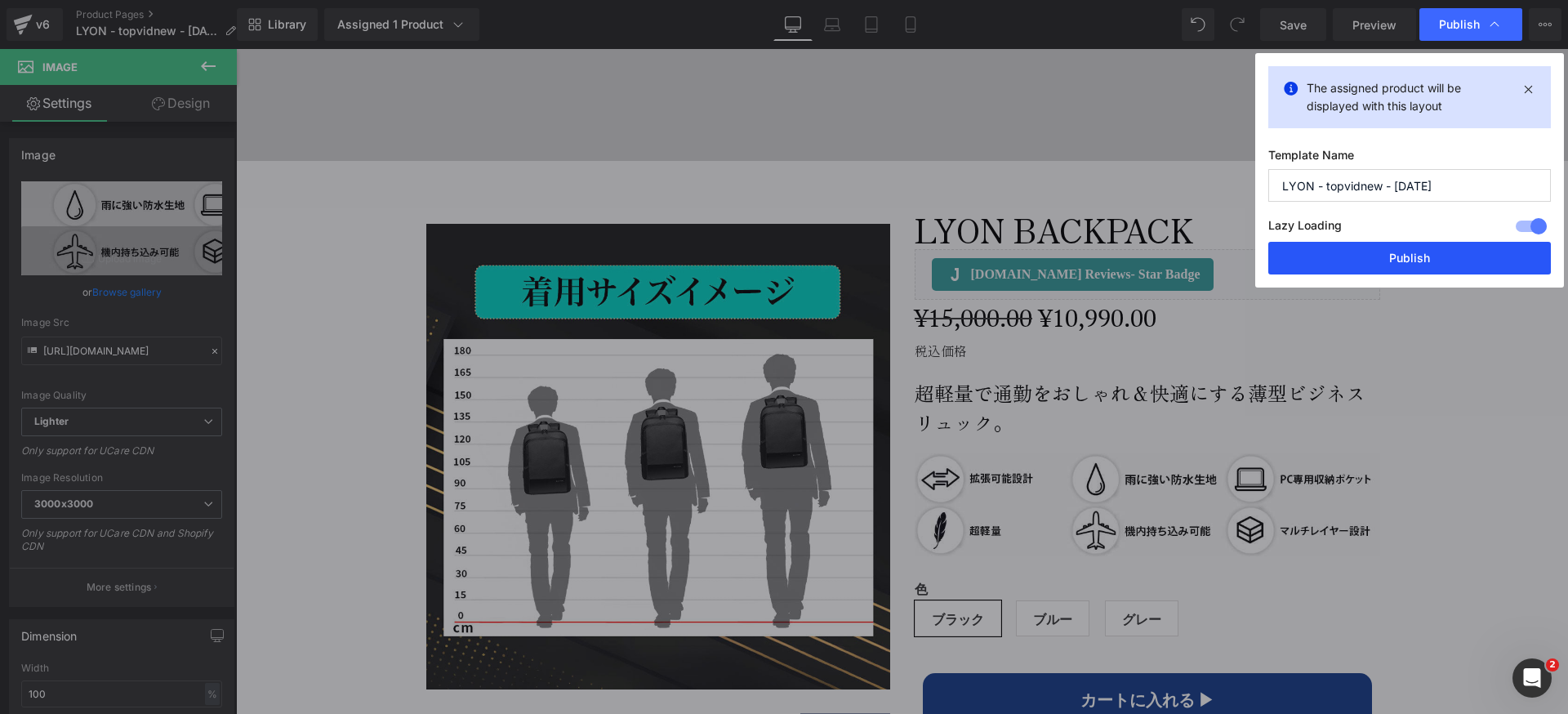
click at [1345, 250] on button "Publish" at bounding box center [1409, 257] width 282 height 33
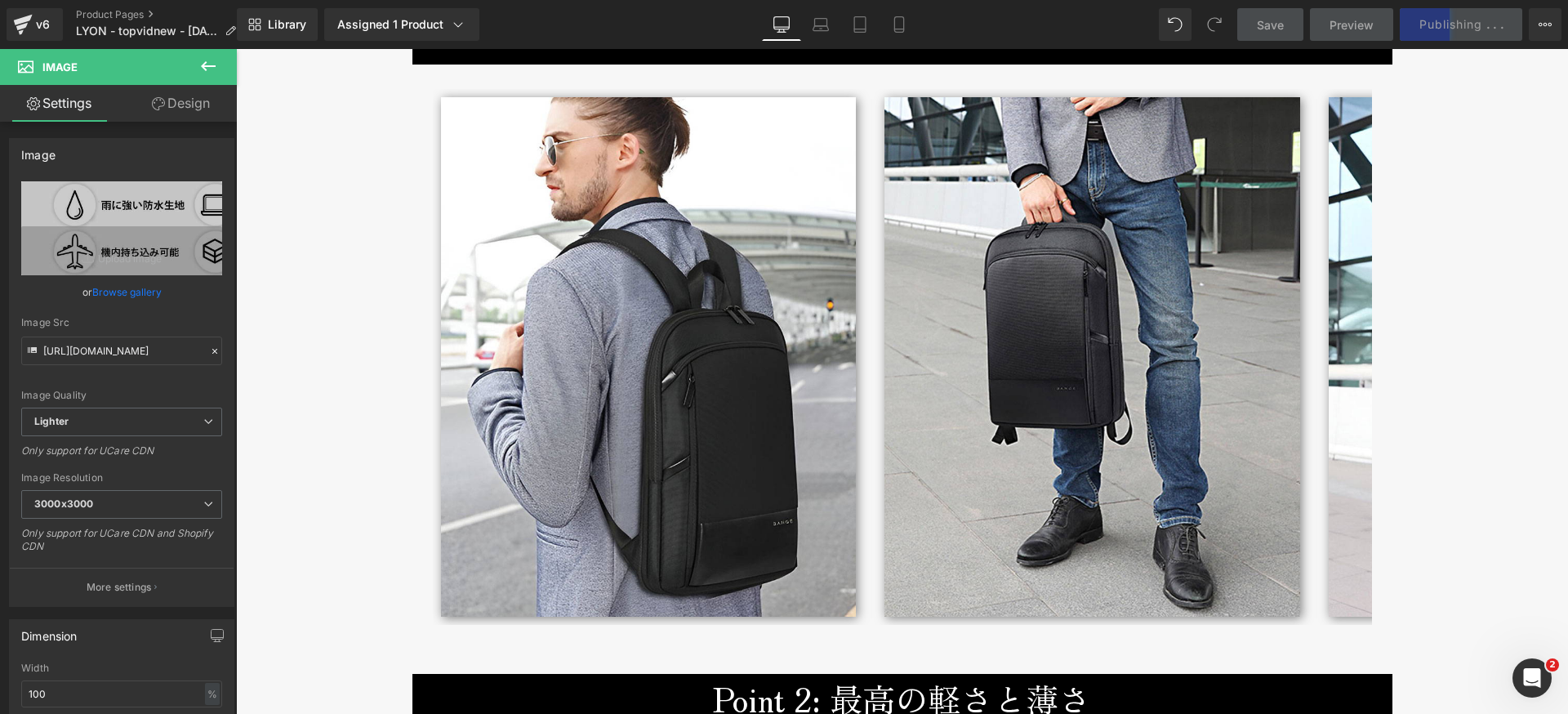
scroll to position [2255, 0]
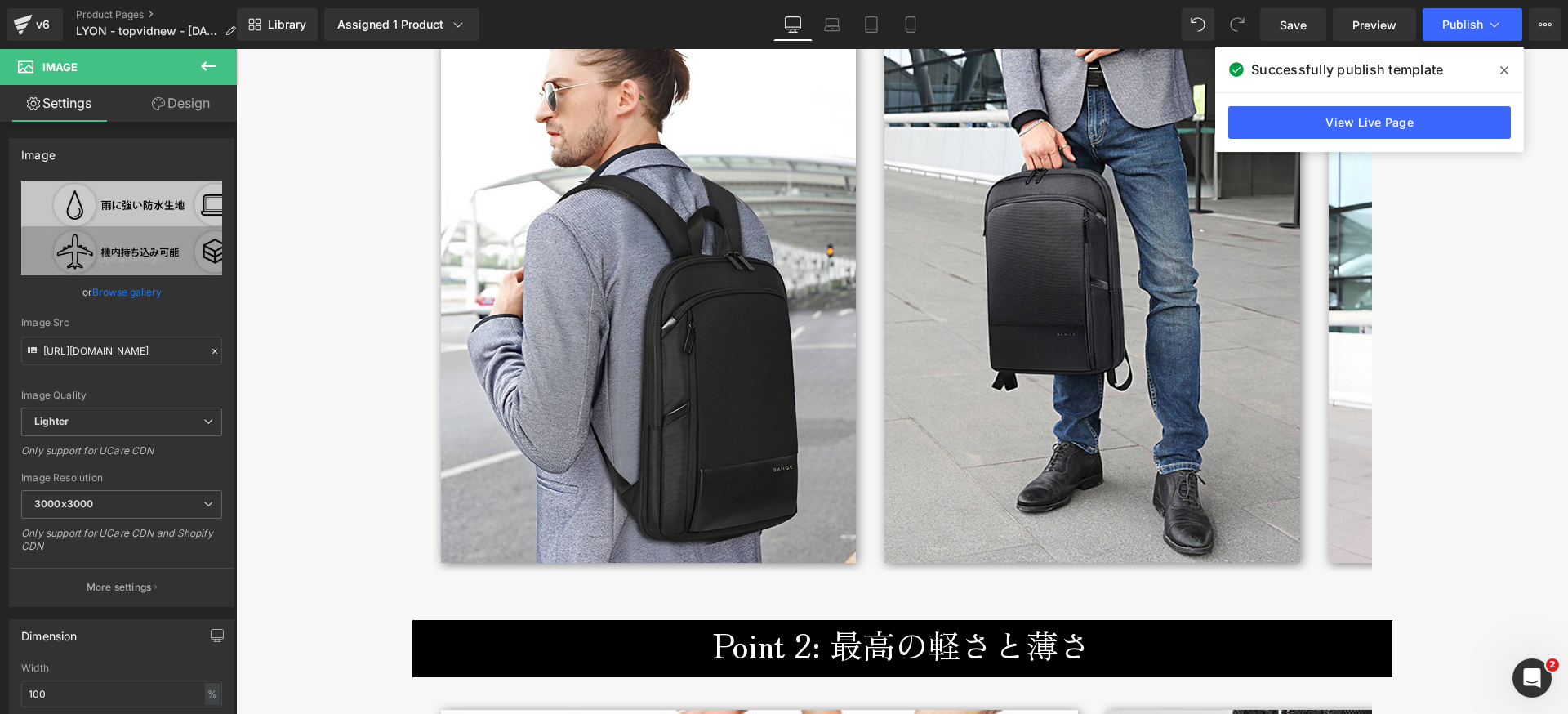
click at [1502, 68] on icon at bounding box center [1504, 70] width 8 height 8
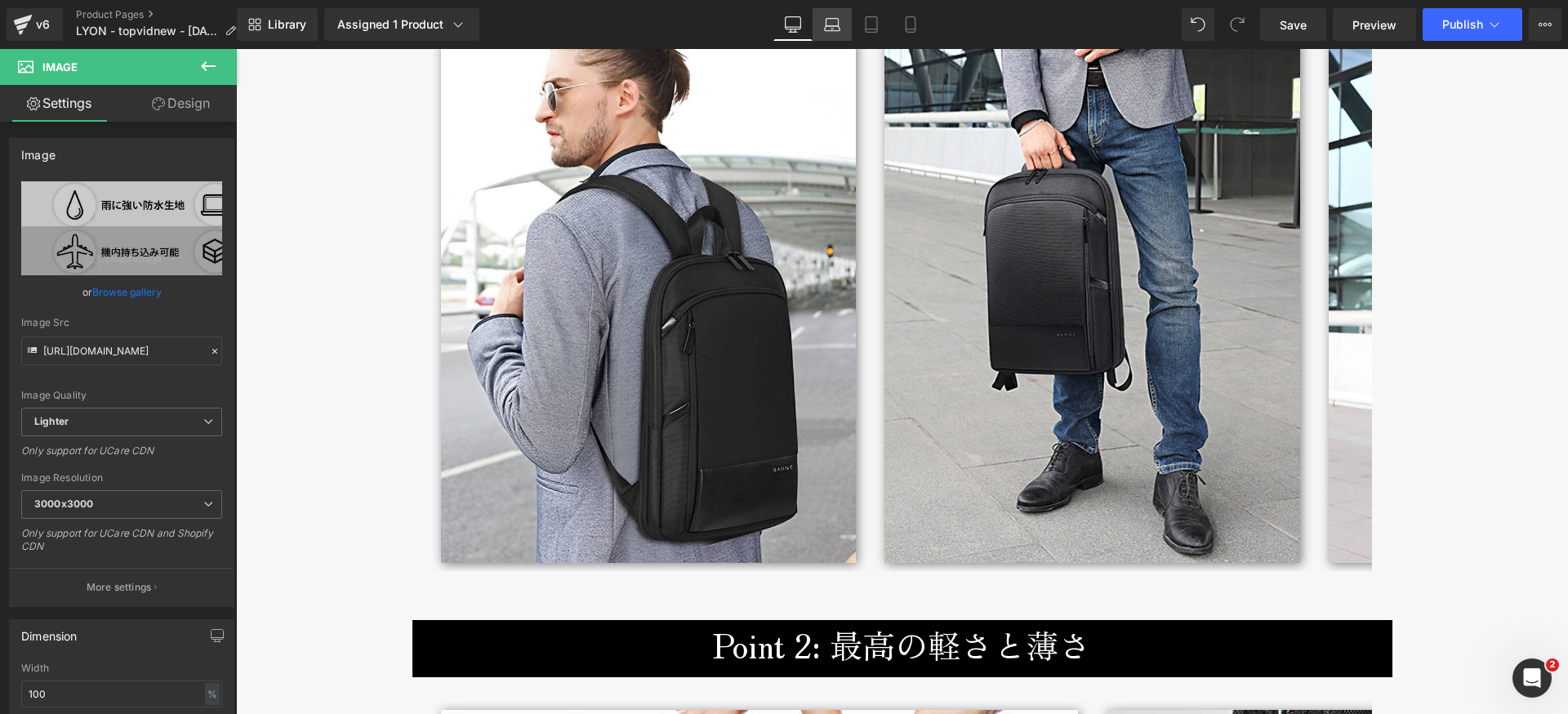
click at [828, 26] on icon at bounding box center [832, 28] width 16 height 5
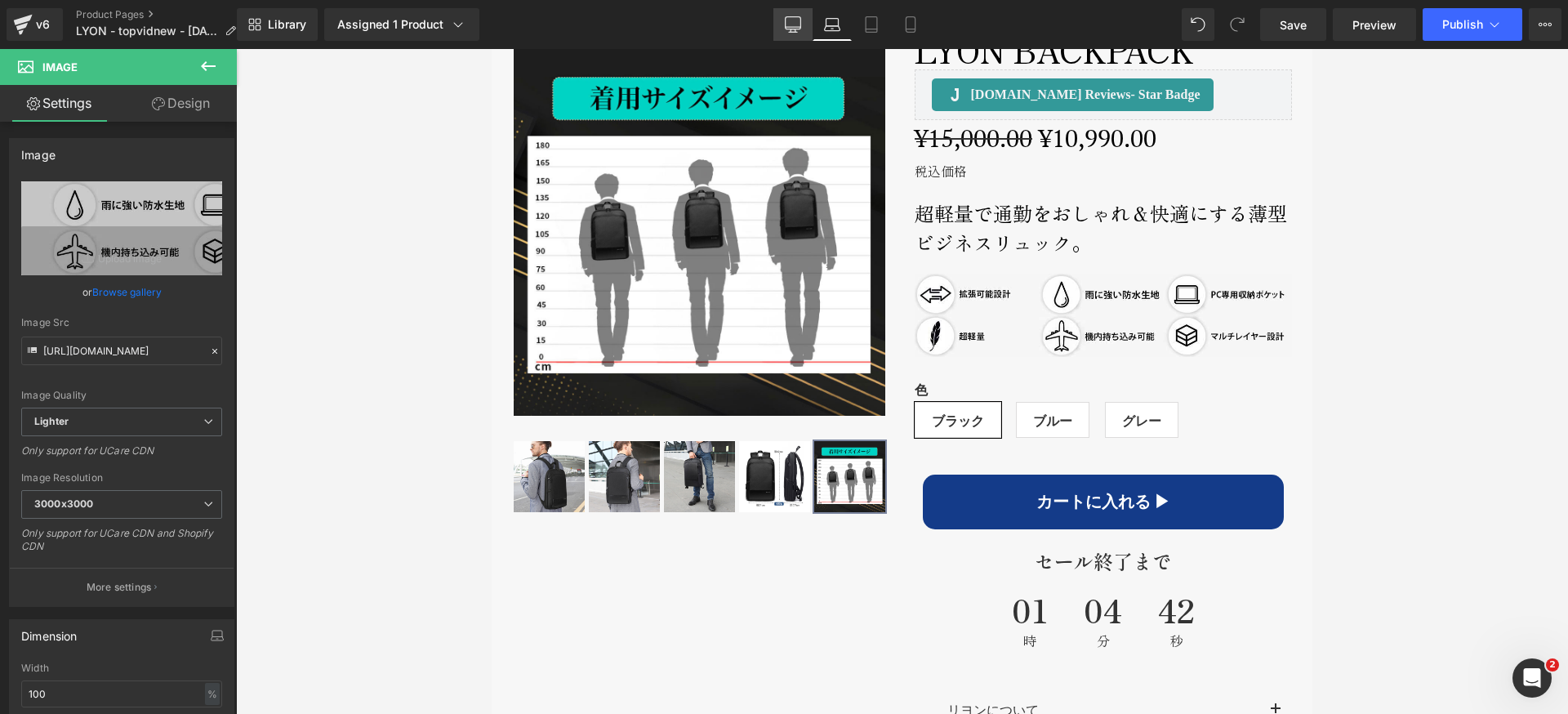
click at [792, 26] on icon at bounding box center [793, 25] width 17 height 17
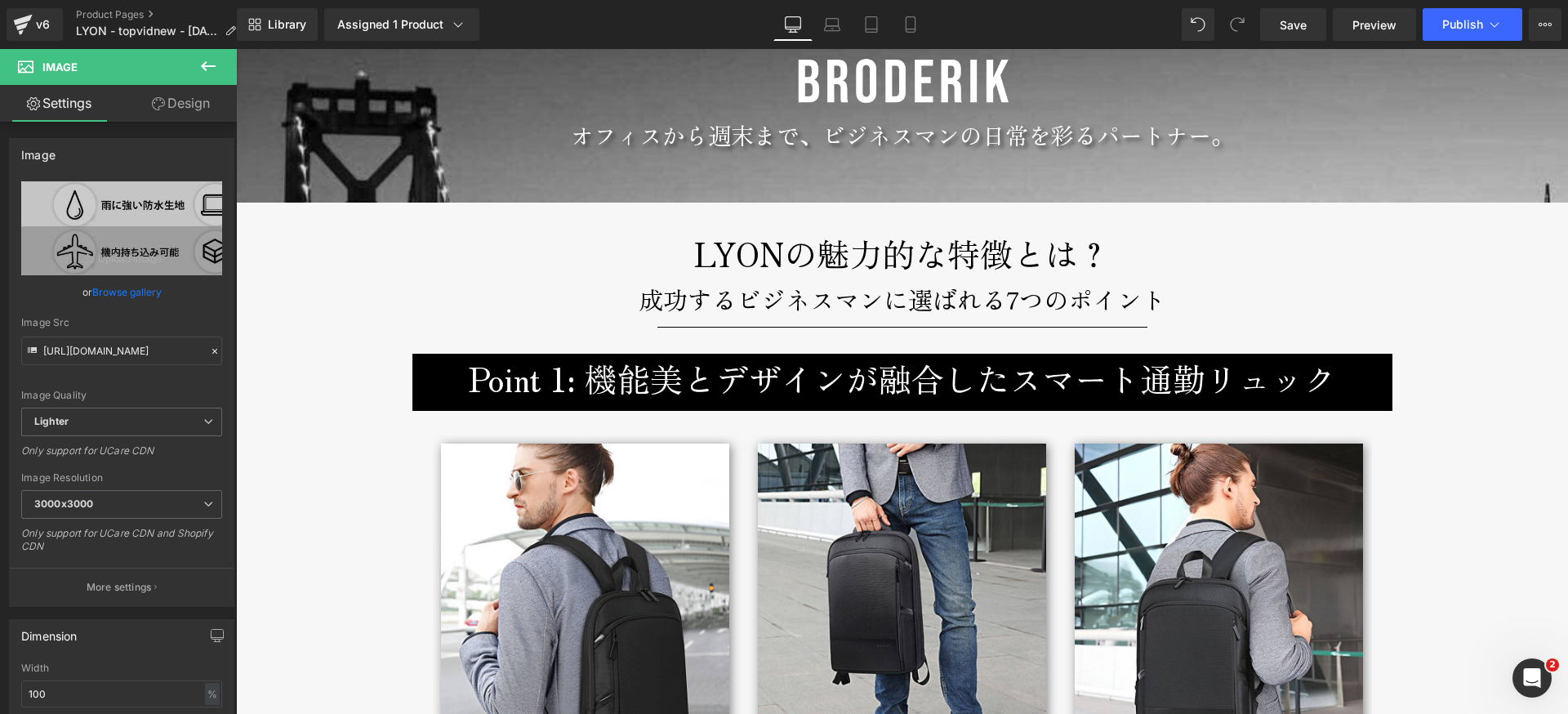
scroll to position [1427, 0]
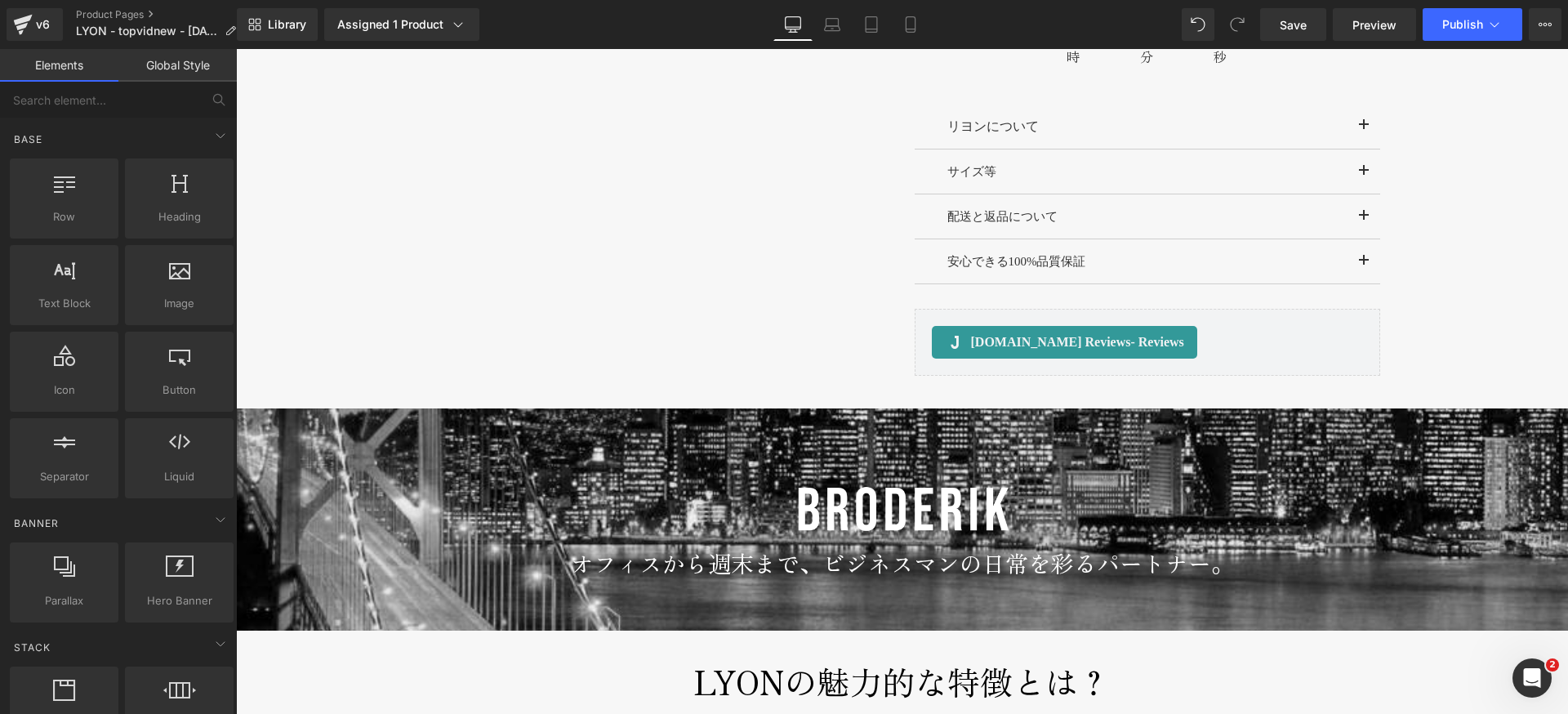
click at [273, 18] on span "Library" at bounding box center [287, 24] width 38 height 15
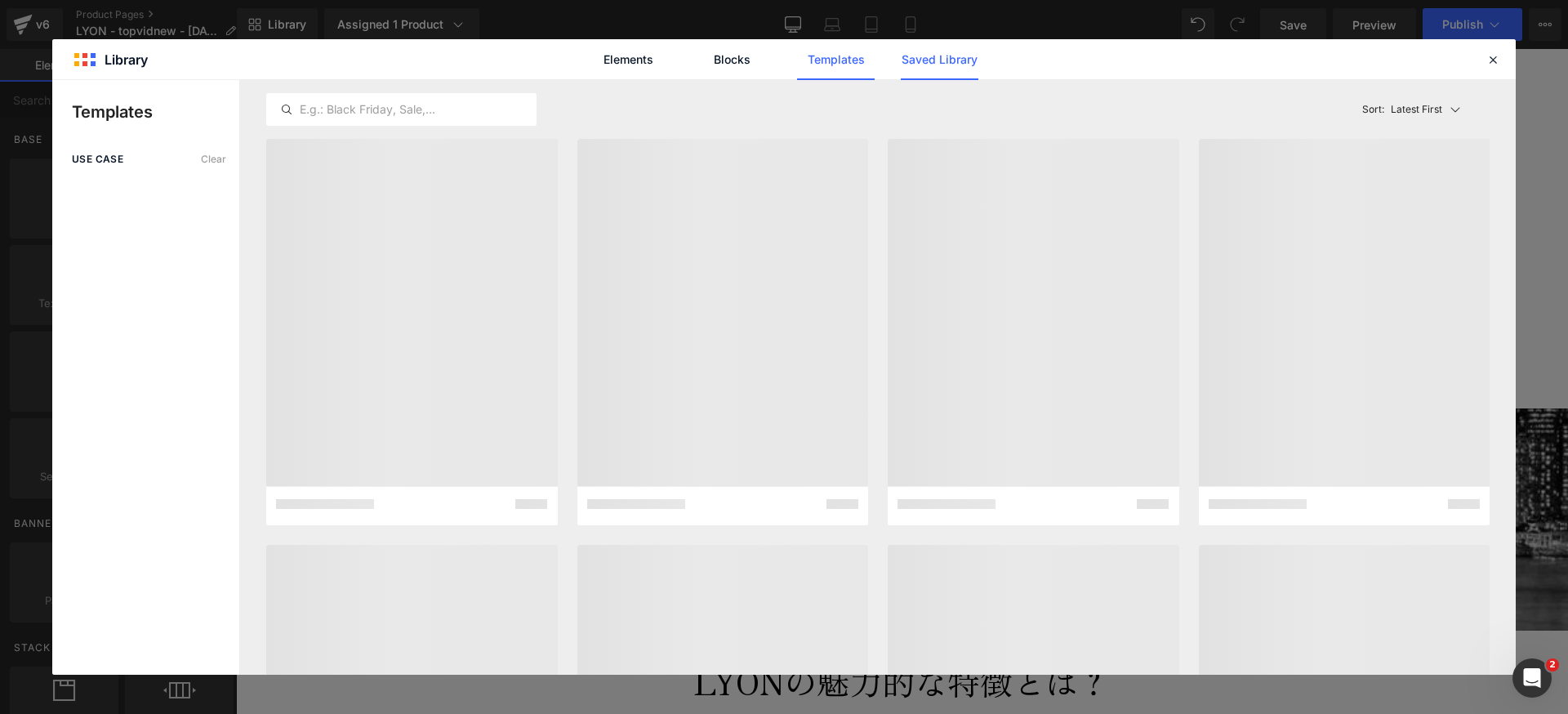
click at [933, 59] on link "Saved Library" at bounding box center [939, 59] width 78 height 40
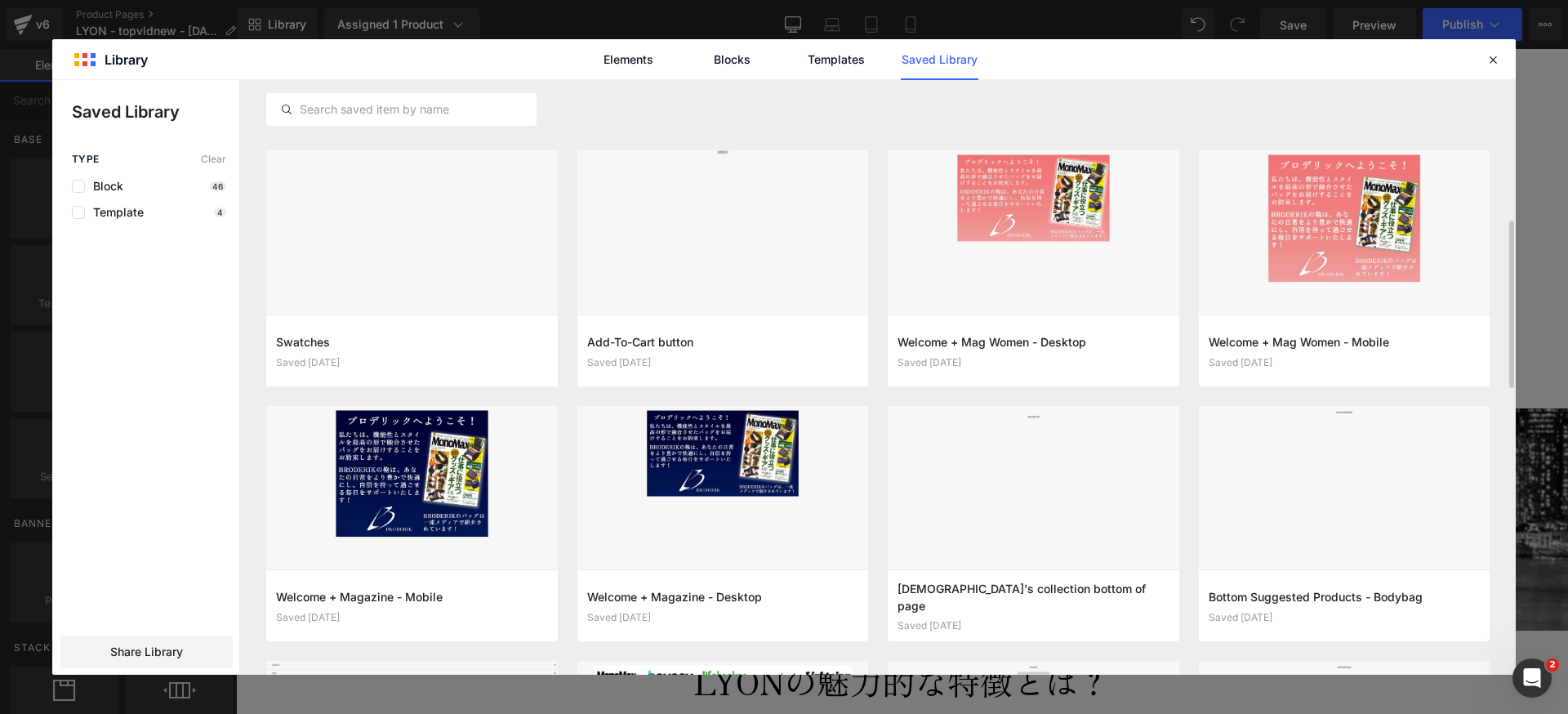
scroll to position [530, 0]
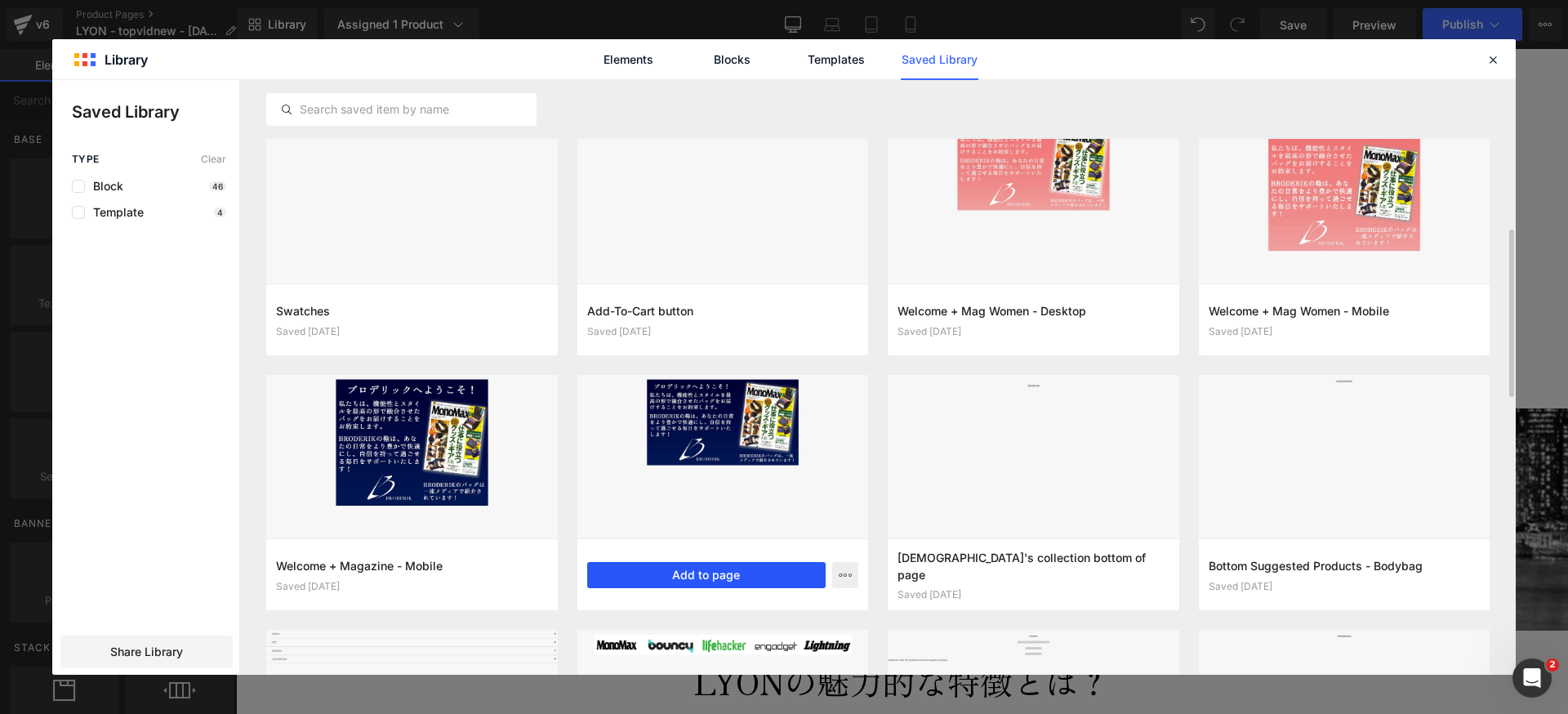
click at [687, 576] on button "Add to page" at bounding box center [706, 575] width 240 height 26
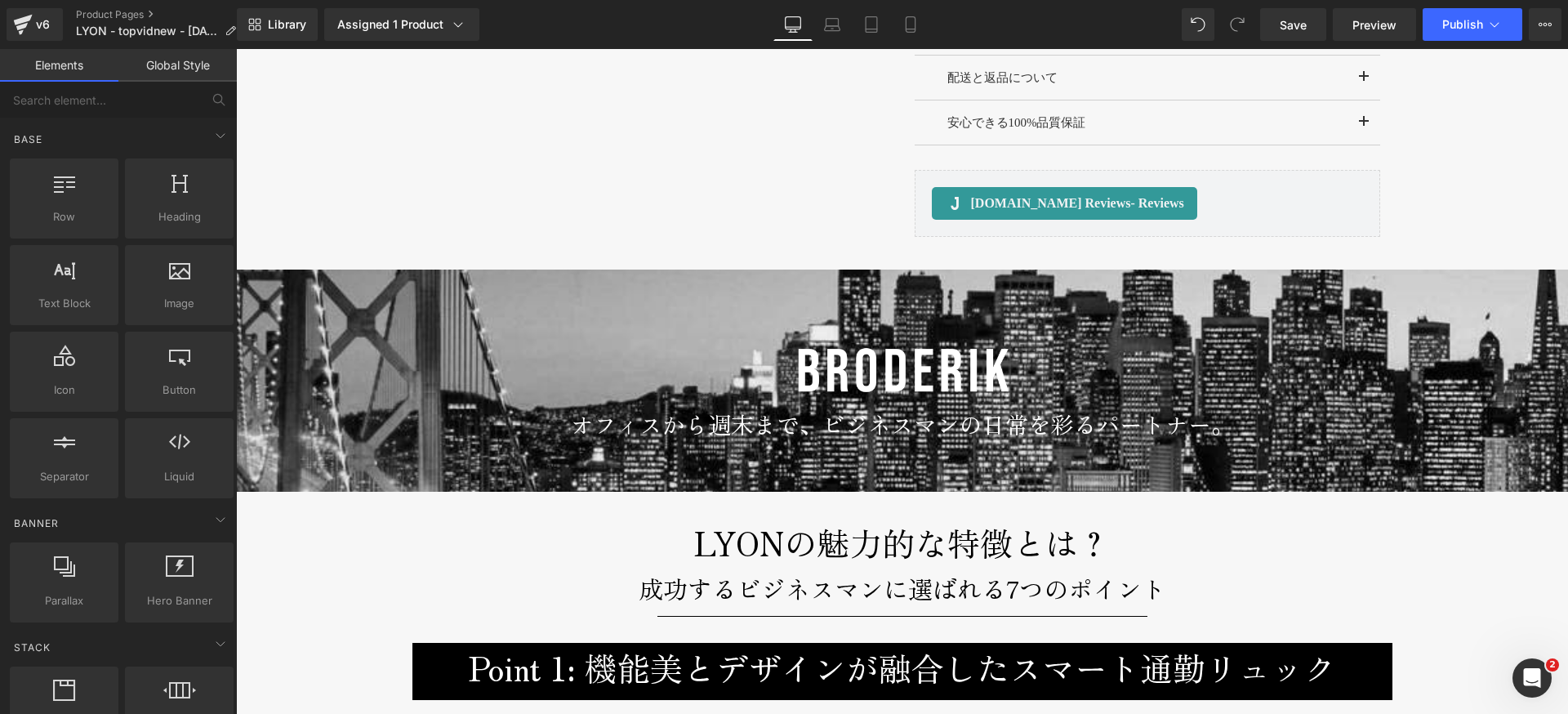
scroll to position [1723, 0]
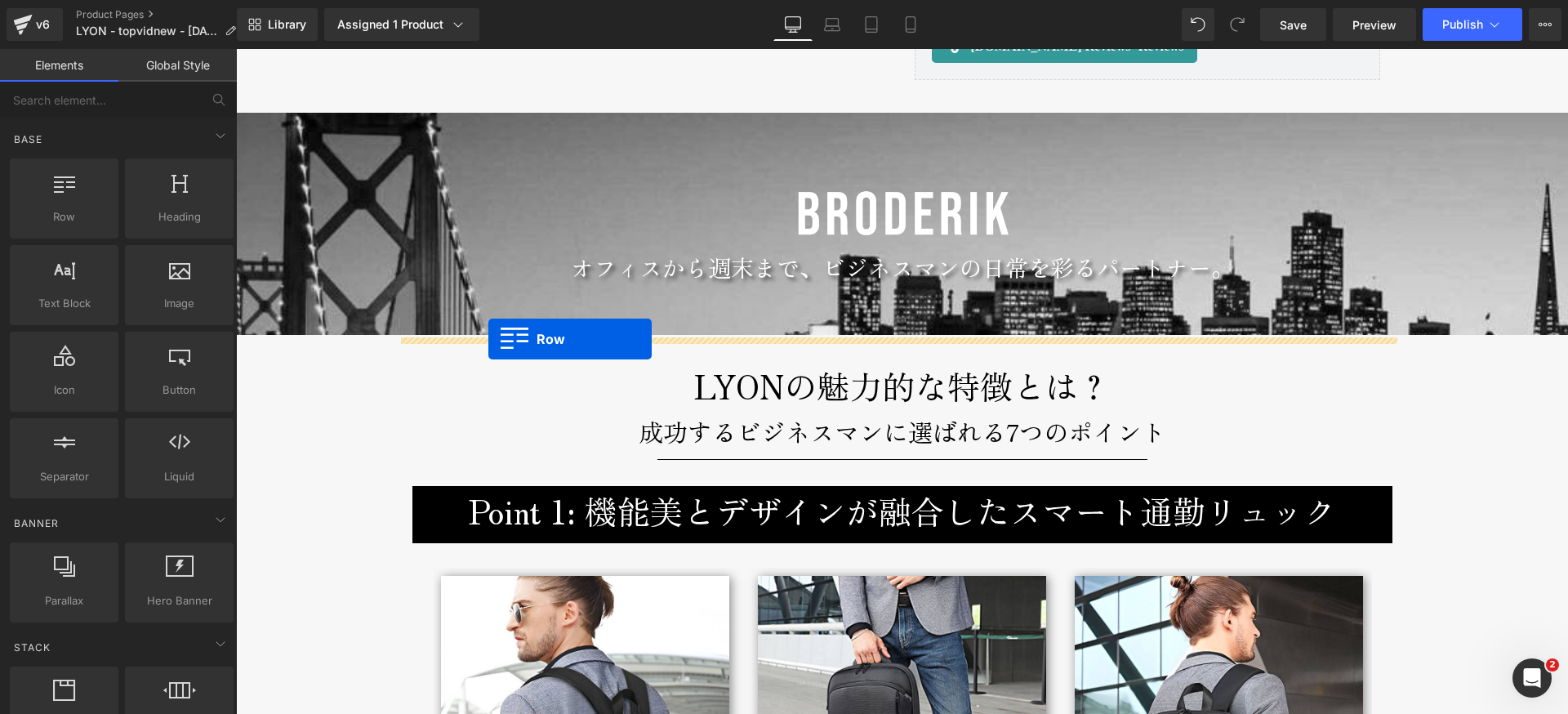
drag, startPoint x: 246, startPoint y: 267, endPoint x: 488, endPoint y: 339, distance: 252.5
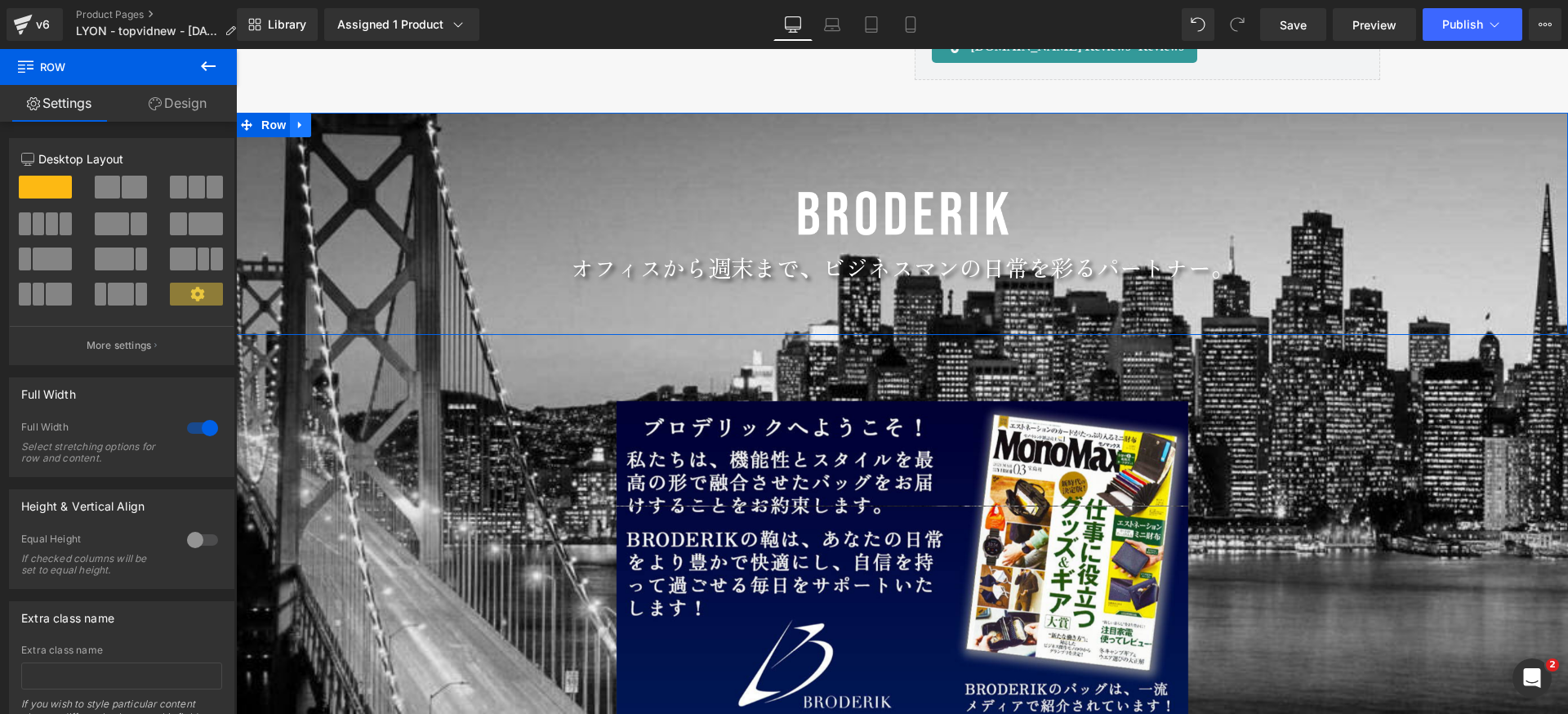
click at [298, 135] on link at bounding box center [301, 124] width 22 height 25
click at [337, 128] on icon at bounding box center [343, 125] width 12 height 12
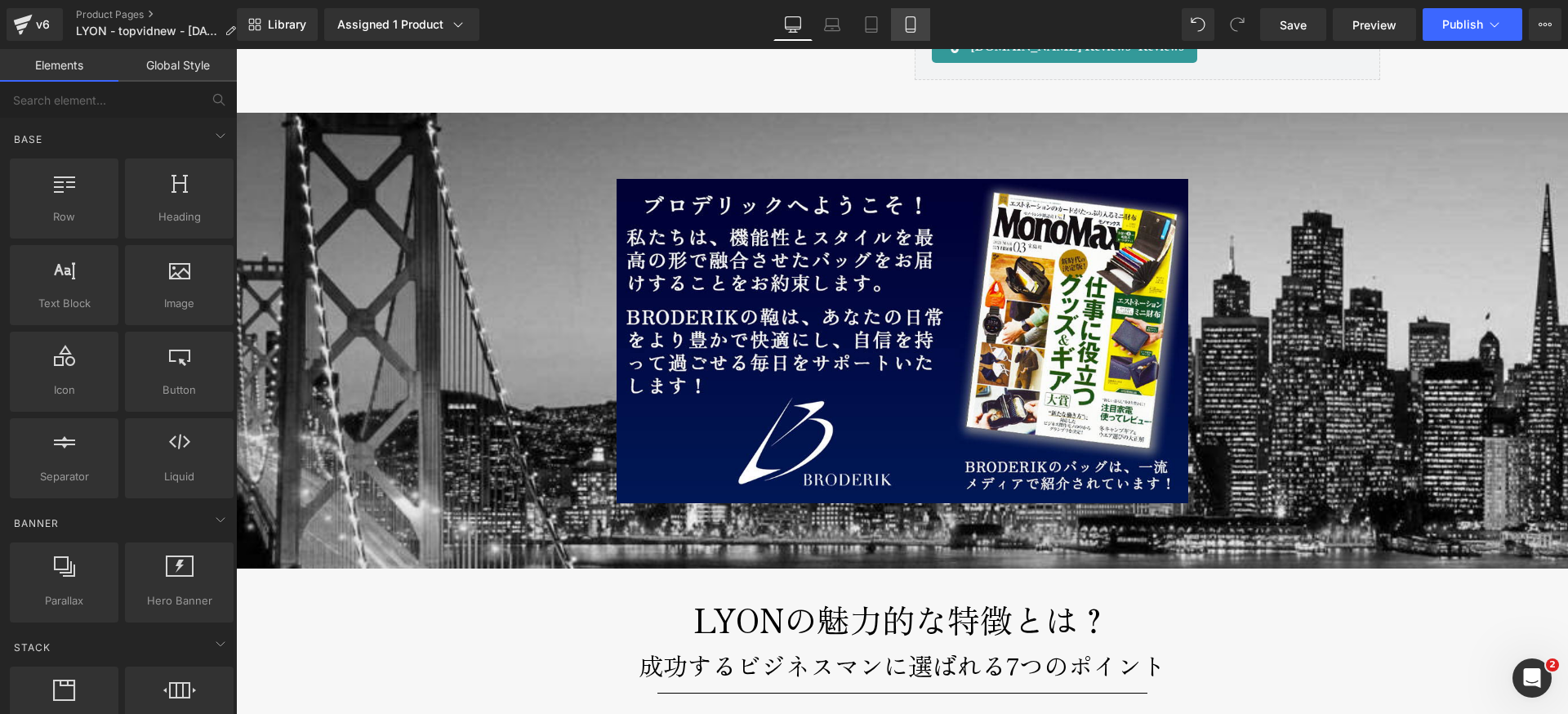
click at [921, 26] on link "Mobile" at bounding box center [910, 24] width 39 height 33
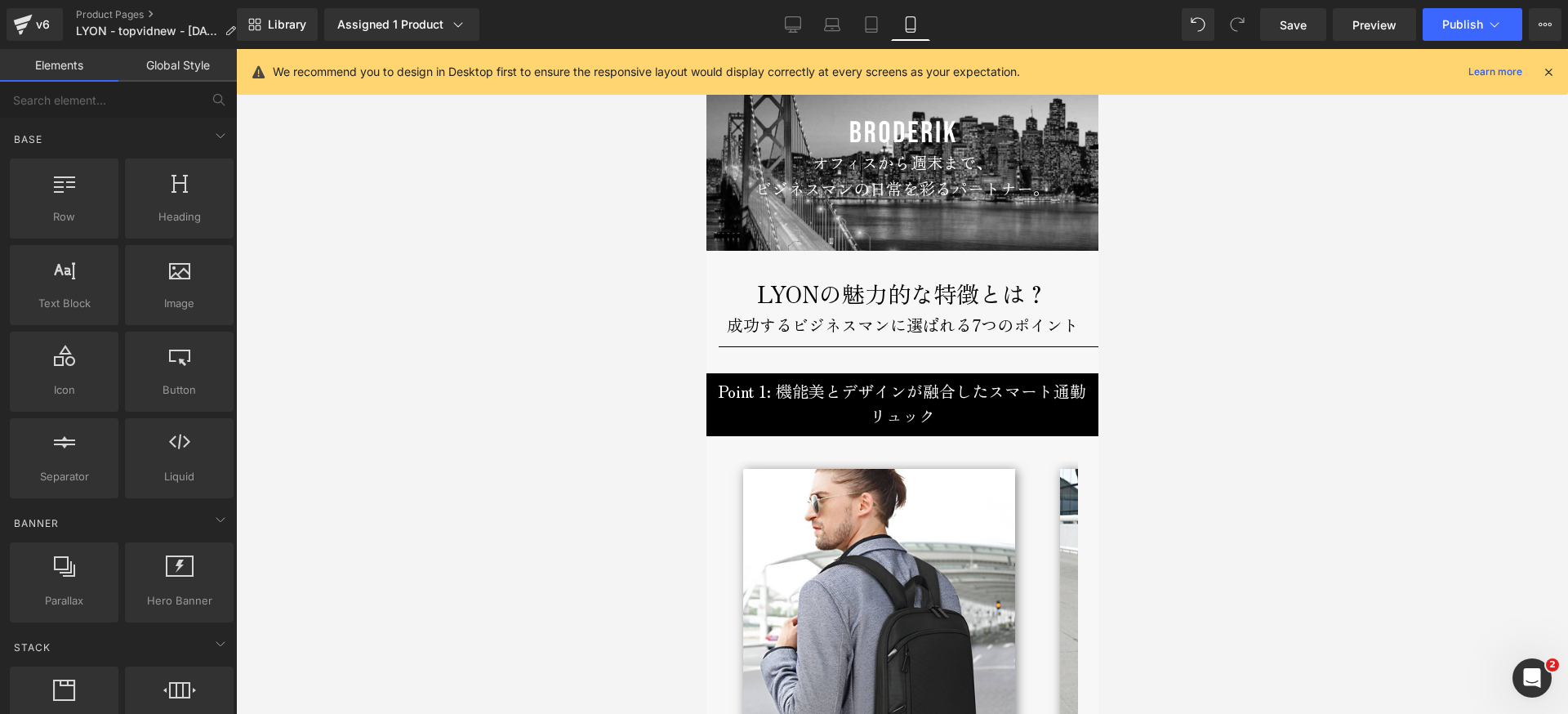
scroll to position [1797, 0]
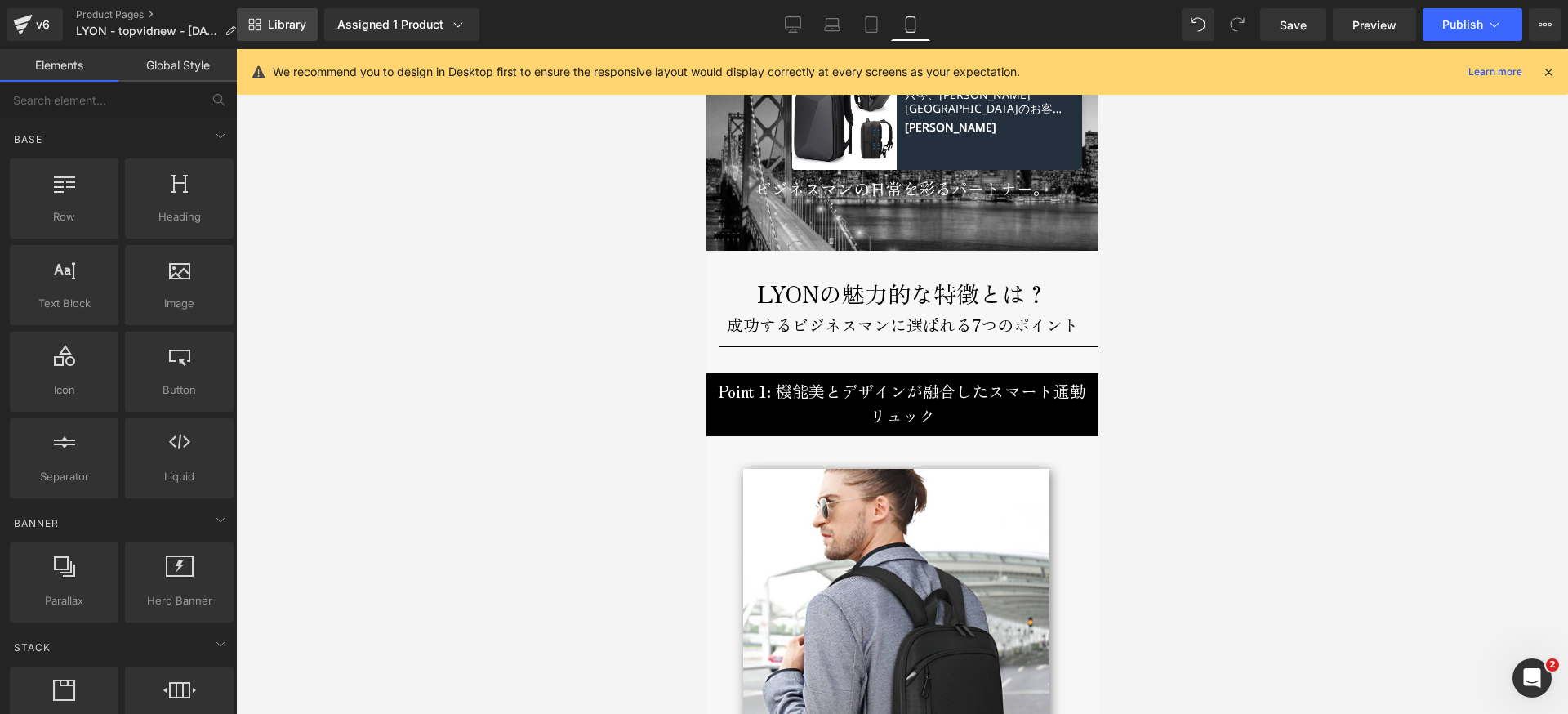
click at [289, 17] on span "Library" at bounding box center [287, 24] width 38 height 15
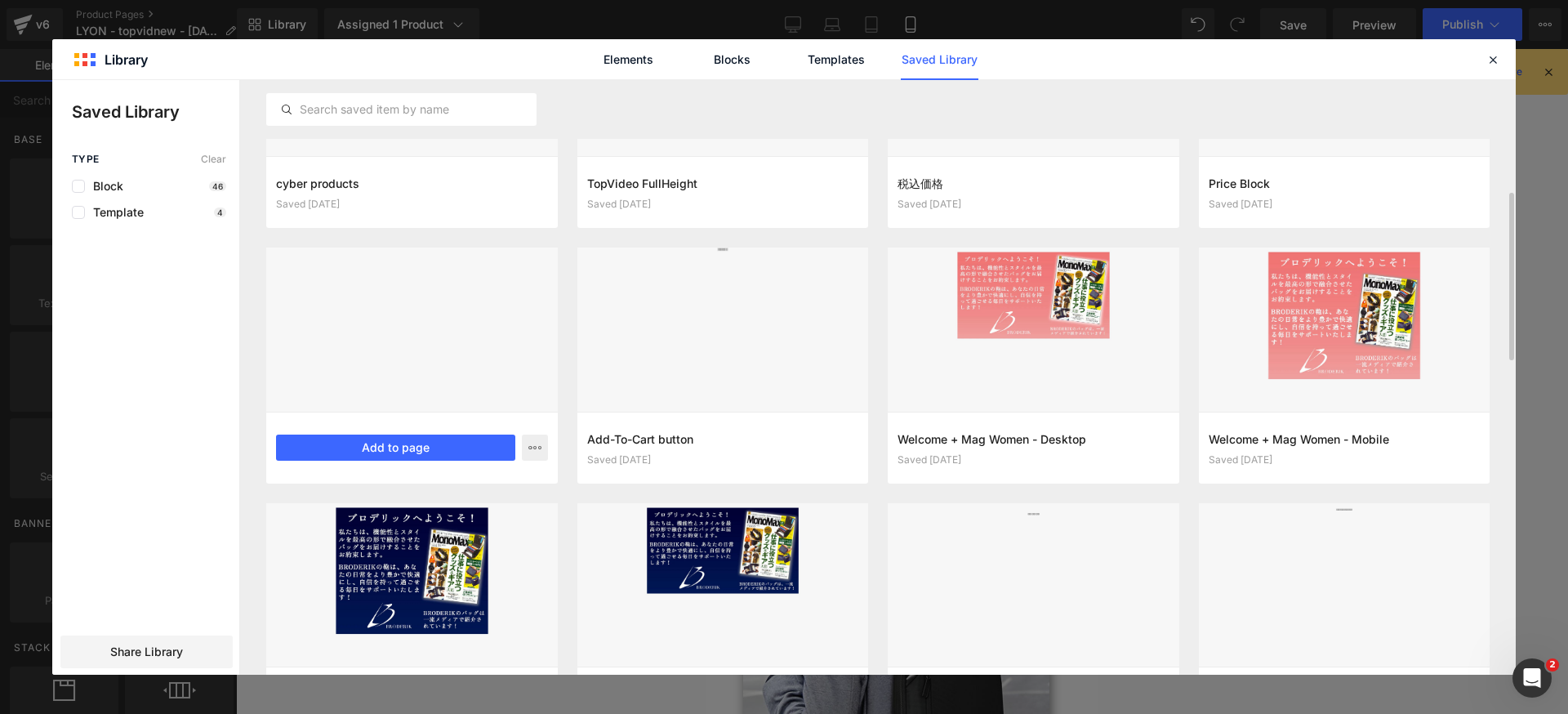
scroll to position [533, 0]
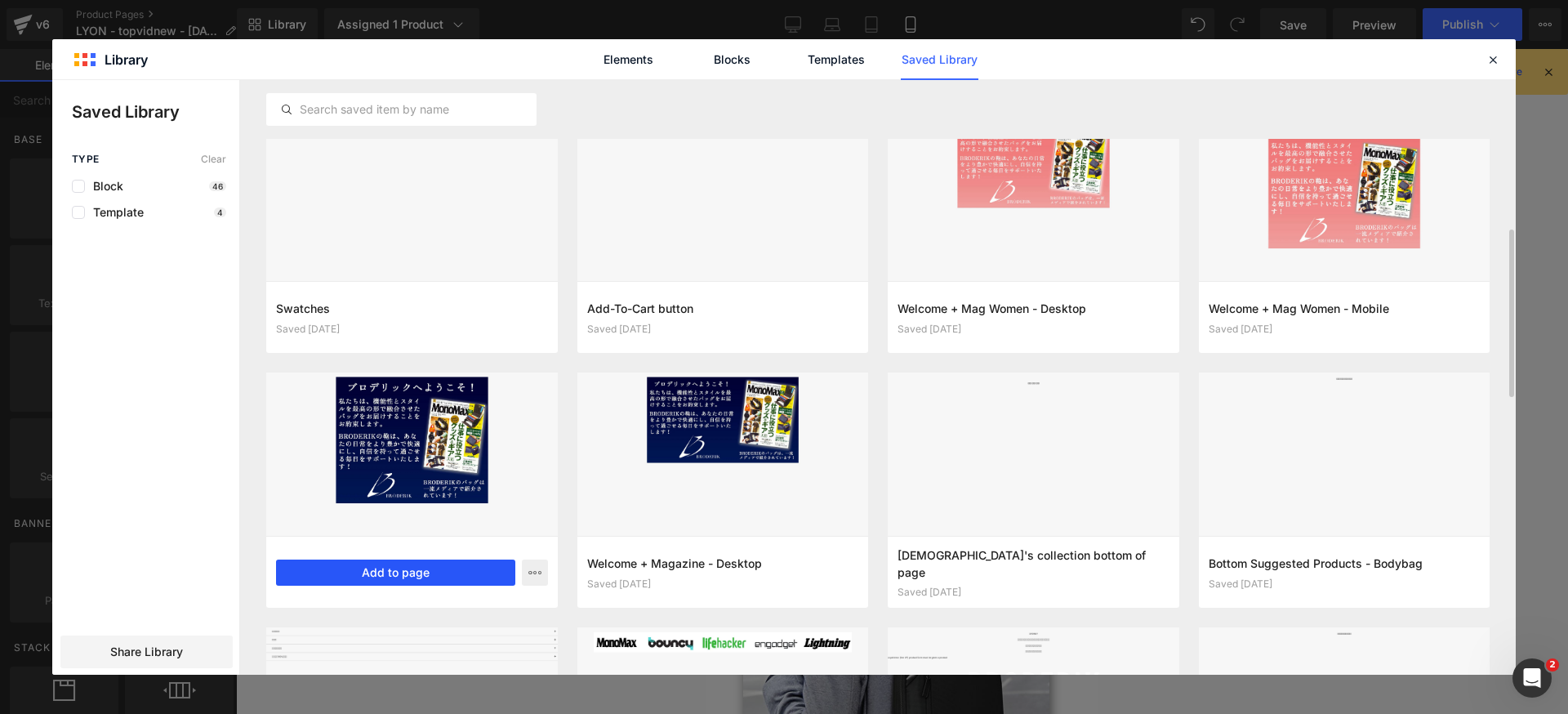
click at [379, 577] on button "Add to page" at bounding box center [395, 572] width 240 height 26
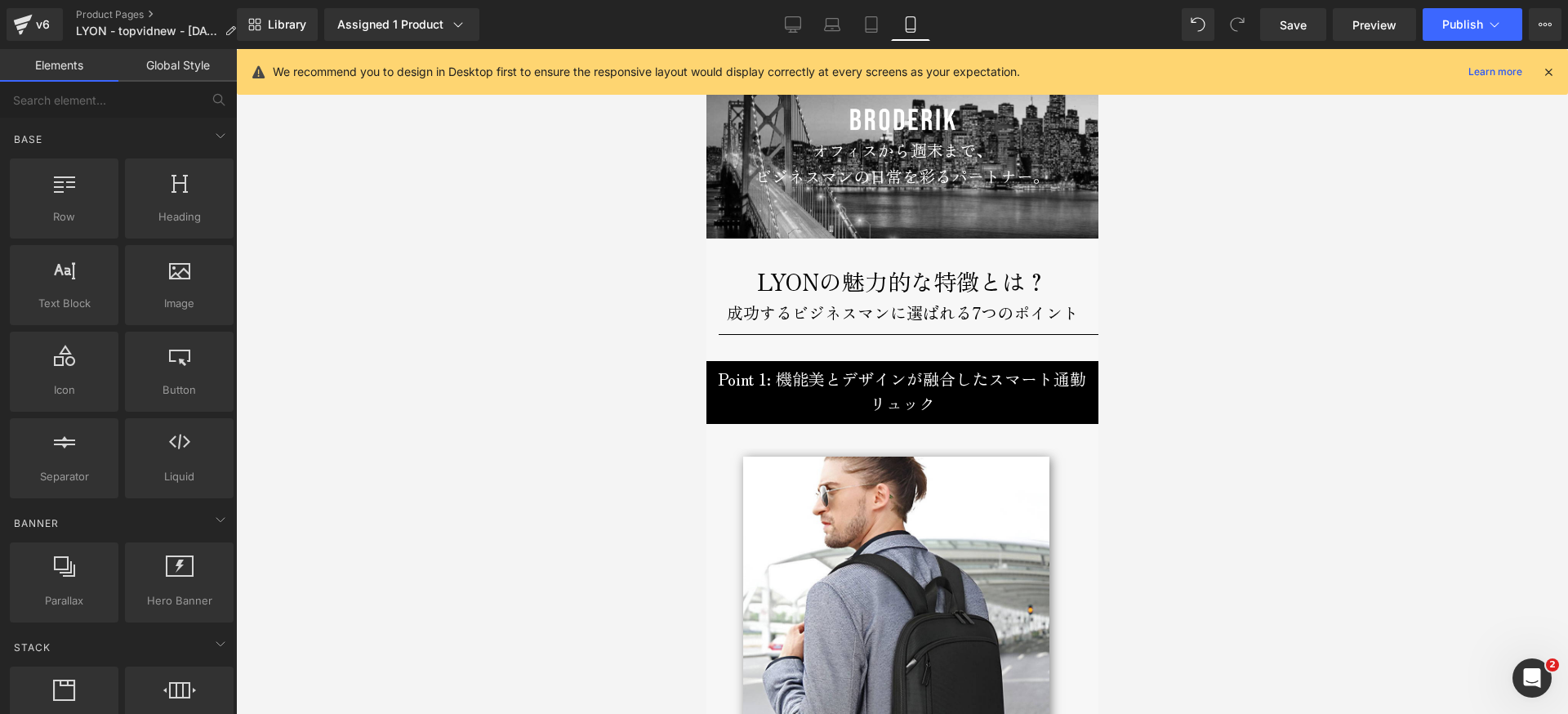
scroll to position [1564, 0]
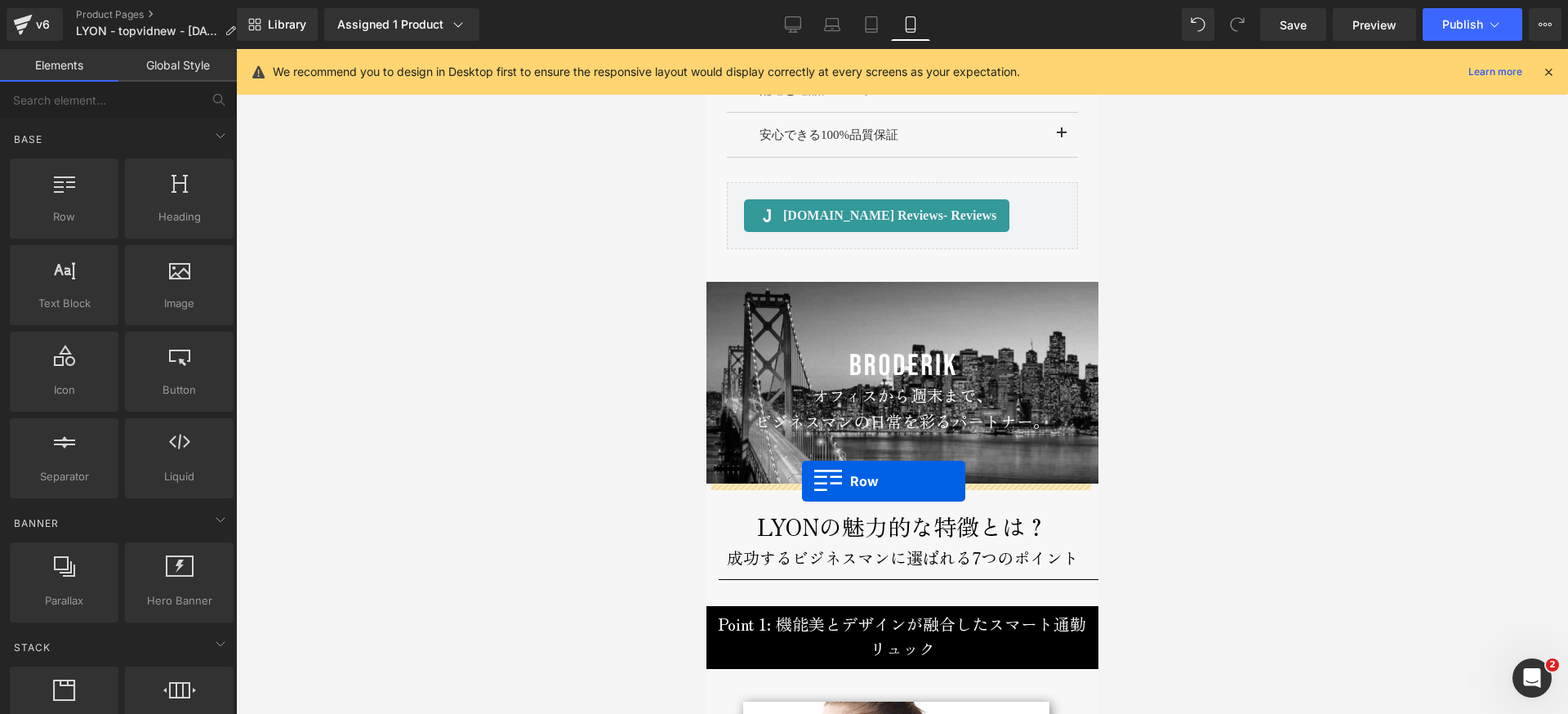
drag, startPoint x: 715, startPoint y: 418, endPoint x: 801, endPoint y: 481, distance: 106.6
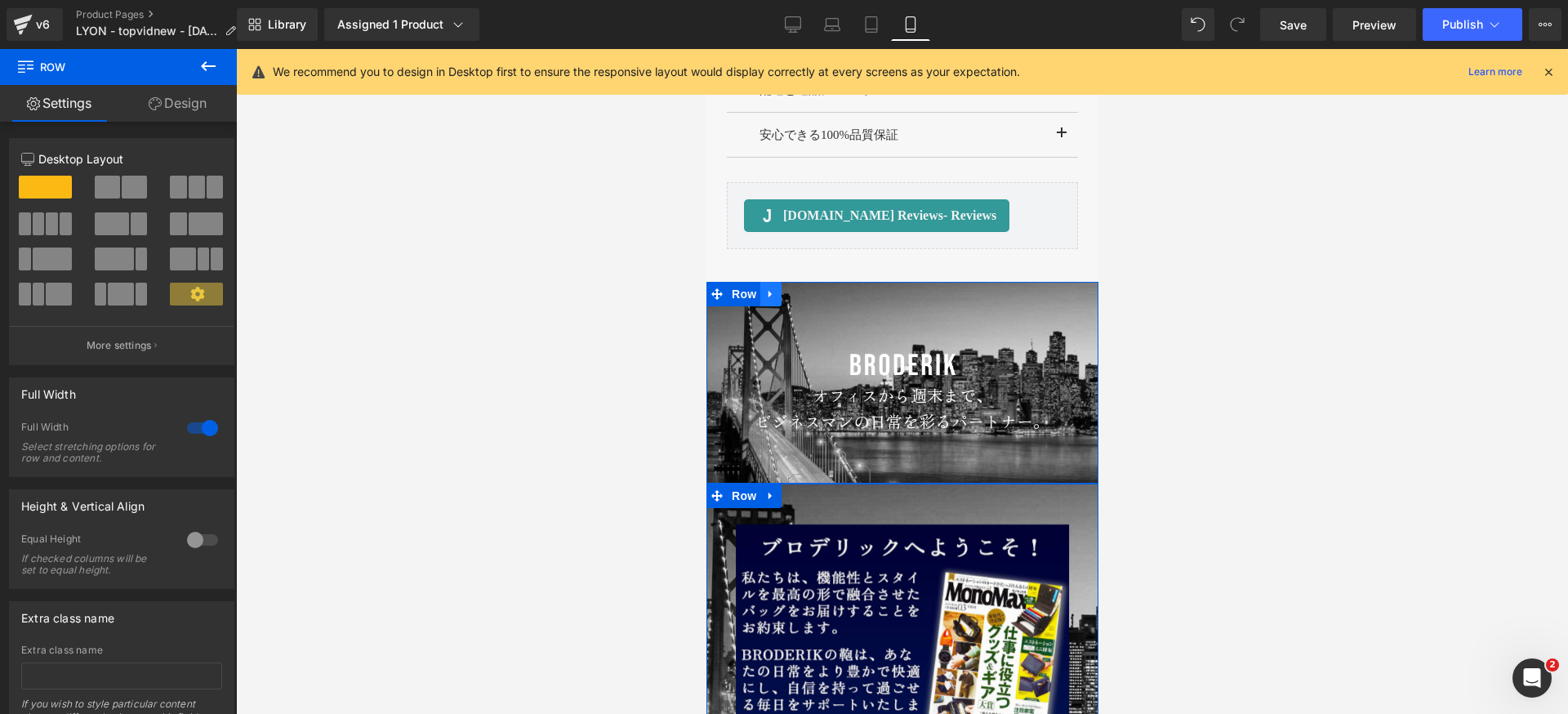
click at [764, 294] on icon at bounding box center [770, 293] width 12 height 12
click at [809, 296] on icon at bounding box center [813, 294] width 12 height 12
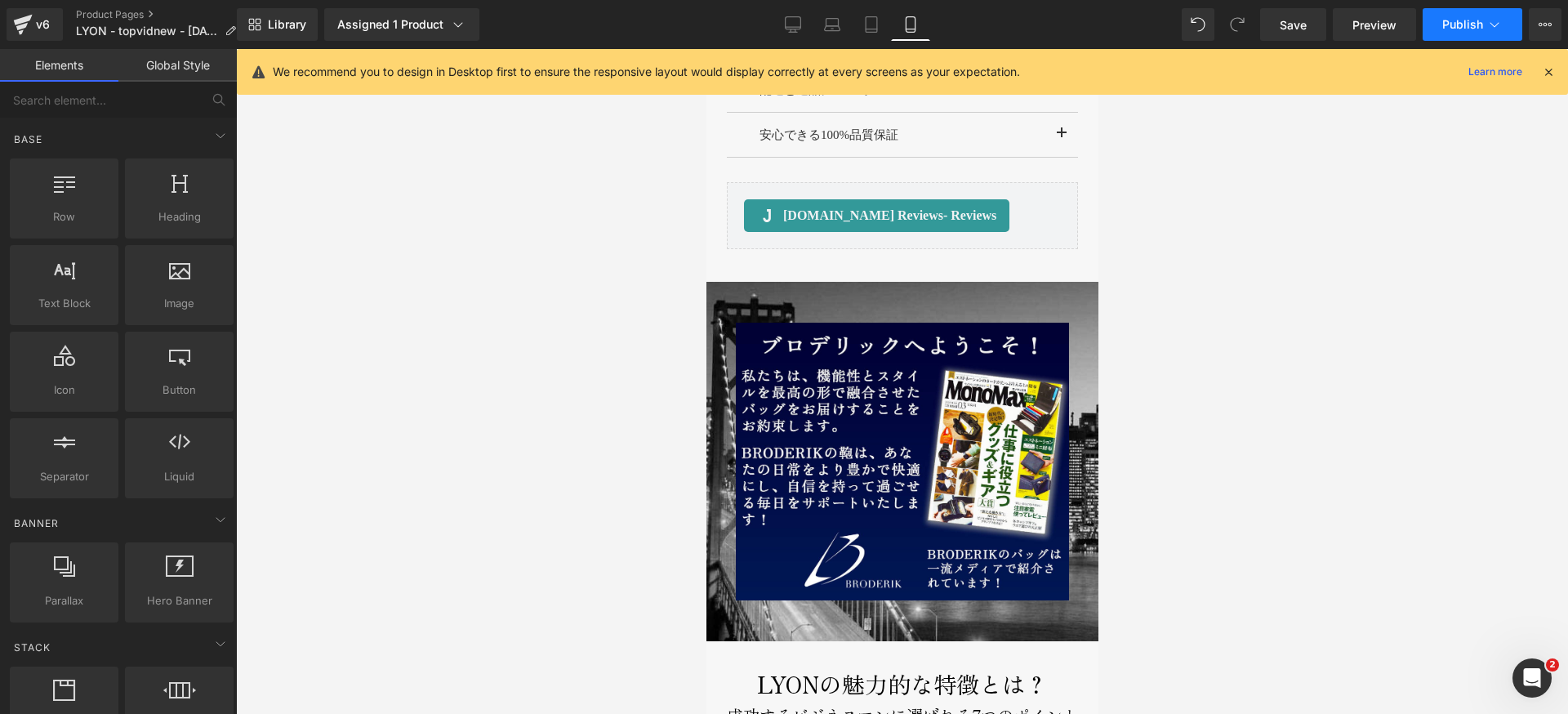
click at [1468, 14] on button "Publish" at bounding box center [1471, 24] width 100 height 33
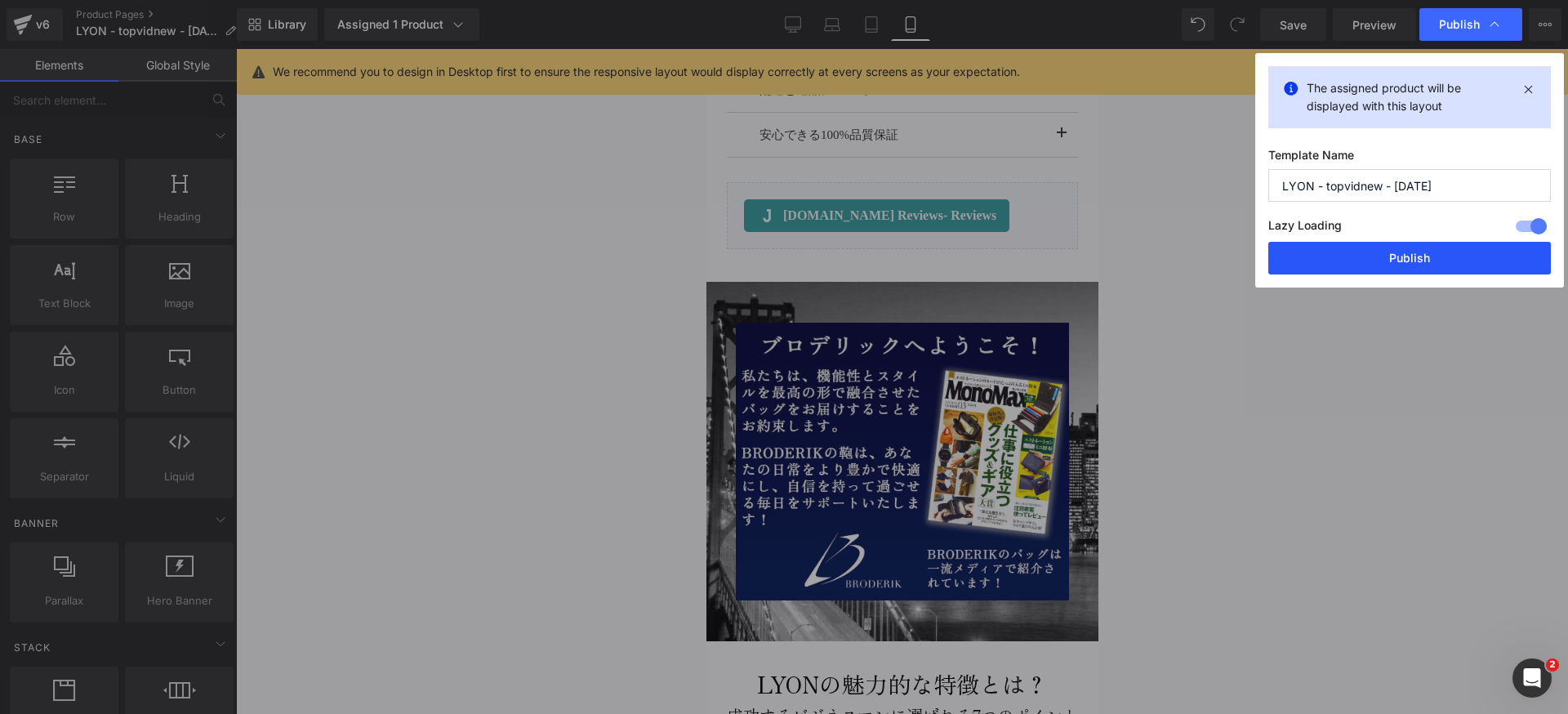
click at [1367, 250] on button "Publish" at bounding box center [1409, 257] width 282 height 33
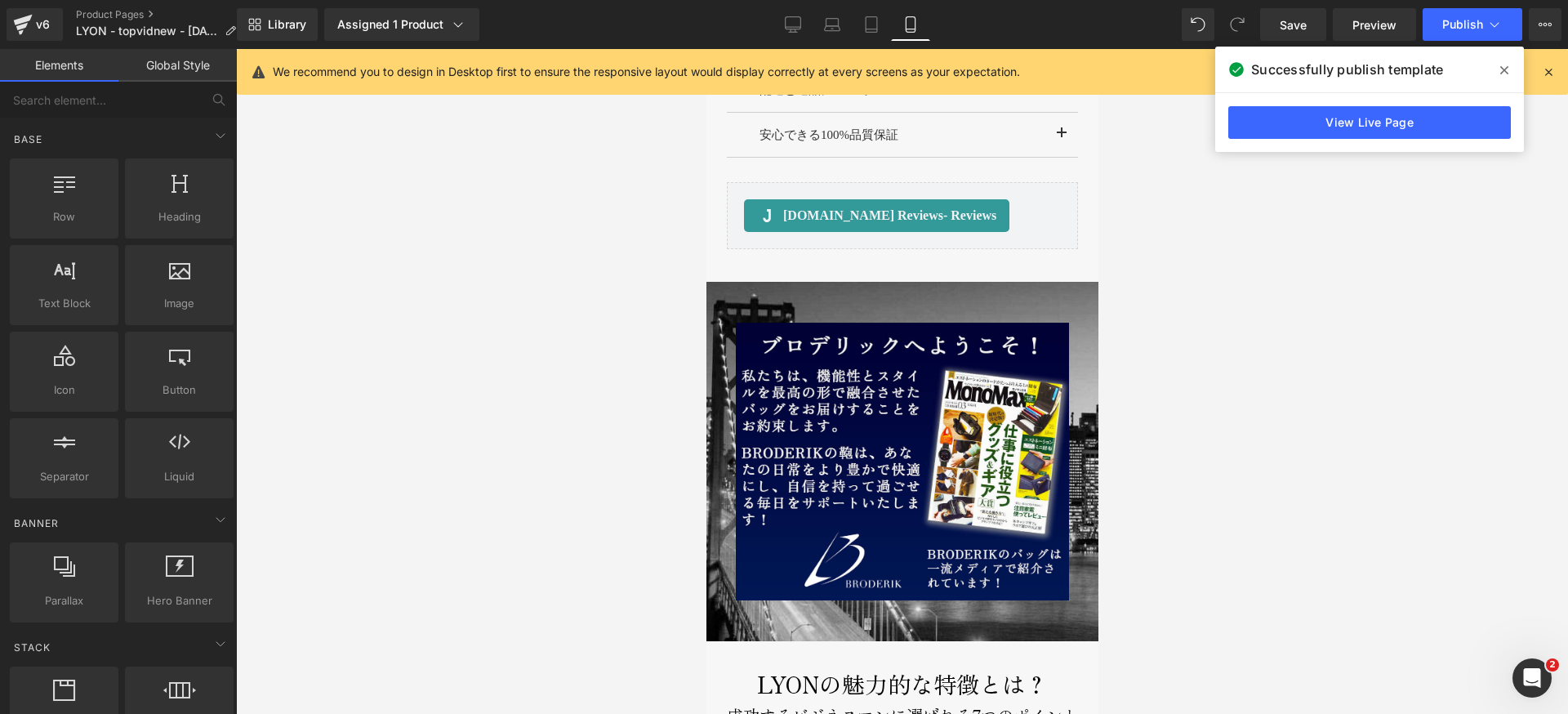
click at [1503, 66] on icon at bounding box center [1504, 70] width 8 height 13
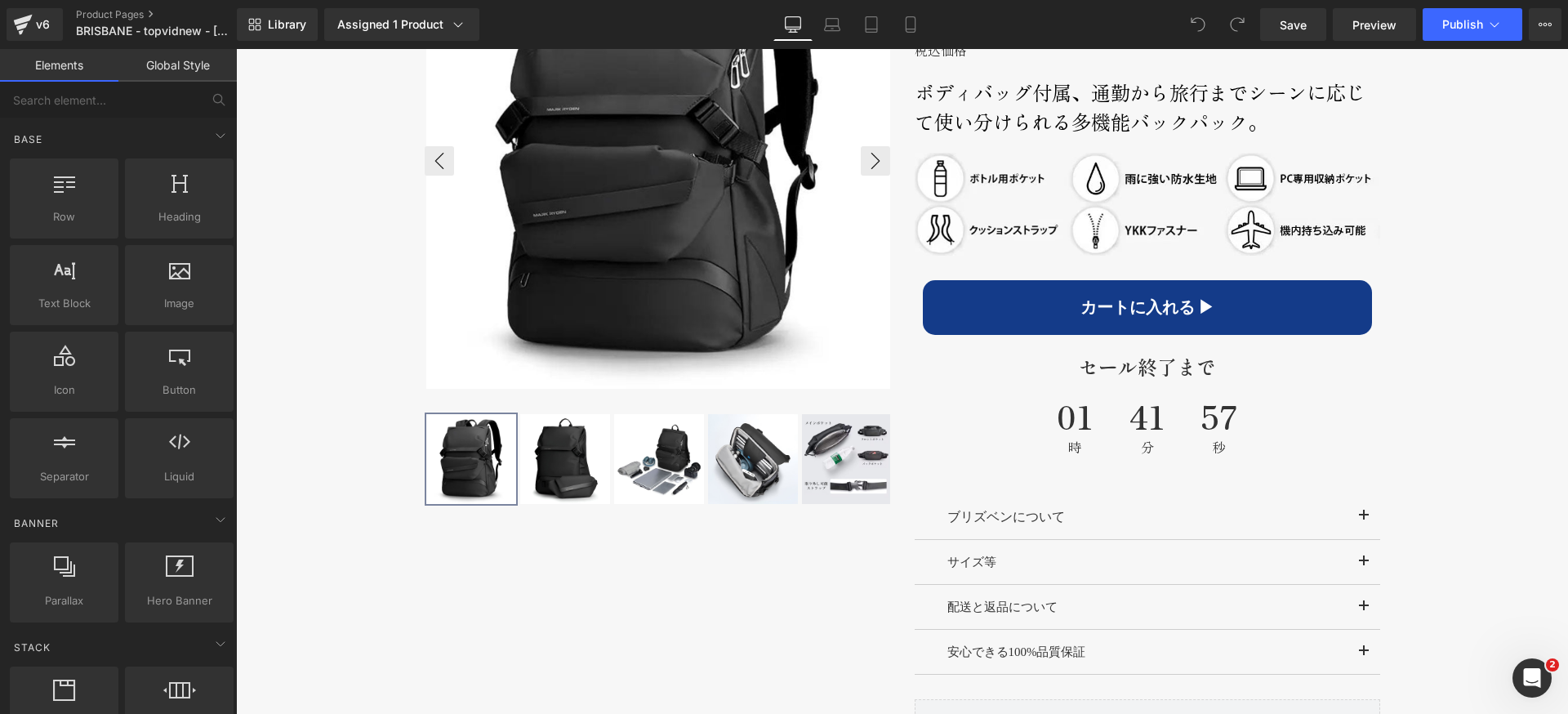
scroll to position [812, 0]
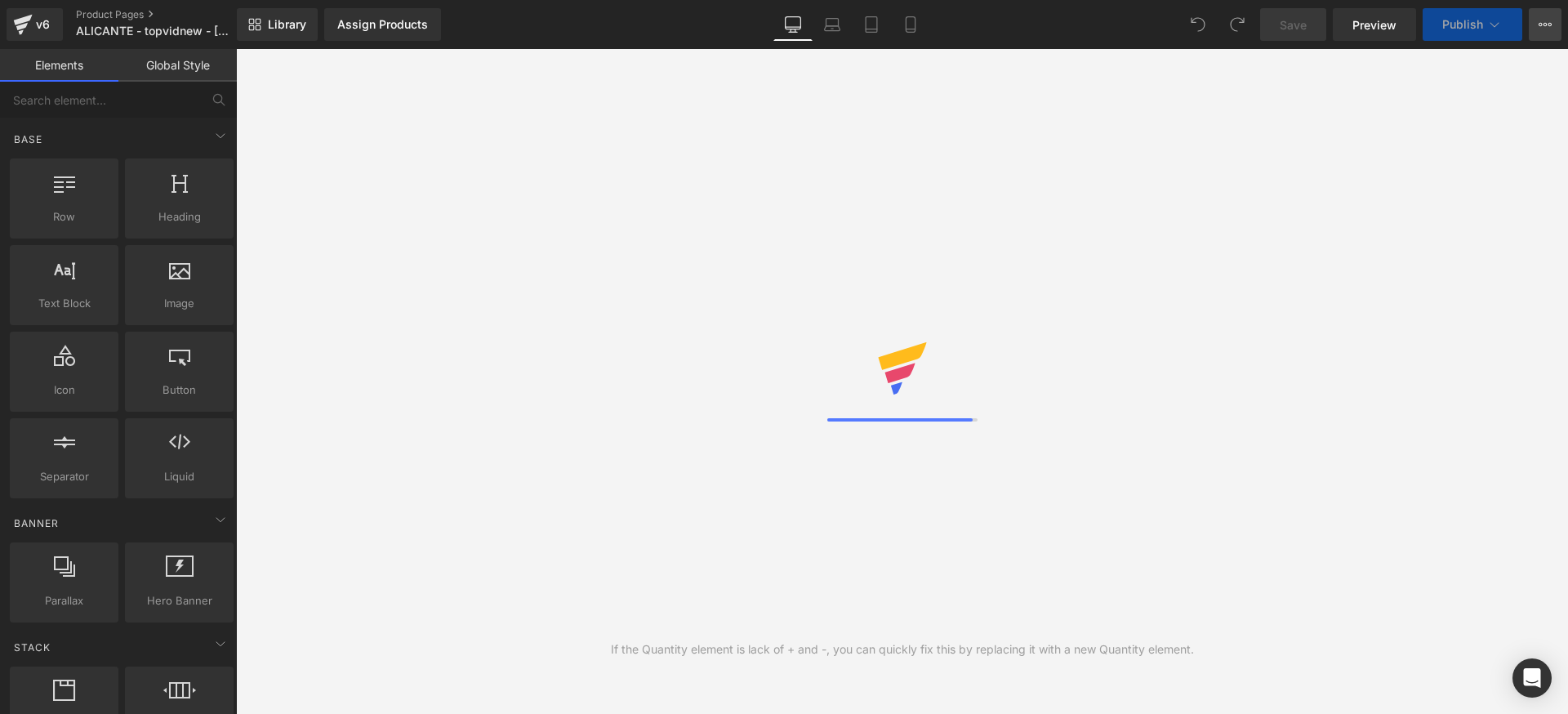
click at [1541, 21] on icon at bounding box center [1544, 24] width 13 height 13
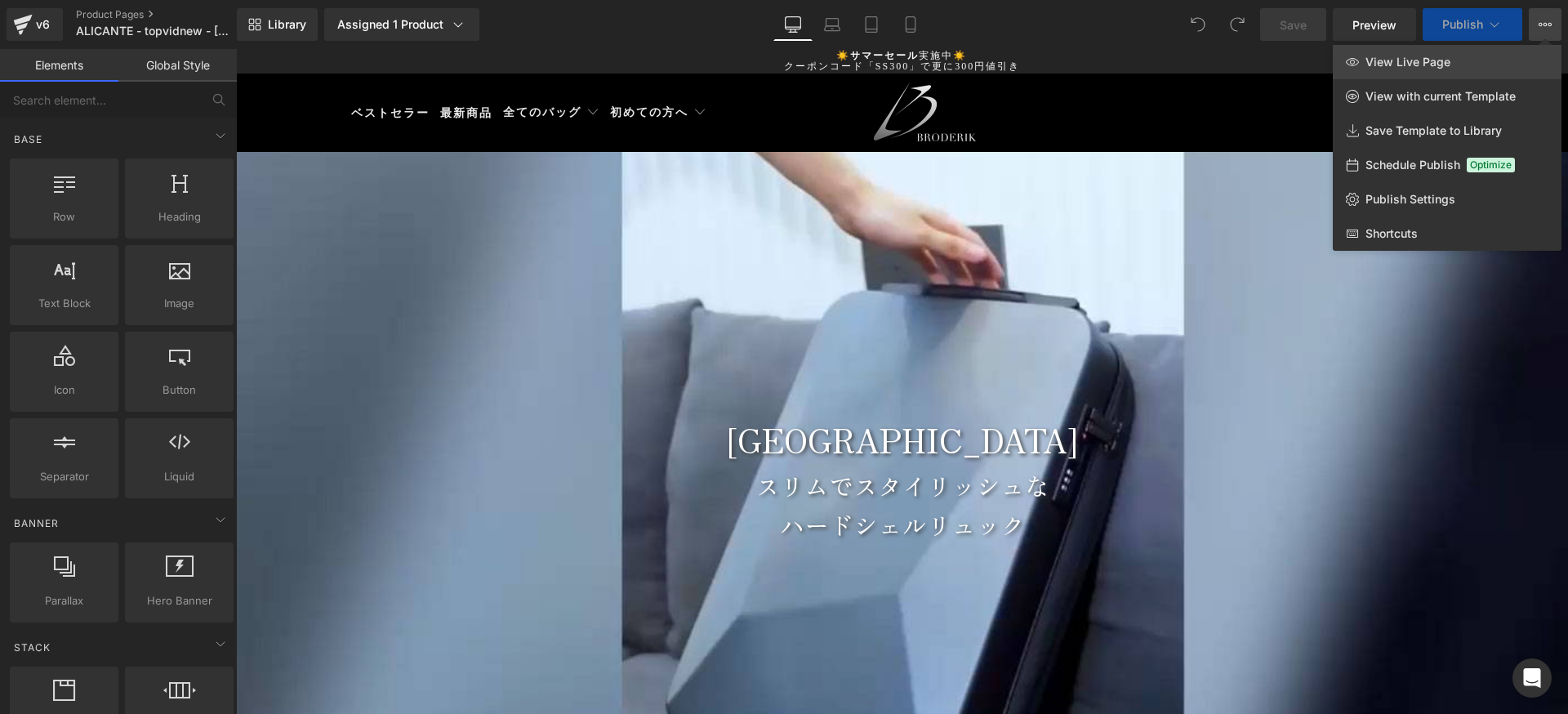
click at [1406, 68] on span "View Live Page" at bounding box center [1407, 61] width 85 height 15
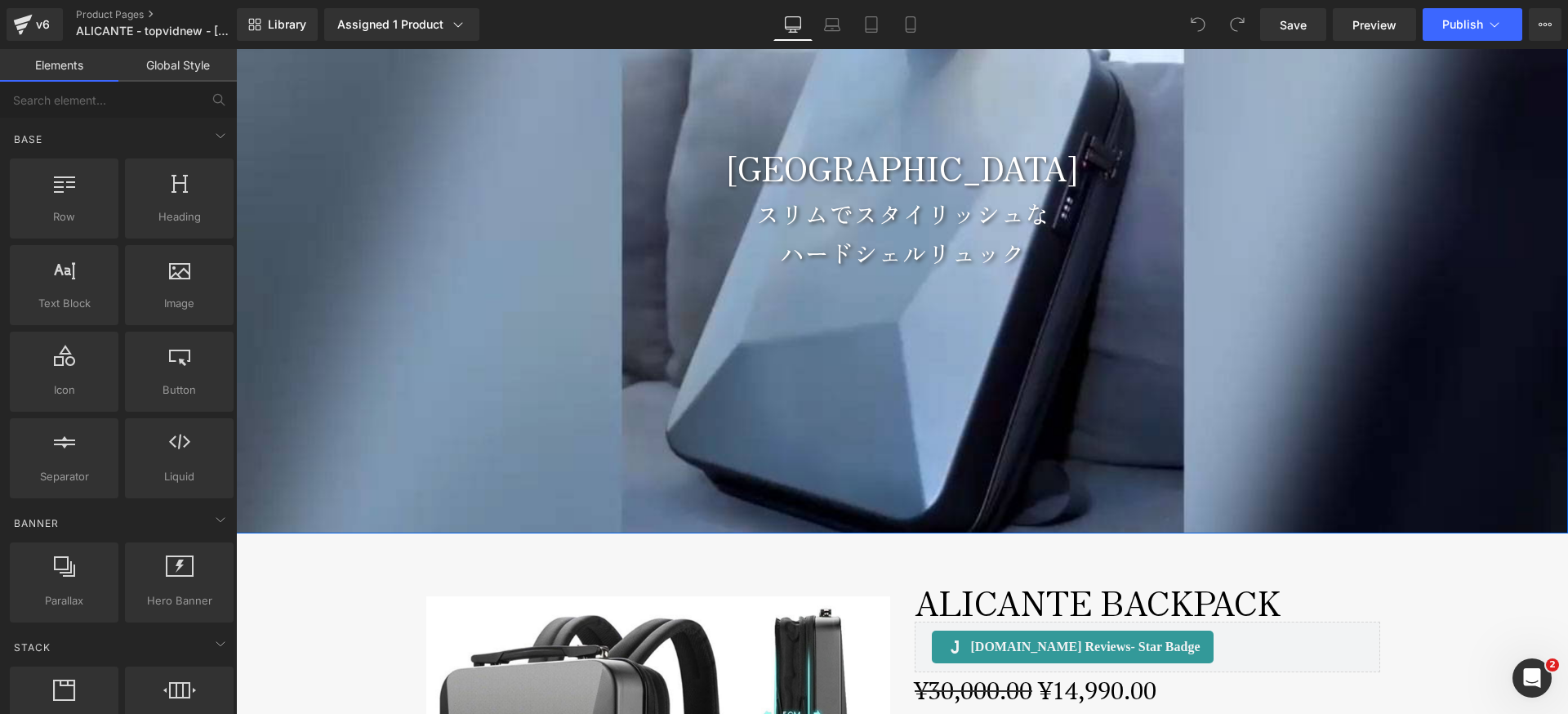
scroll to position [450, 0]
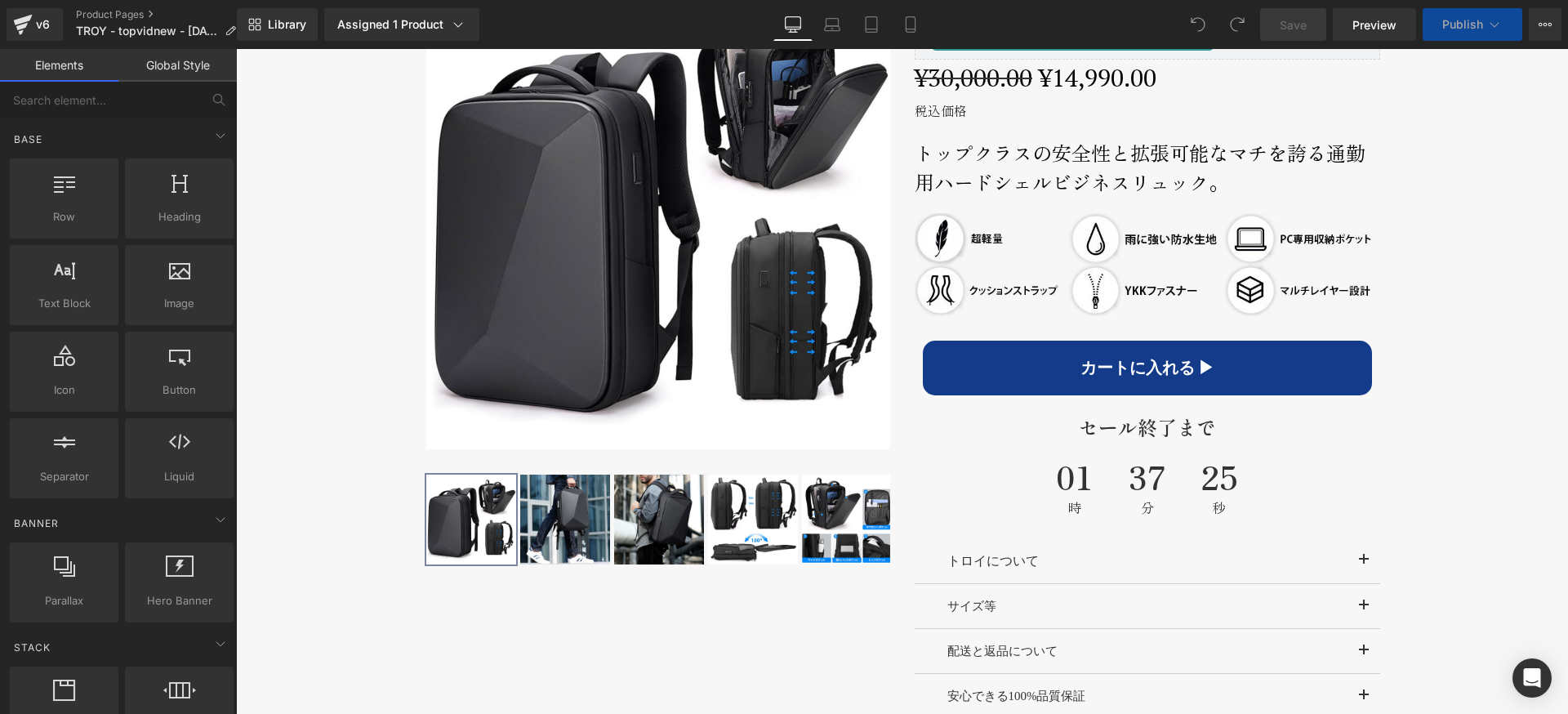
scroll to position [857, 0]
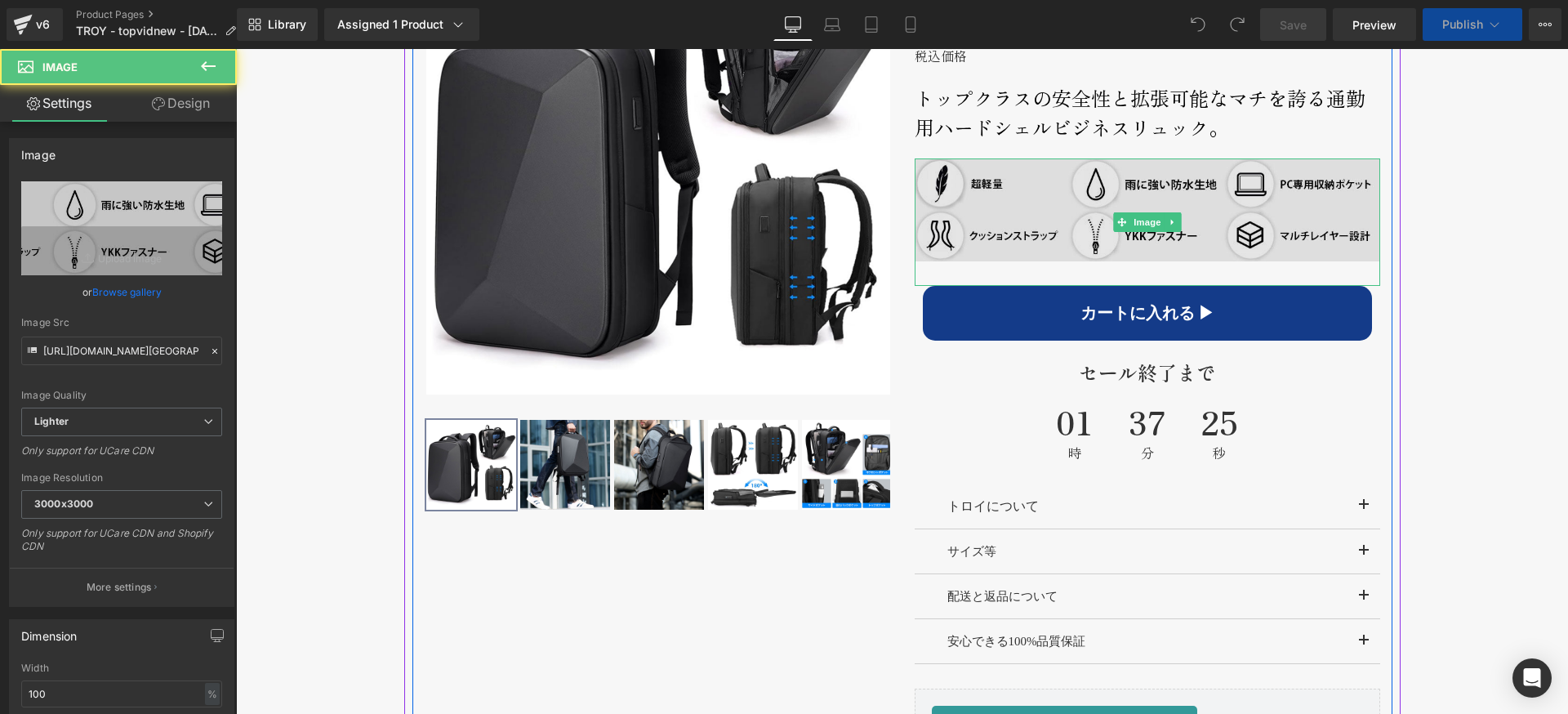
click at [998, 220] on img at bounding box center [1147, 223] width 465 height 128
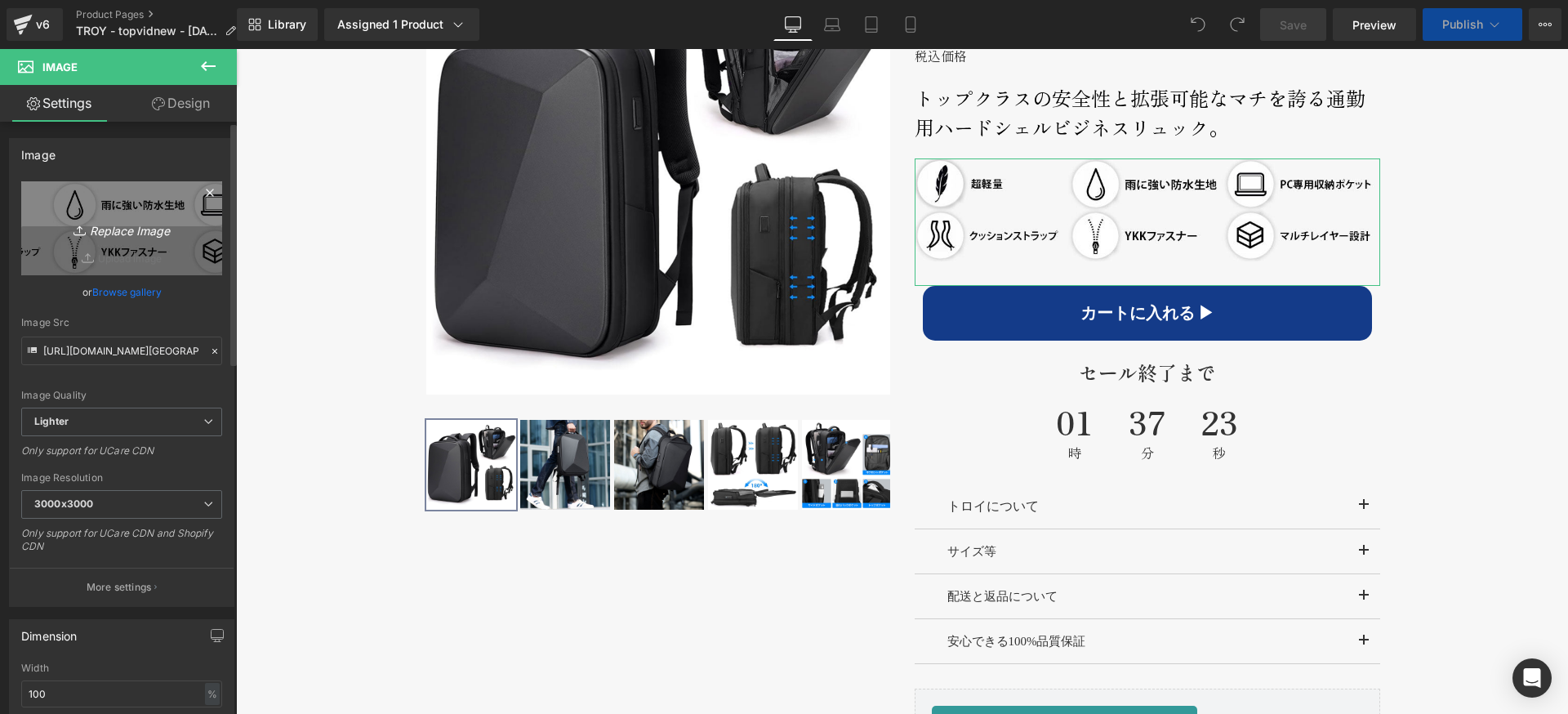
click at [121, 226] on icon "Replace Image" at bounding box center [121, 228] width 130 height 21
type input "C:\fakepath\expanded-troy-up-8d.jpg"
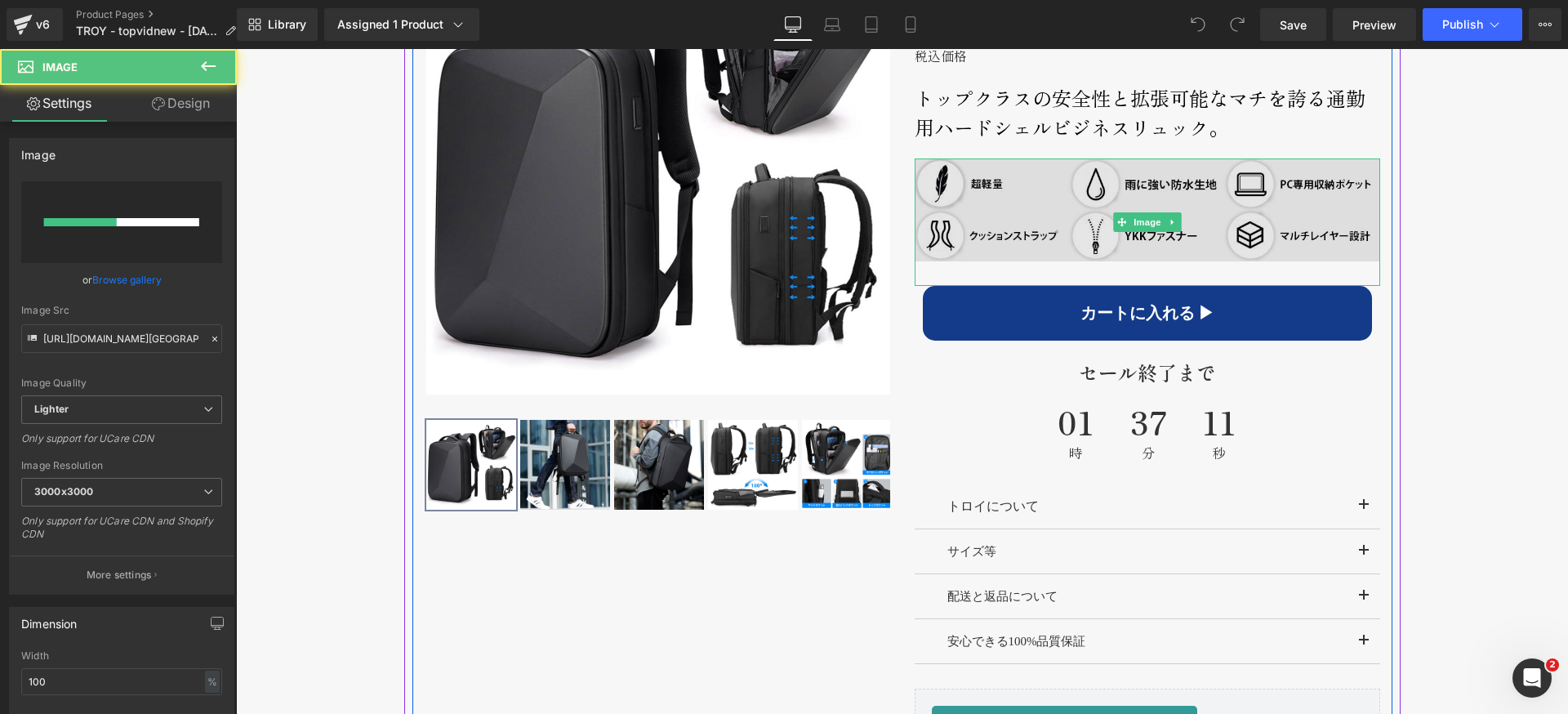
click at [1011, 214] on img at bounding box center [1147, 223] width 465 height 128
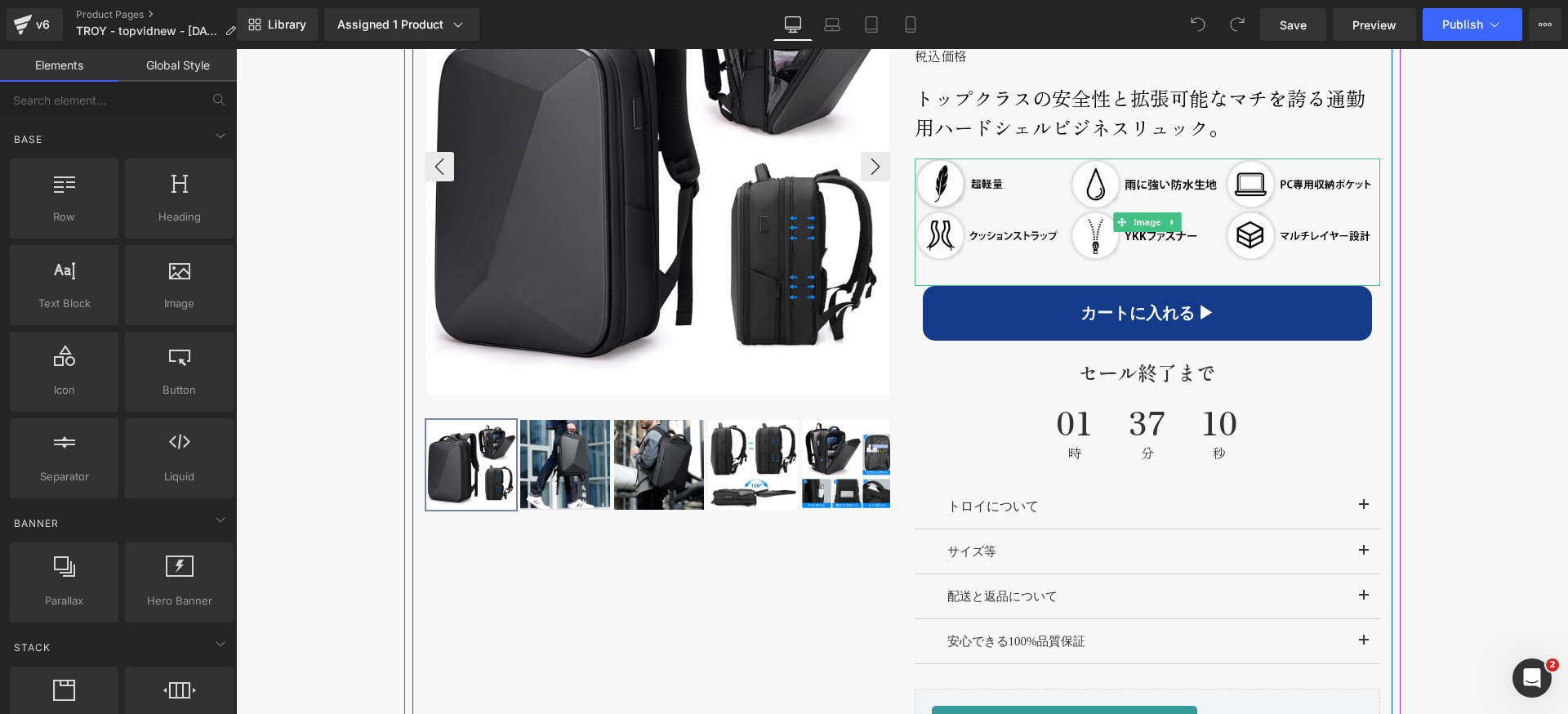
click at [1048, 229] on img at bounding box center [1147, 223] width 465 height 128
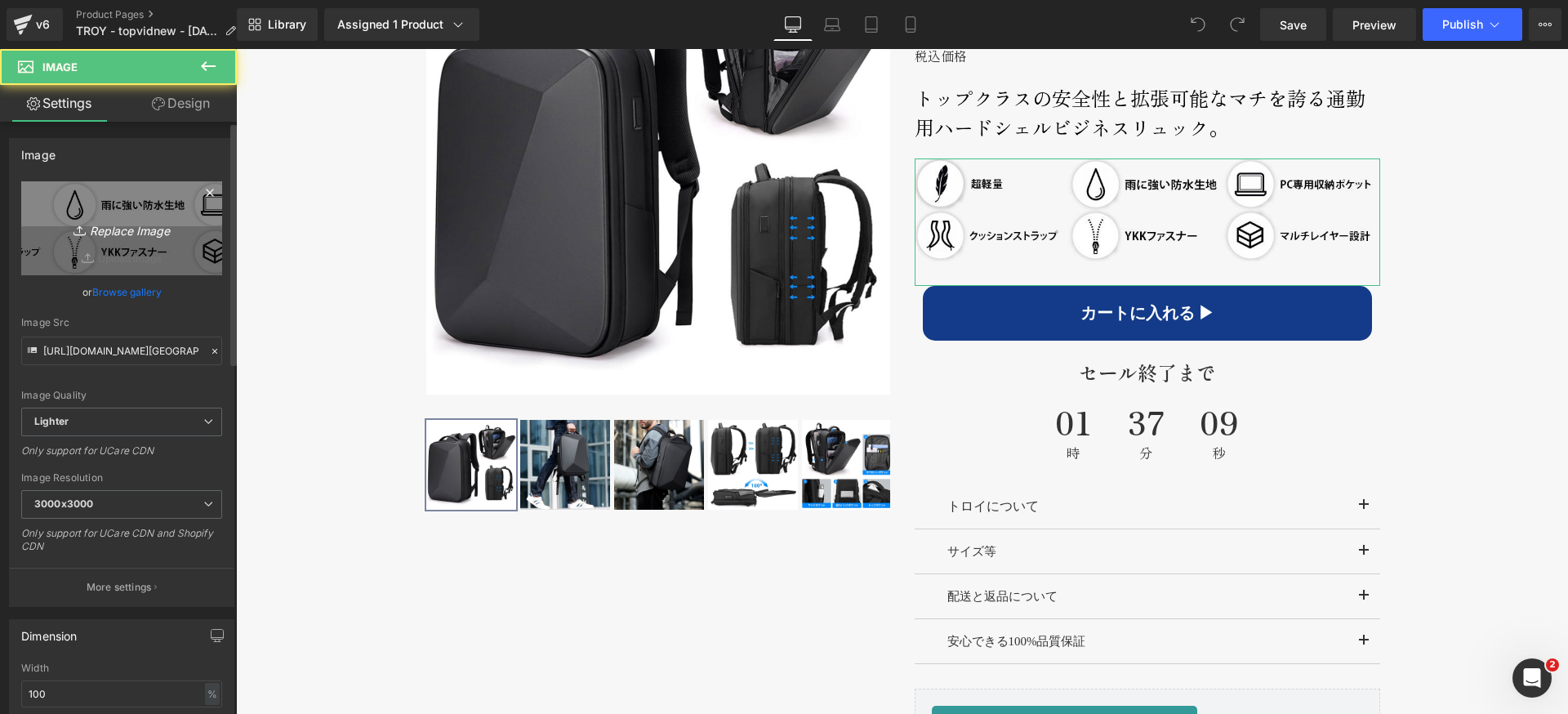
click at [116, 224] on icon "Replace Image" at bounding box center [121, 228] width 130 height 21
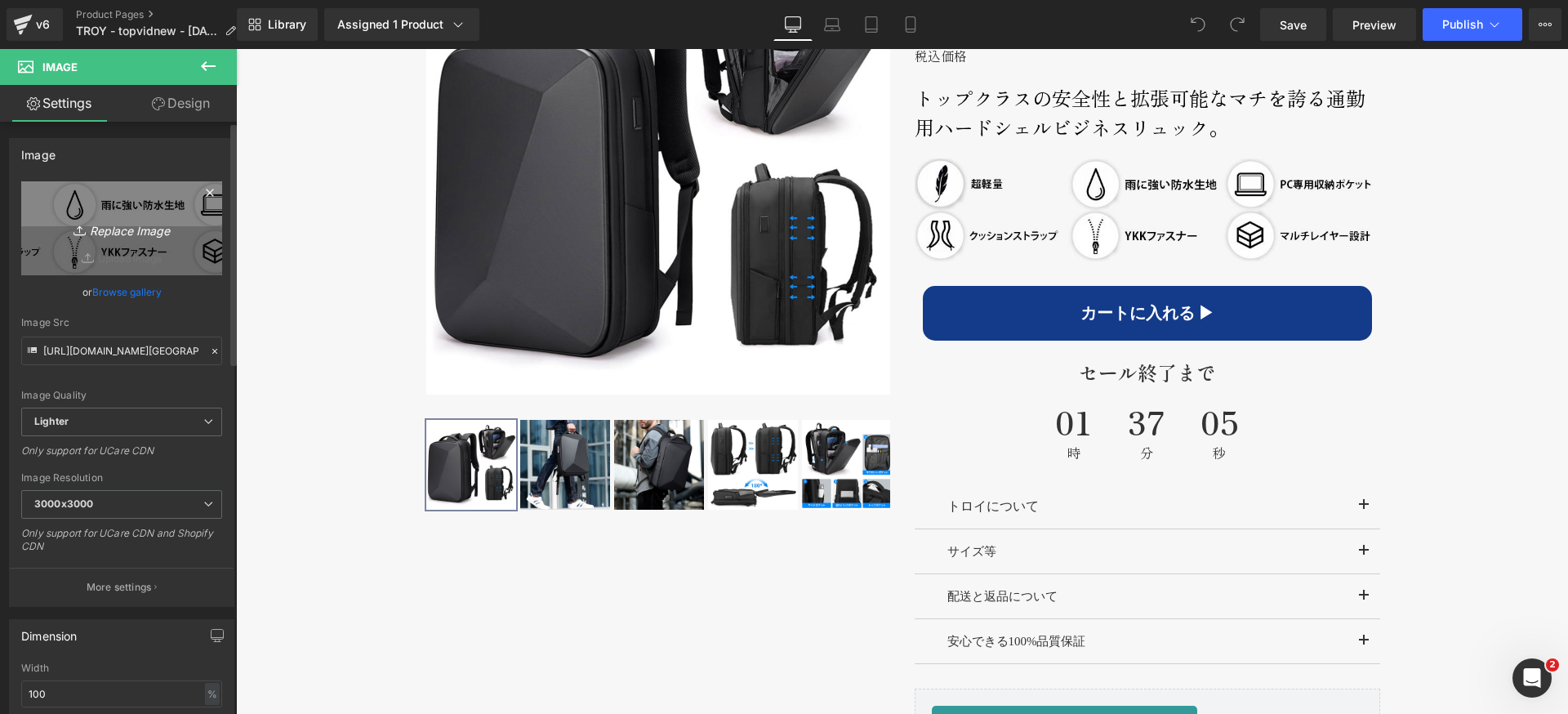
type input "C:\fakepath\troy-features-2025.jpg"
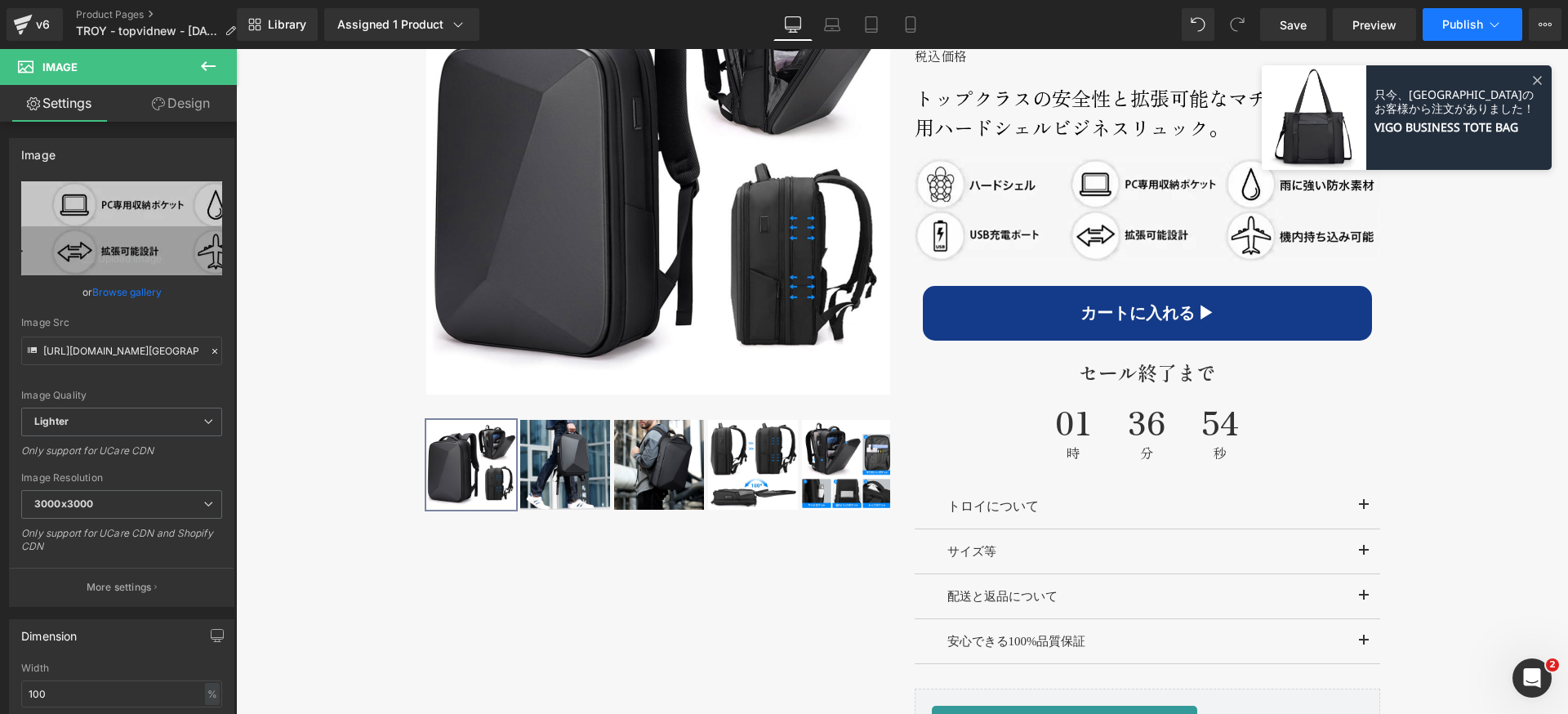
click at [1470, 18] on span "Publish" at bounding box center [1461, 24] width 40 height 13
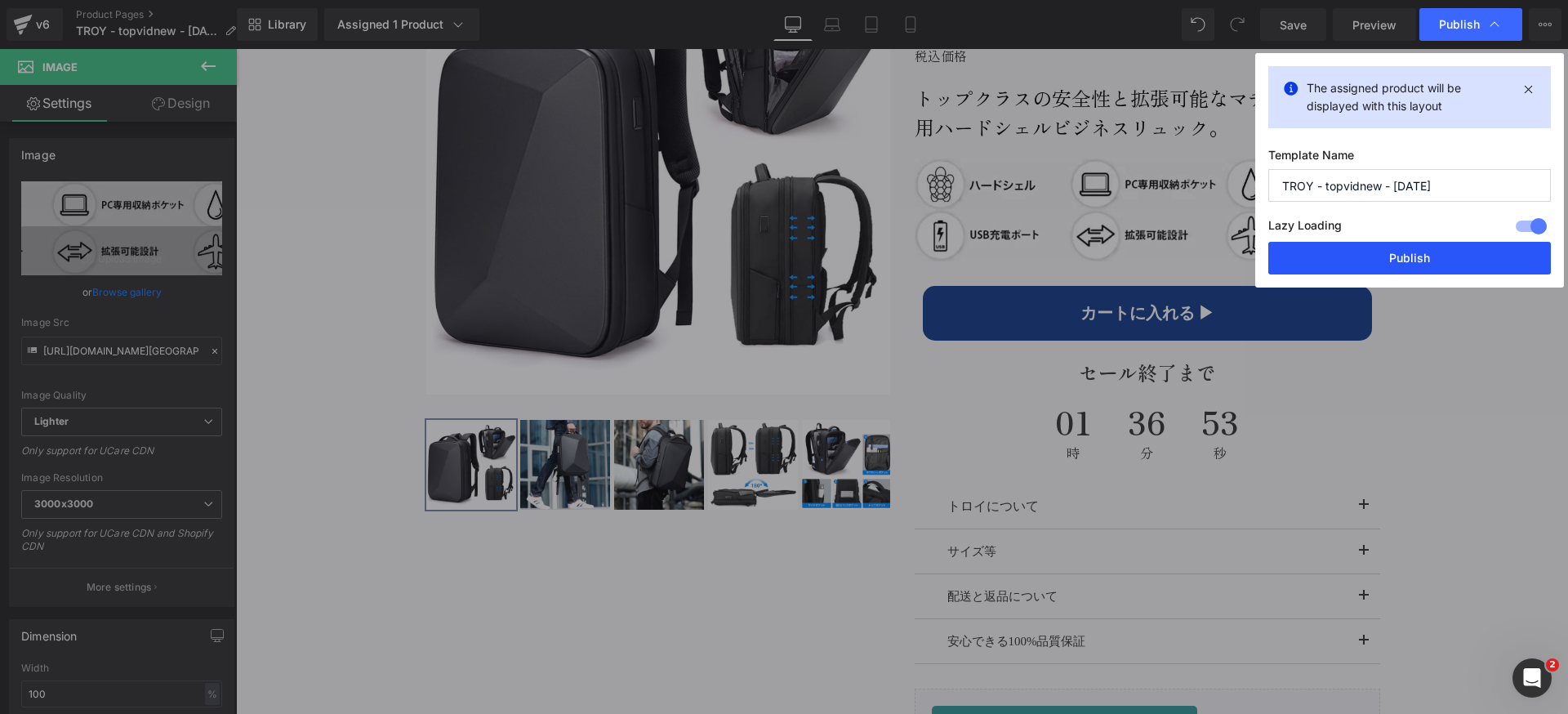
click at [1382, 251] on button "Publish" at bounding box center [1409, 257] width 282 height 33
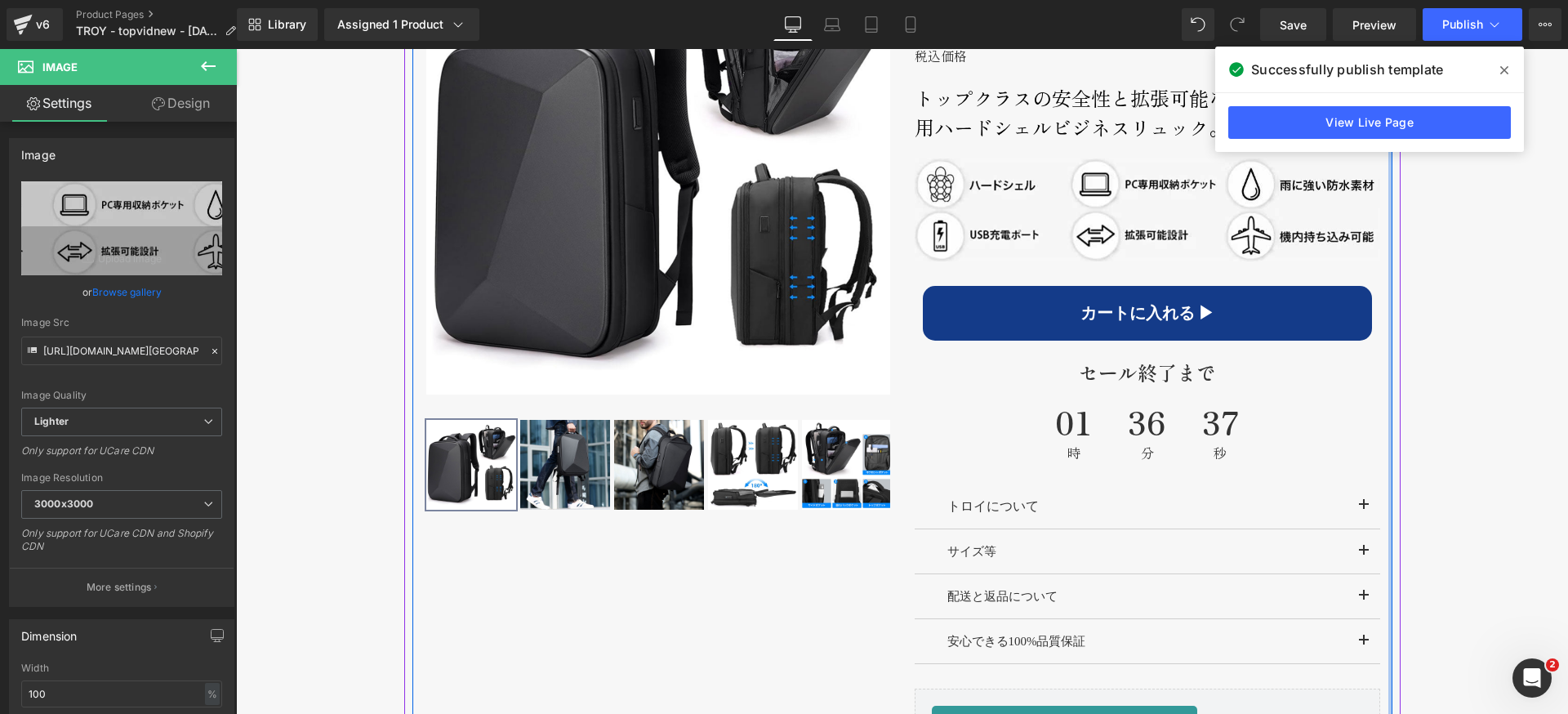
click at [1501, 69] on icon at bounding box center [1504, 70] width 8 height 13
